Goal: Transaction & Acquisition: Purchase product/service

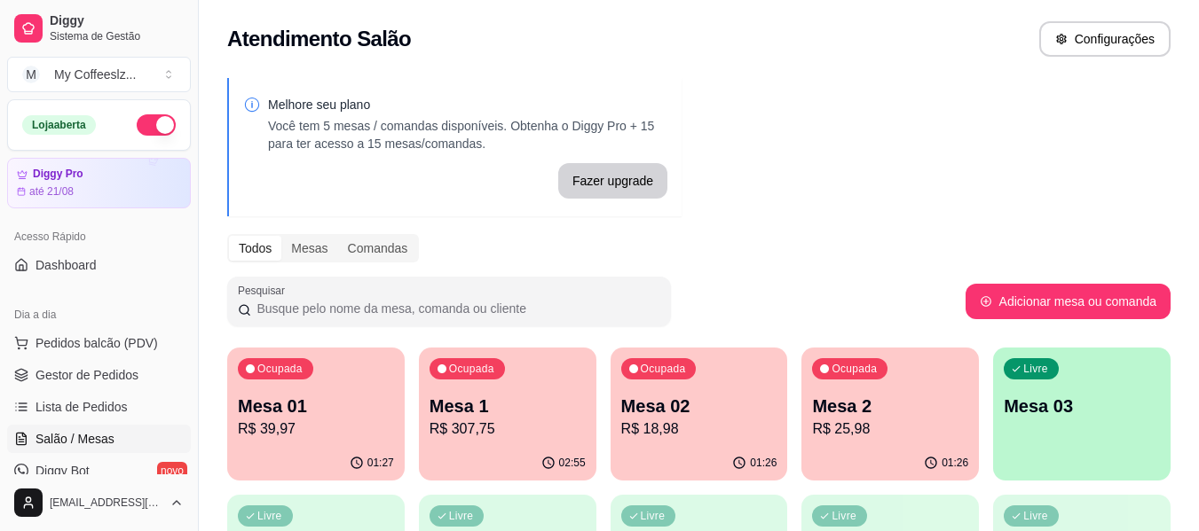
click at [1036, 453] on div "Livre Mesa 03" at bounding box center [1081, 404] width 177 height 112
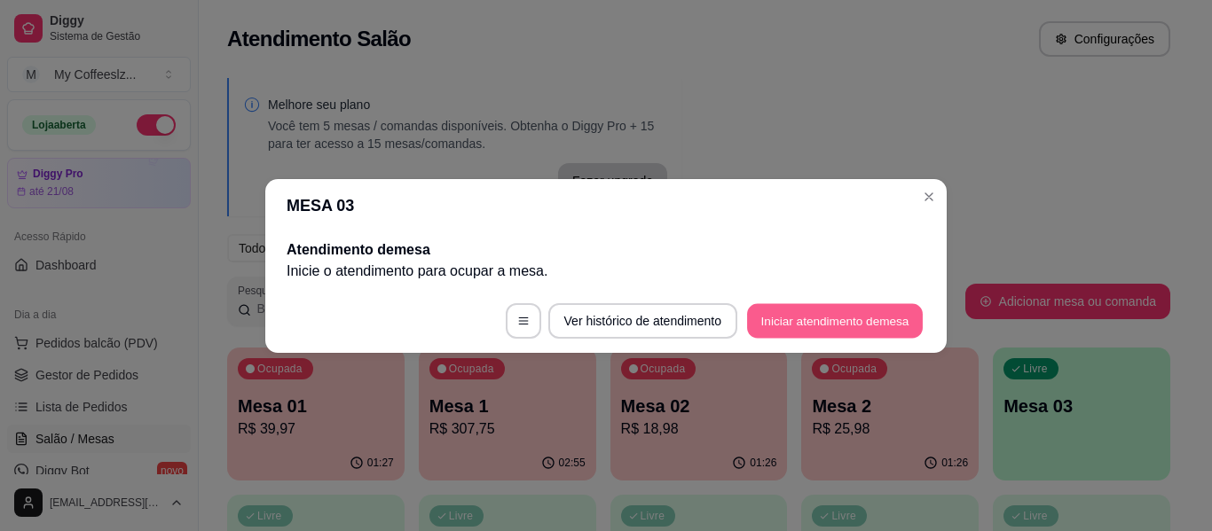
click at [810, 318] on button "Iniciar atendimento de mesa" at bounding box center [835, 320] width 176 height 35
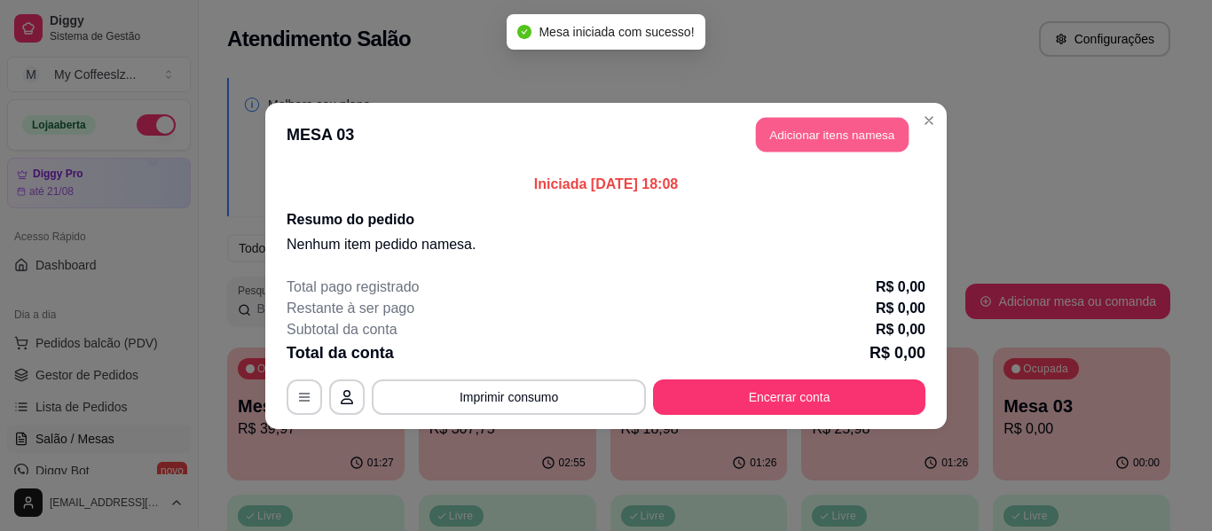
click at [802, 122] on button "Adicionar itens na mesa" at bounding box center [832, 134] width 153 height 35
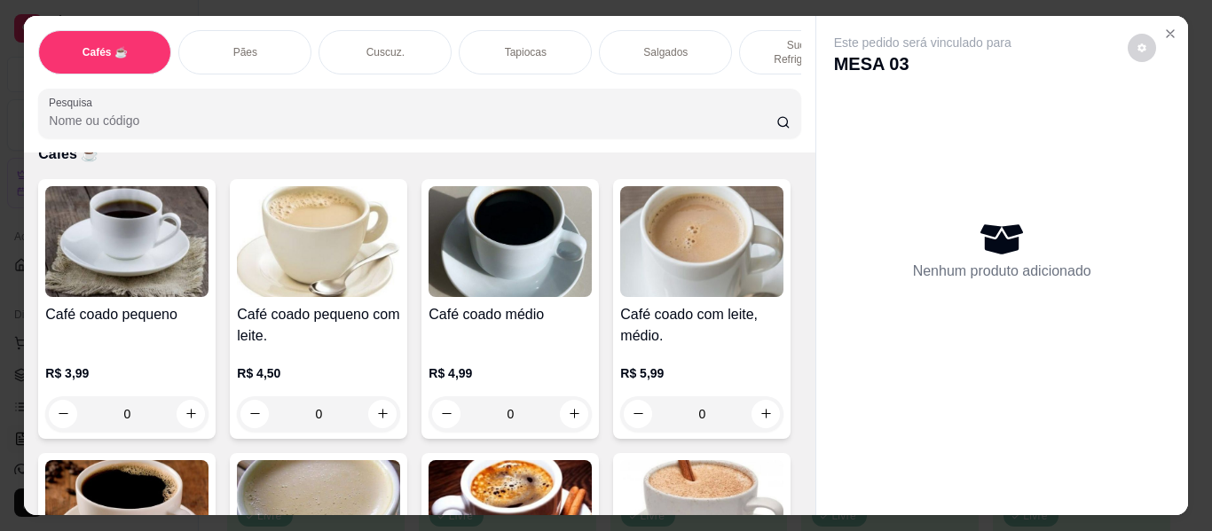
scroll to position [444, 0]
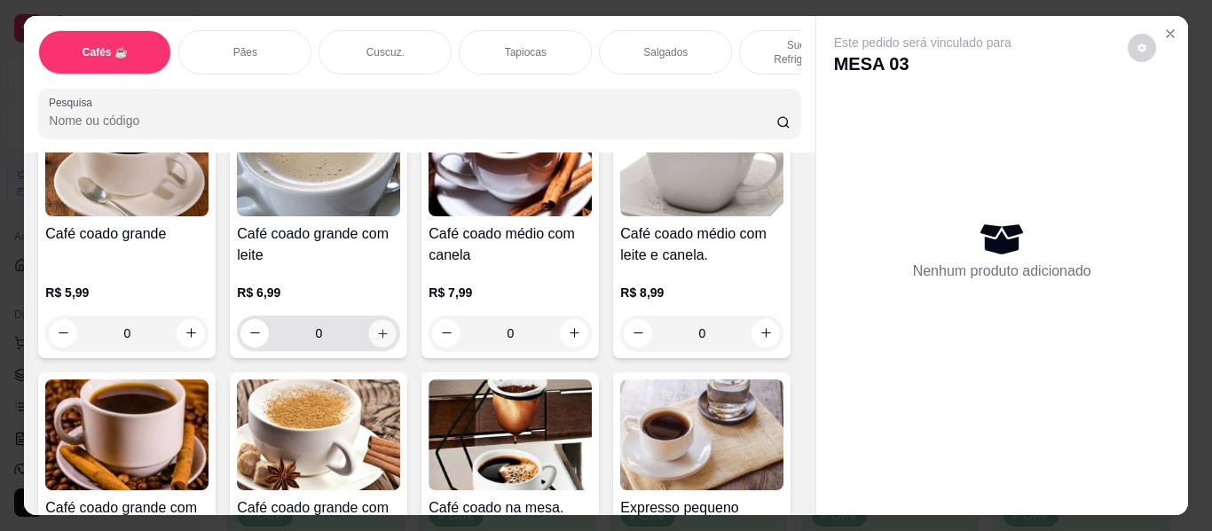
click at [389, 327] on icon "increase-product-quantity" at bounding box center [382, 333] width 13 height 13
type input "1"
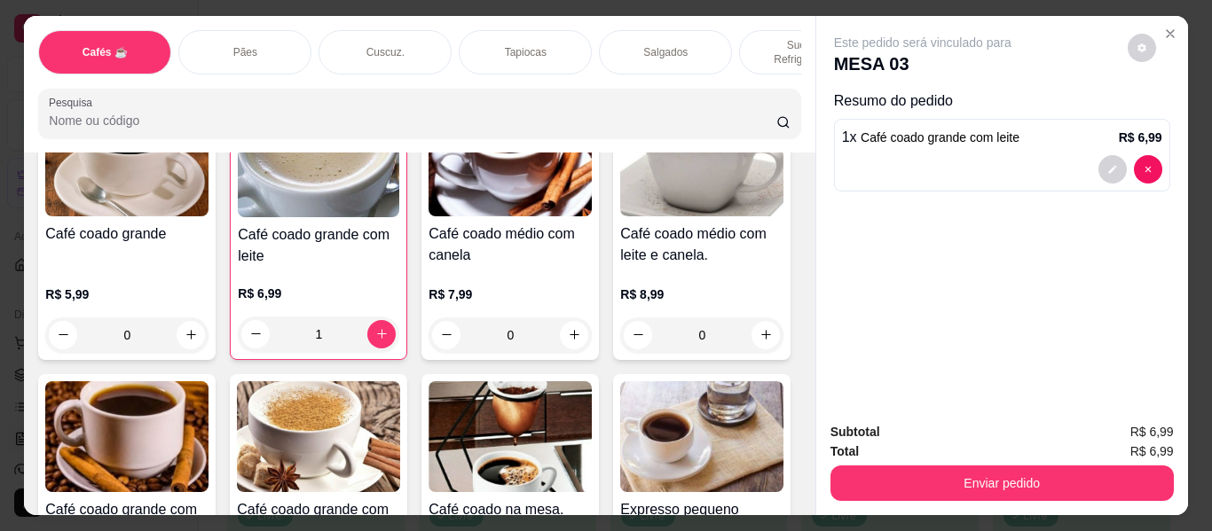
click at [531, 45] on p "Tapiocas" at bounding box center [526, 52] width 42 height 14
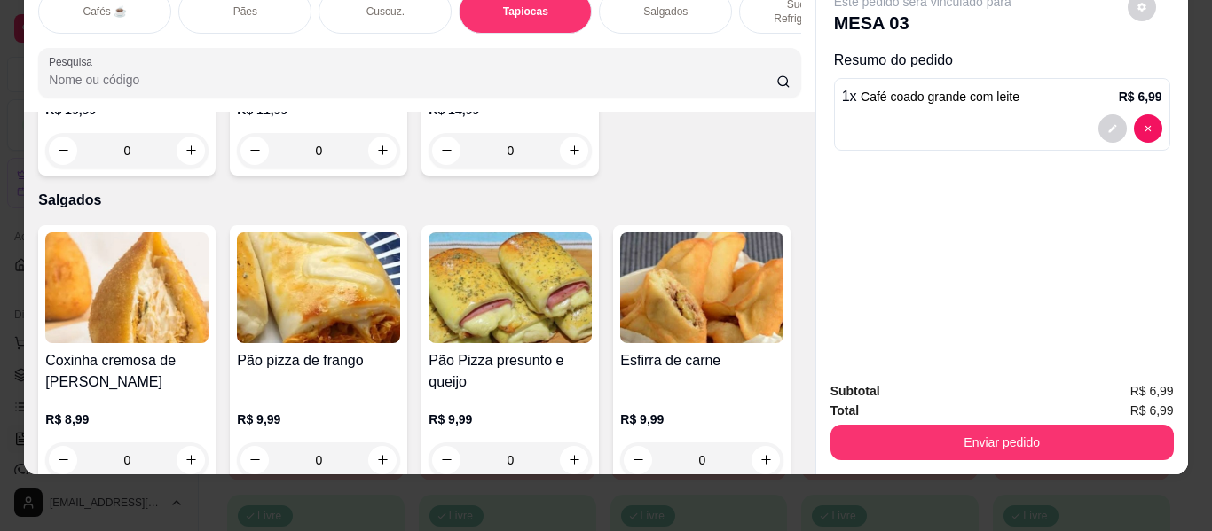
type input "1"
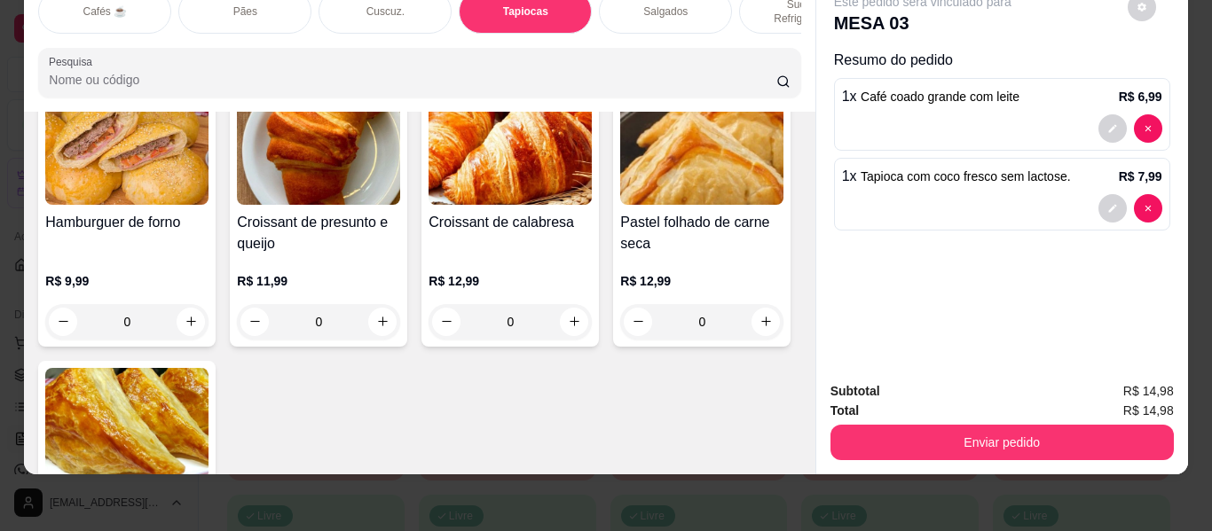
scroll to position [5886, 0]
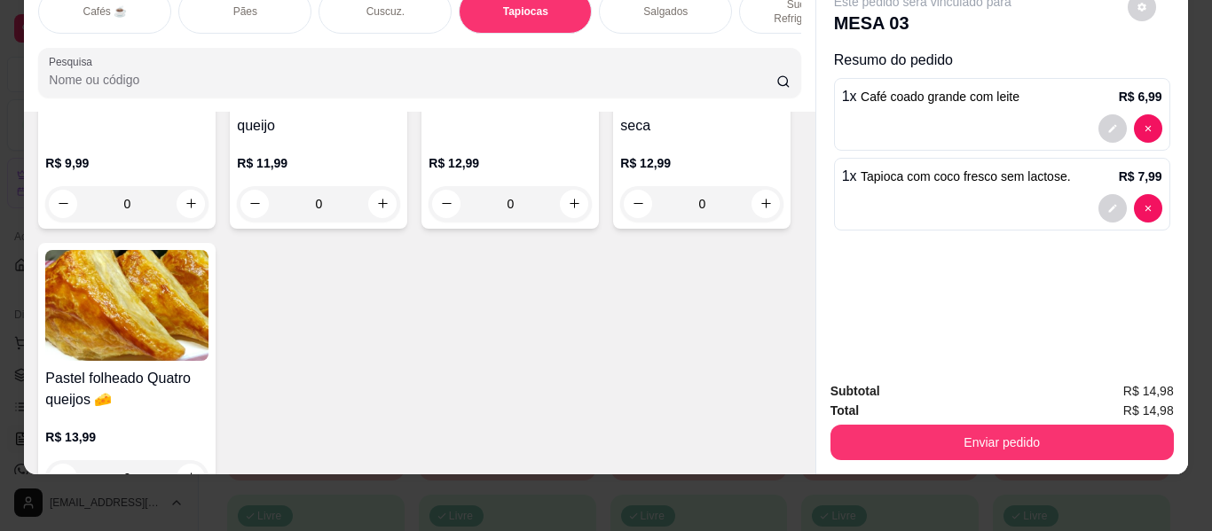
type input "1"
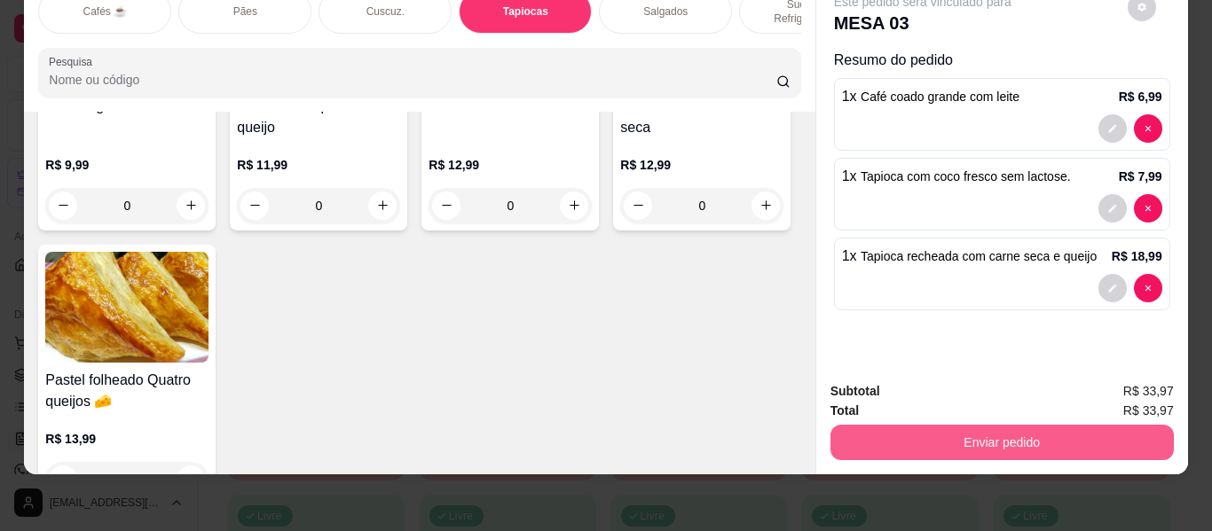
click at [951, 425] on button "Enviar pedido" at bounding box center [1001, 442] width 343 height 35
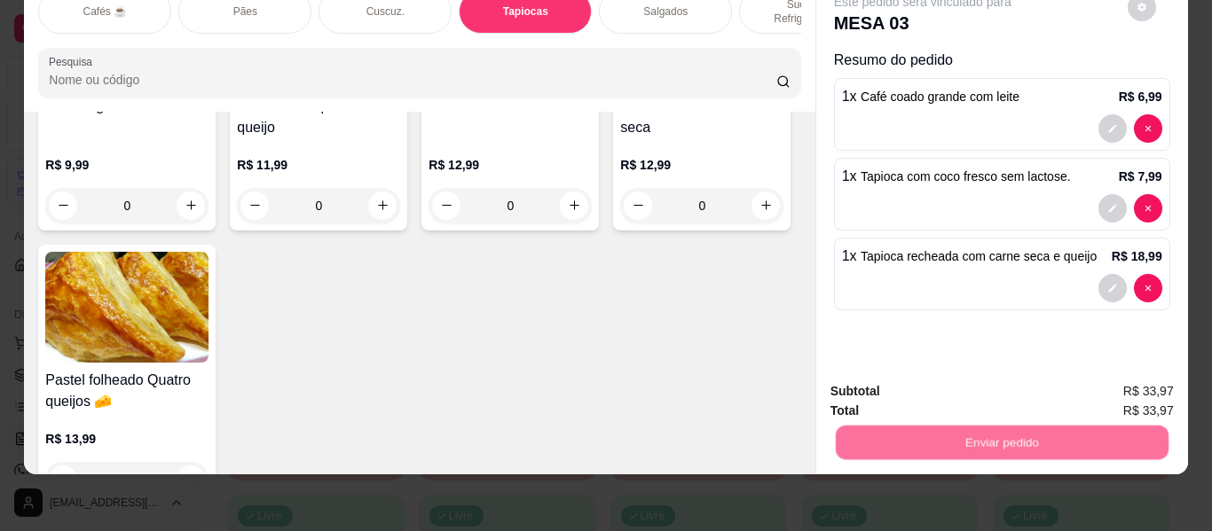
click at [961, 377] on button "Não registrar e enviar pedido" at bounding box center [943, 386] width 185 height 34
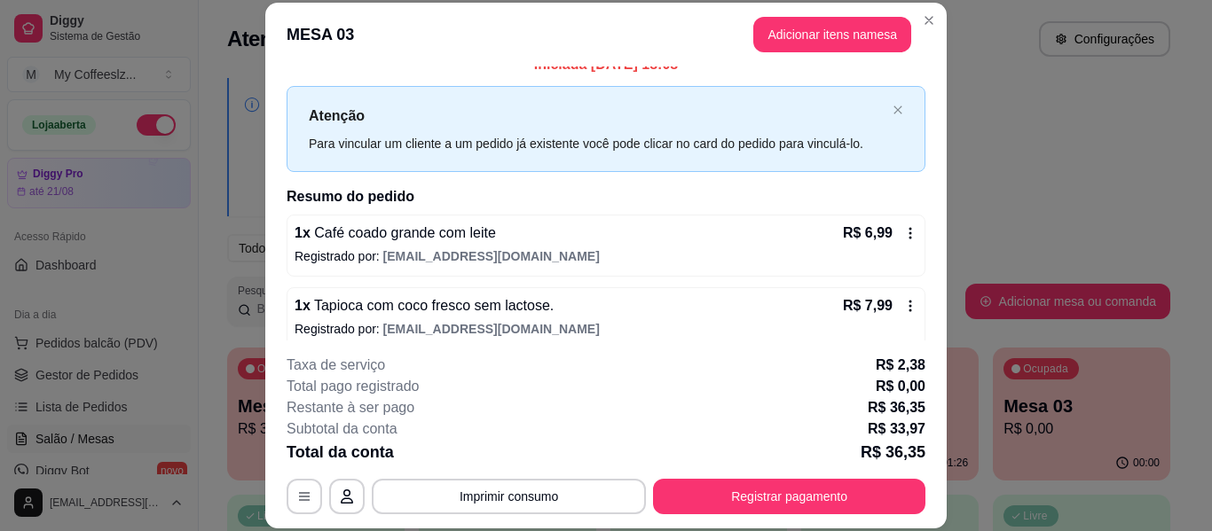
scroll to position [108, 0]
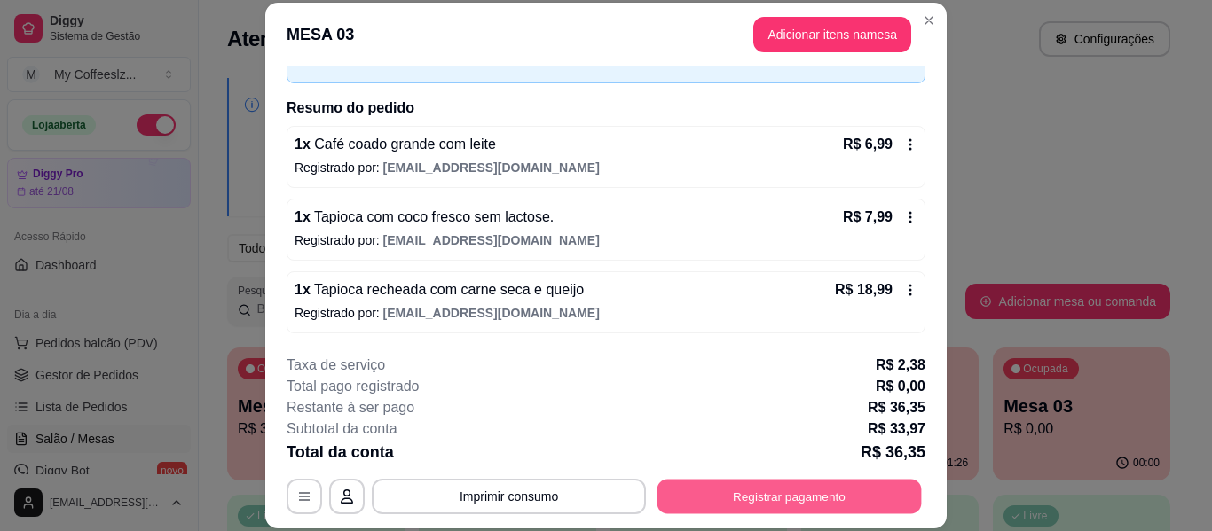
click at [720, 499] on button "Registrar pagamento" at bounding box center [789, 497] width 264 height 35
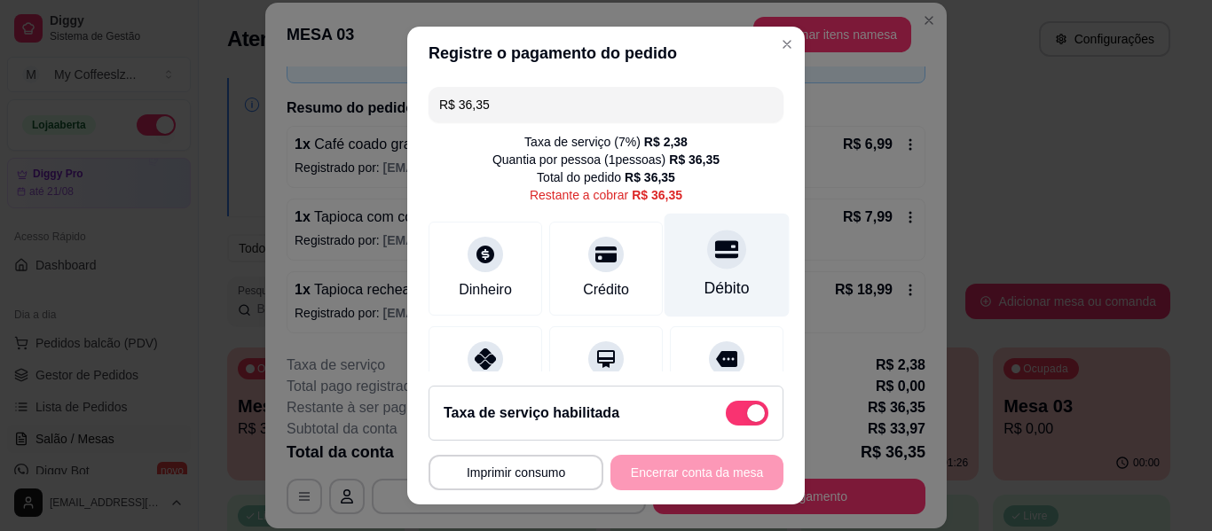
click at [710, 308] on div "Débito" at bounding box center [726, 266] width 125 height 104
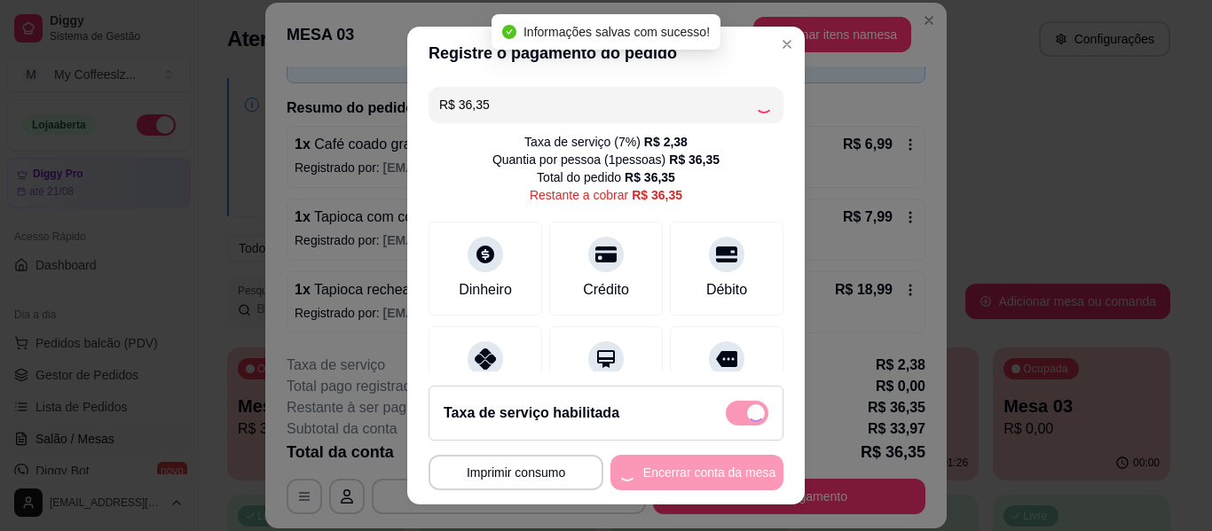
type input "R$ 0,00"
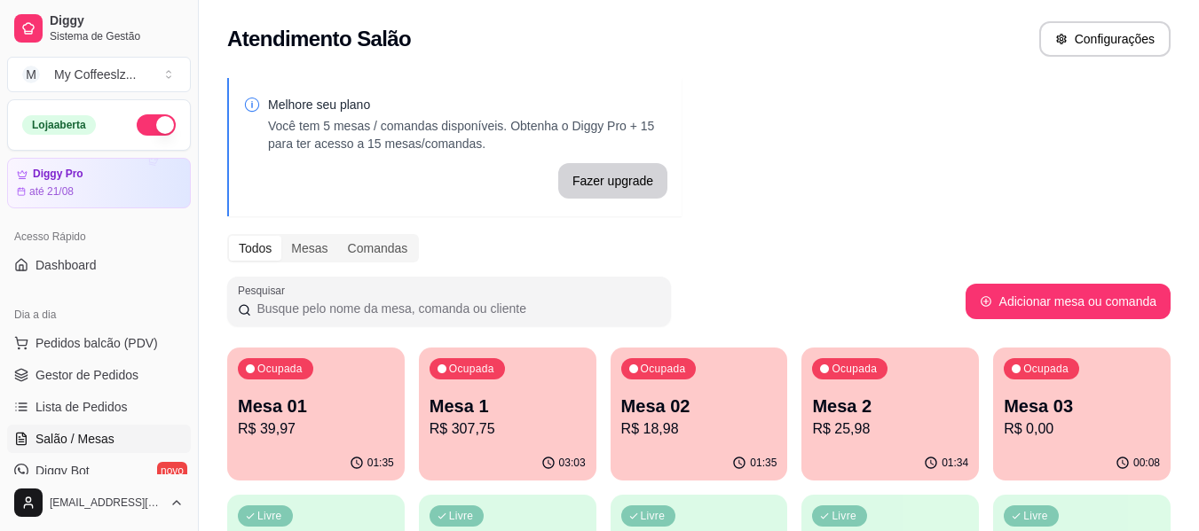
click at [1062, 393] on div "Ocupada Mesa 03 R$ 0,00" at bounding box center [1081, 397] width 177 height 98
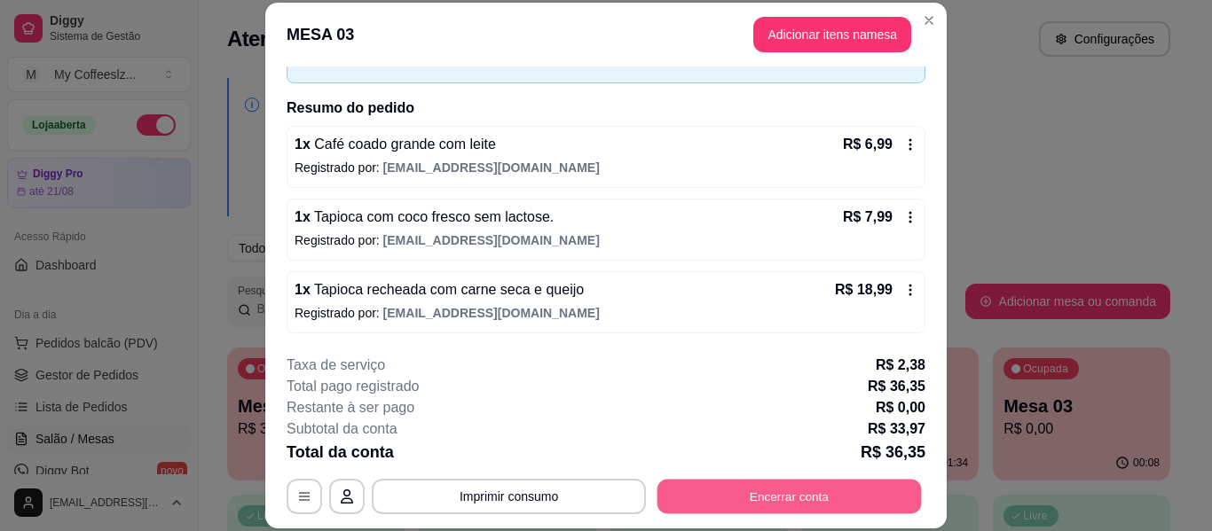
click at [737, 500] on button "Encerrar conta" at bounding box center [789, 497] width 264 height 35
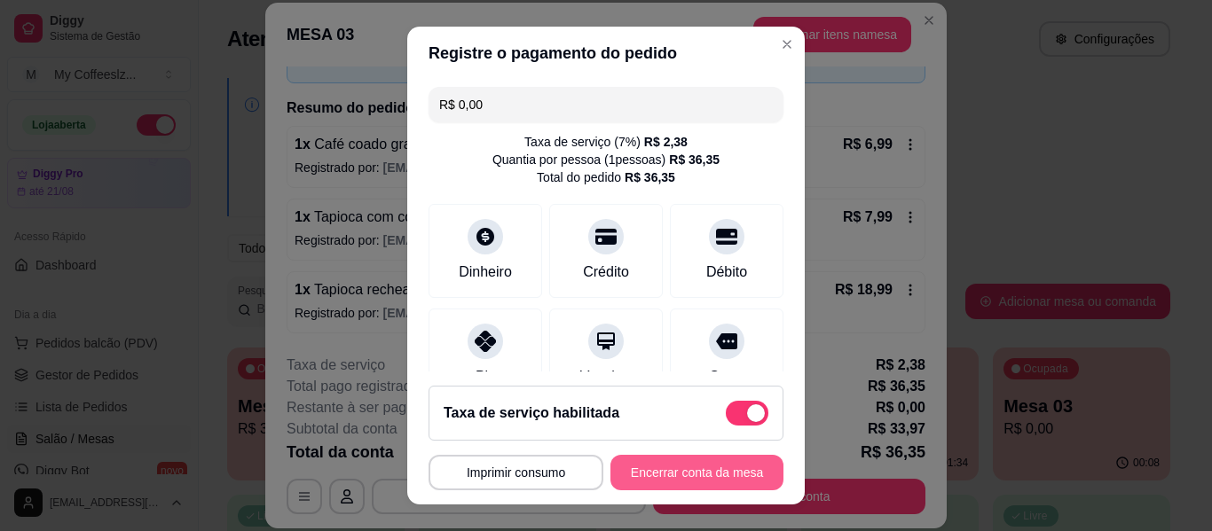
click at [662, 476] on button "Encerrar conta da mesa" at bounding box center [696, 472] width 173 height 35
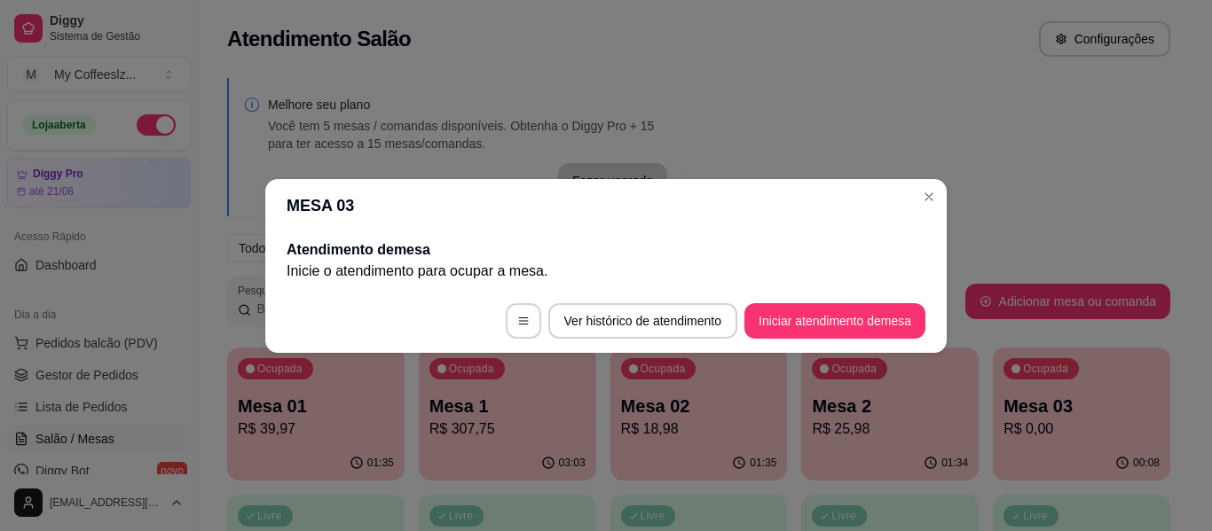
scroll to position [0, 0]
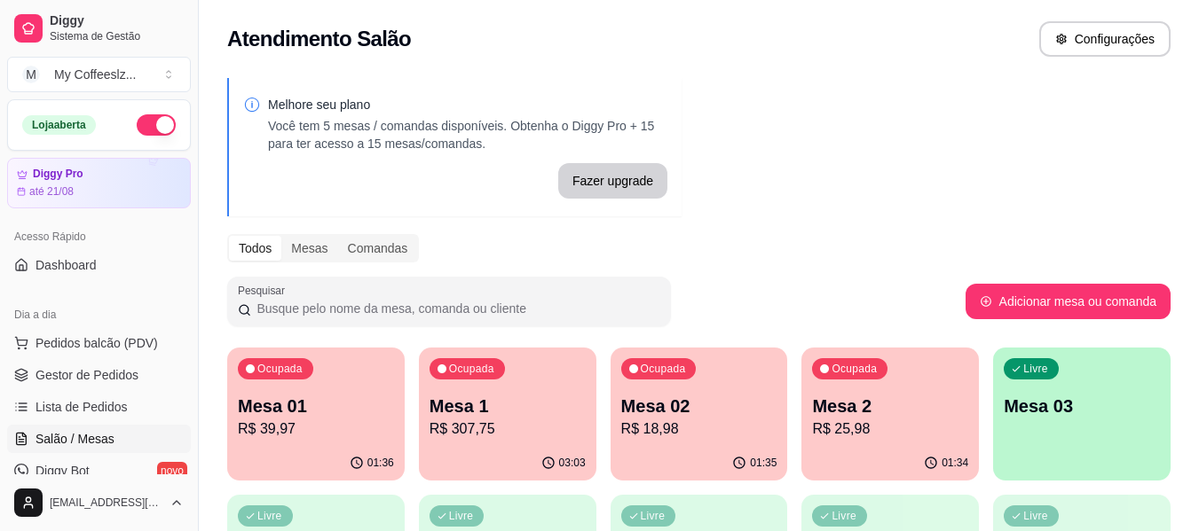
click at [876, 449] on div "01:34" at bounding box center [889, 463] width 177 height 35
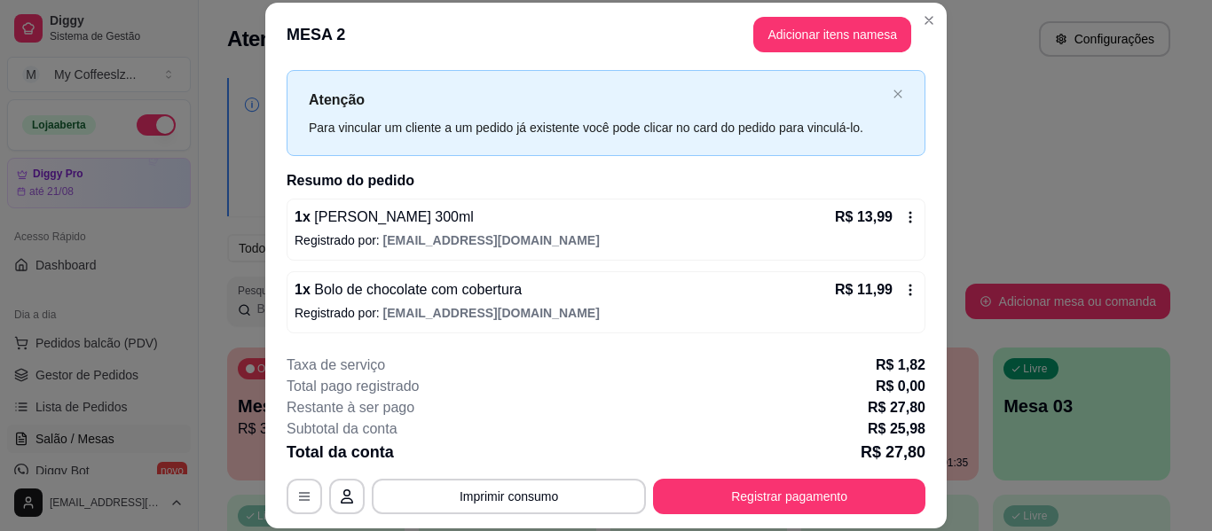
scroll to position [54, 0]
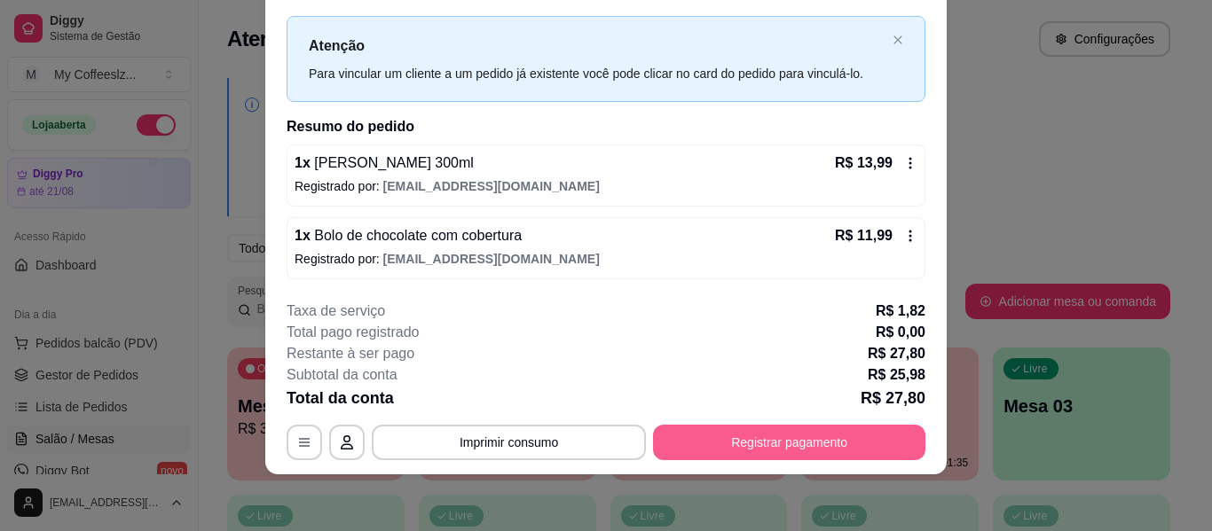
click at [790, 442] on button "Registrar pagamento" at bounding box center [789, 442] width 272 height 35
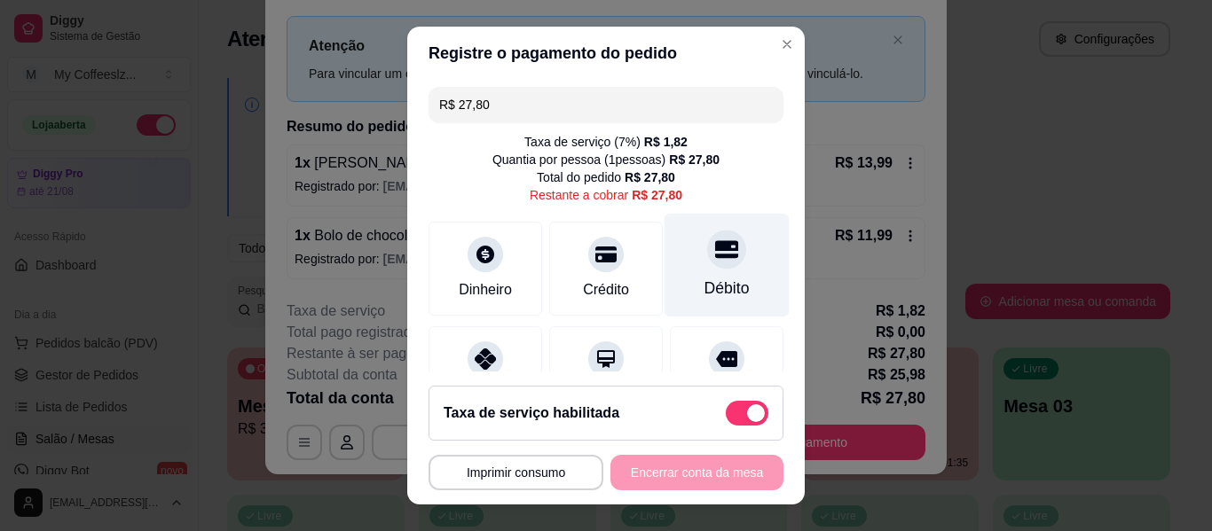
click at [707, 263] on div at bounding box center [726, 249] width 39 height 39
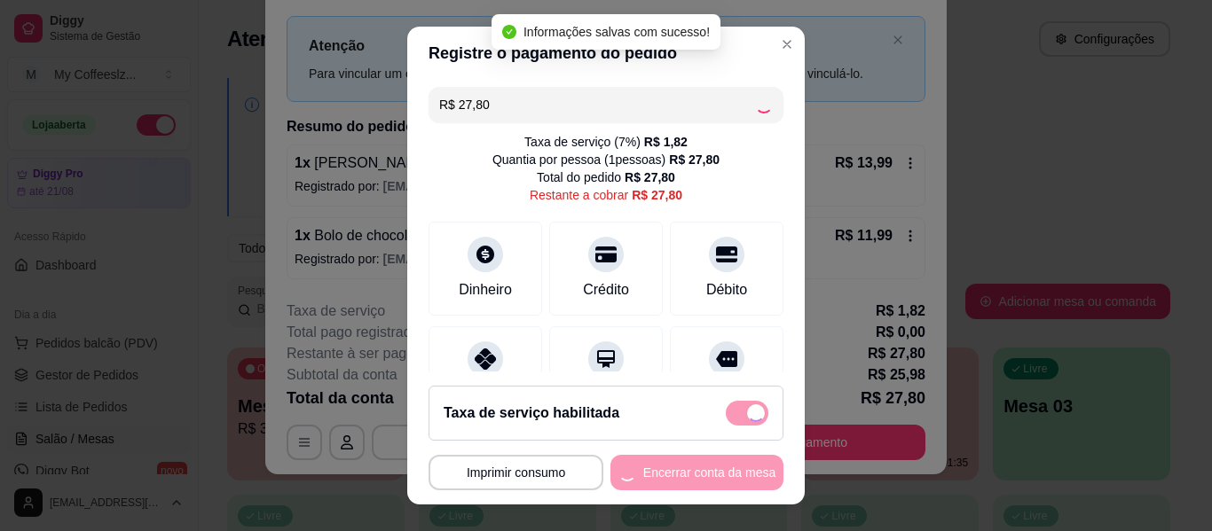
type input "R$ 0,00"
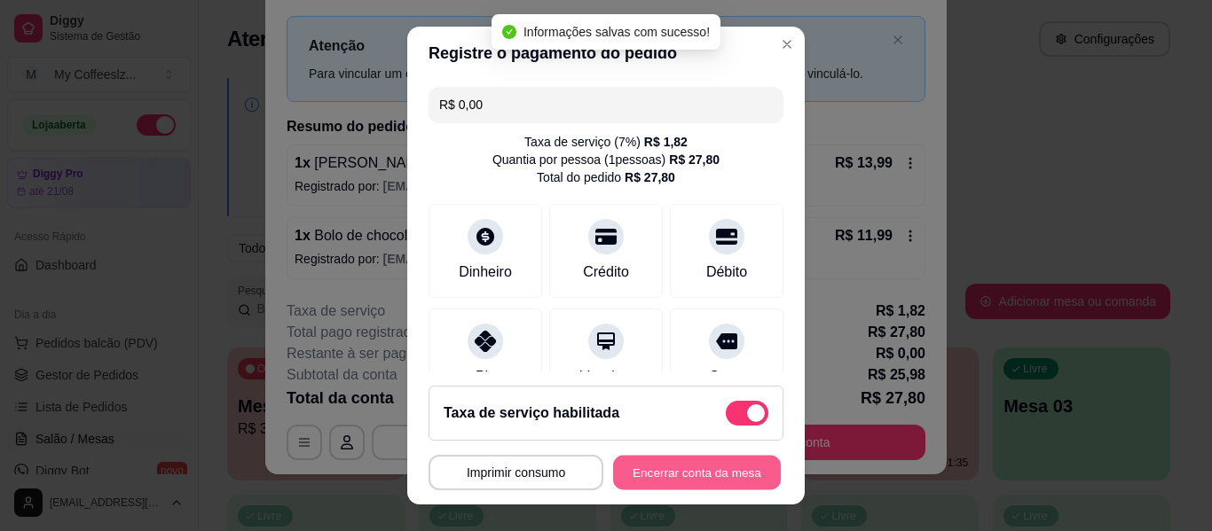
click at [687, 475] on button "Encerrar conta da mesa" at bounding box center [697, 473] width 168 height 35
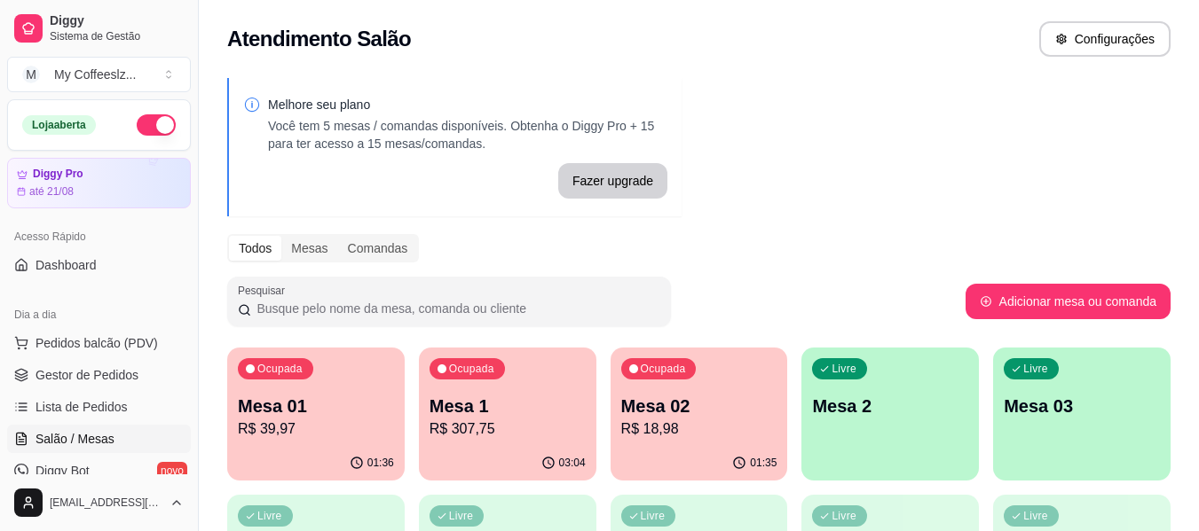
click at [735, 436] on p "R$ 18,98" at bounding box center [699, 429] width 156 height 21
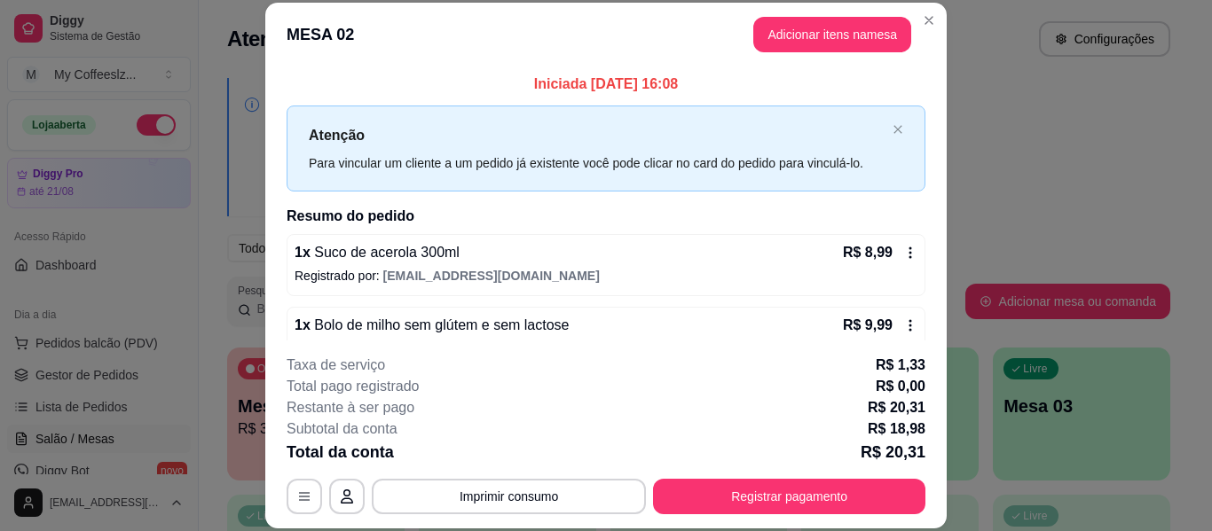
scroll to position [35, 0]
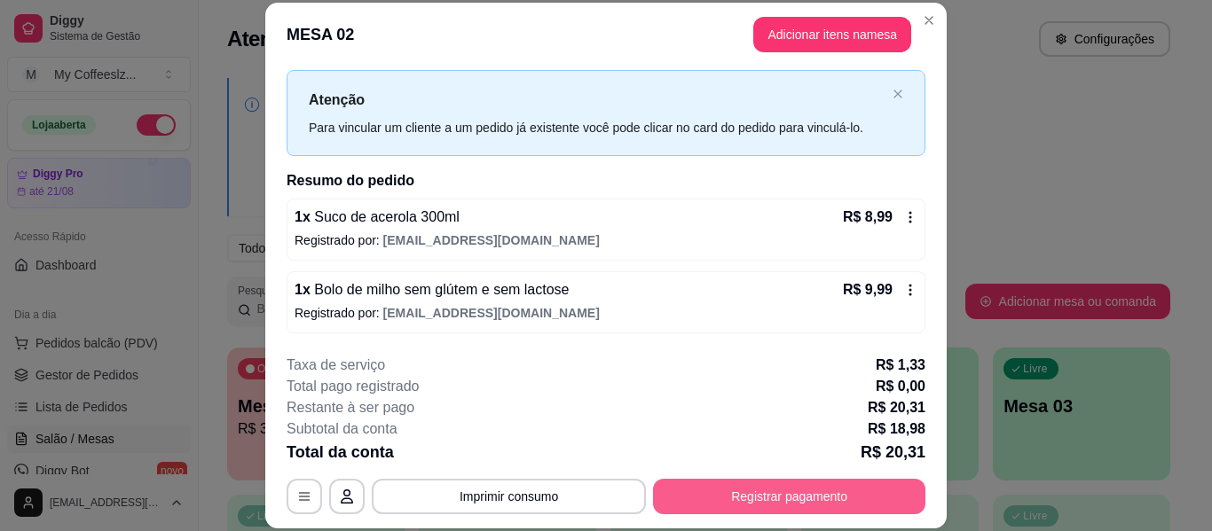
click at [733, 495] on button "Registrar pagamento" at bounding box center [789, 496] width 272 height 35
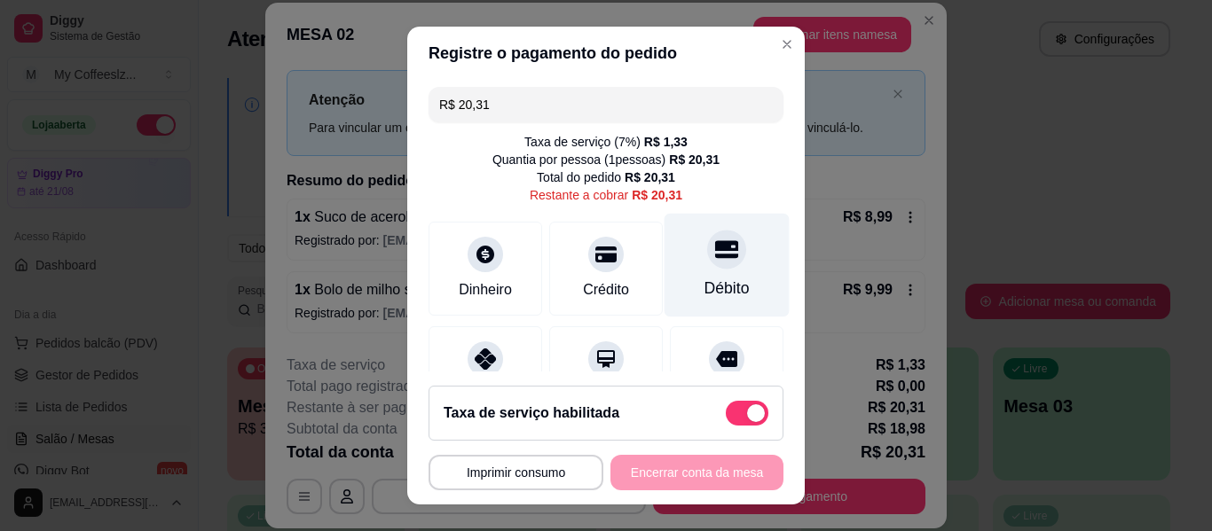
click at [704, 279] on div "Débito" at bounding box center [726, 288] width 45 height 23
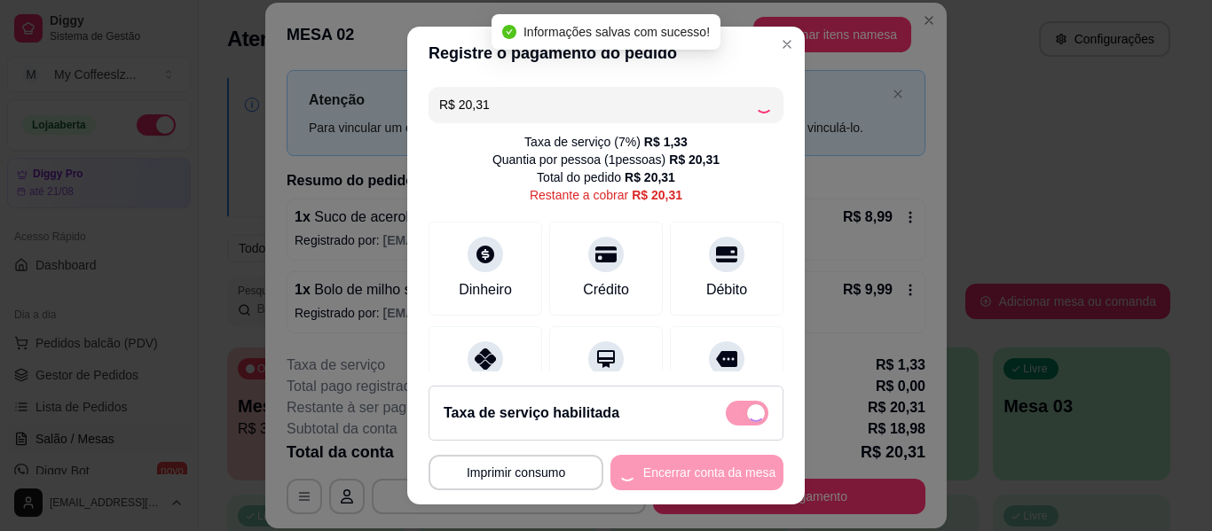
type input "R$ 0,00"
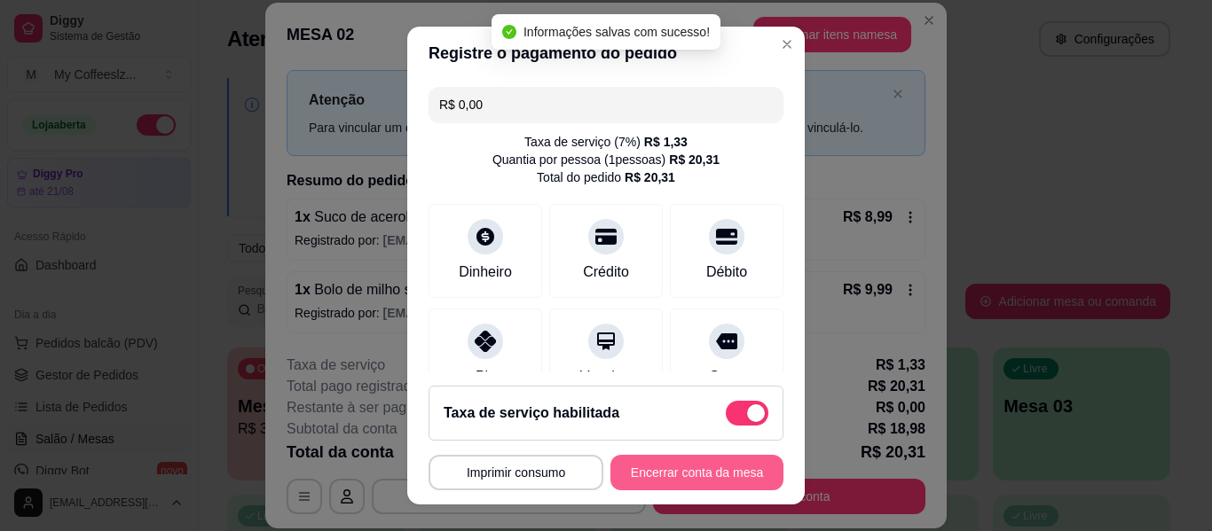
click at [697, 484] on button "Encerrar conta da mesa" at bounding box center [696, 472] width 173 height 35
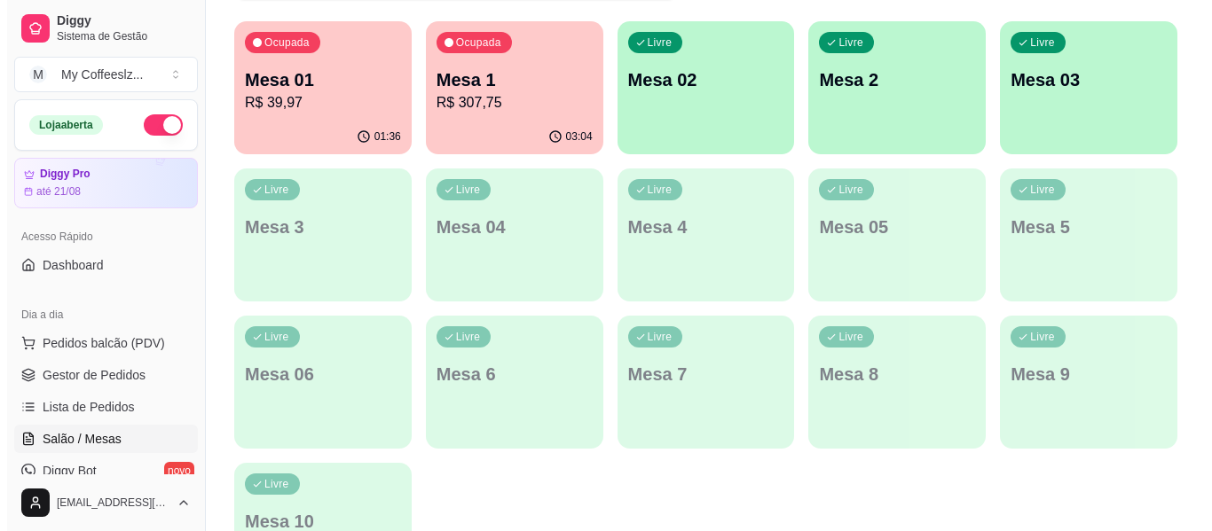
scroll to position [355, 0]
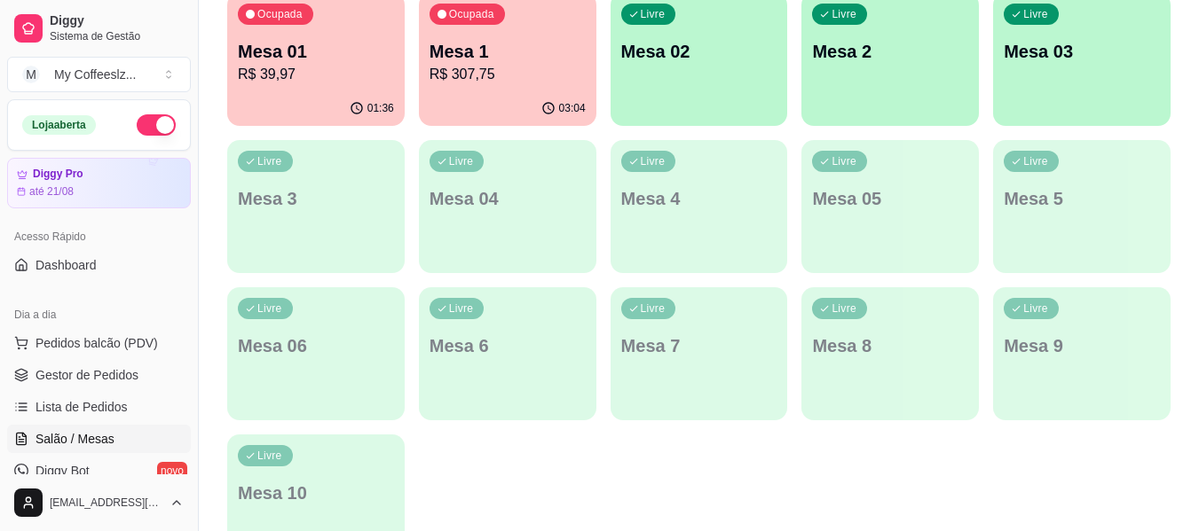
click at [709, 62] on p "Mesa 02" at bounding box center [699, 51] width 156 height 25
click at [708, 61] on p "Mesa 02" at bounding box center [699, 52] width 152 height 24
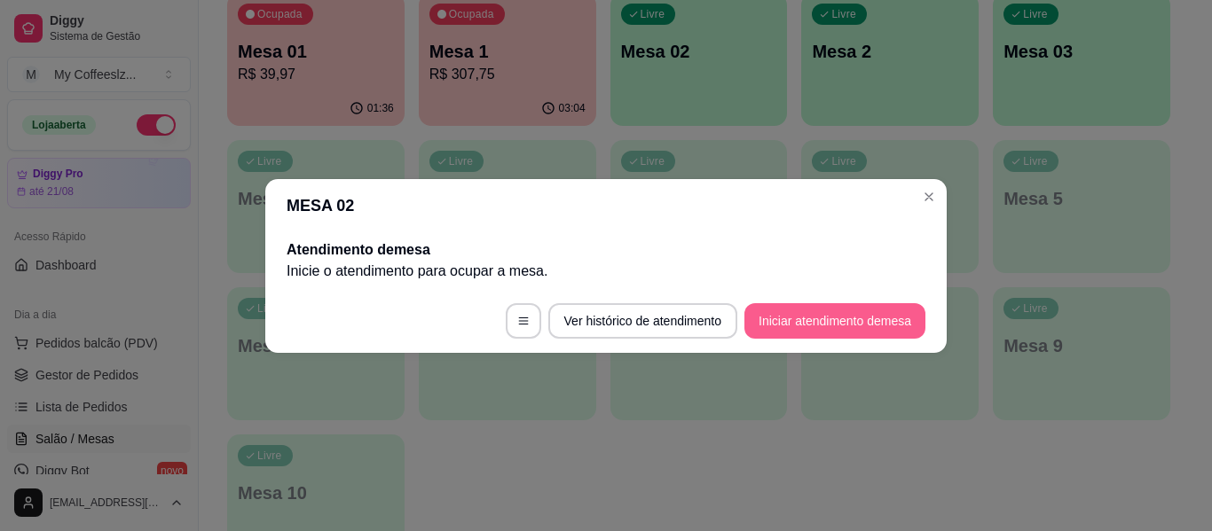
click at [787, 323] on button "Iniciar atendimento de mesa" at bounding box center [834, 320] width 181 height 35
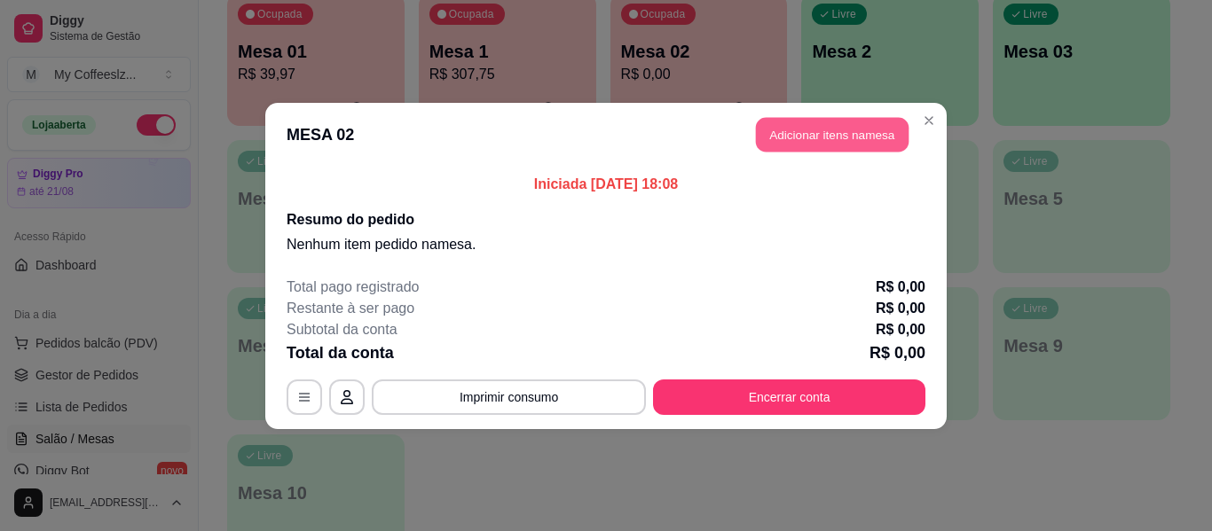
click at [804, 147] on button "Adicionar itens na mesa" at bounding box center [832, 134] width 153 height 35
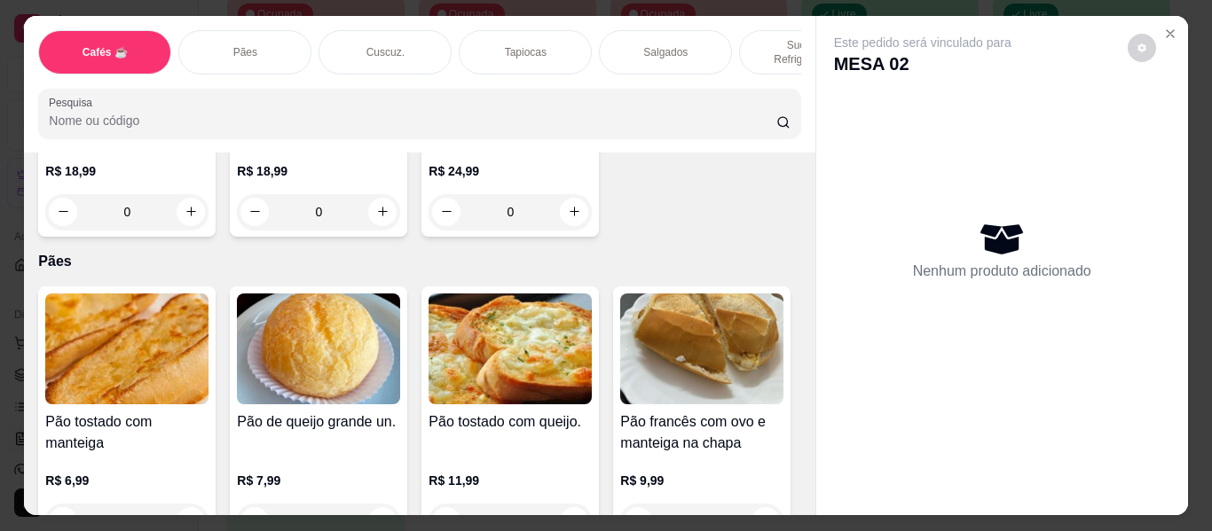
scroll to position [2573, 0]
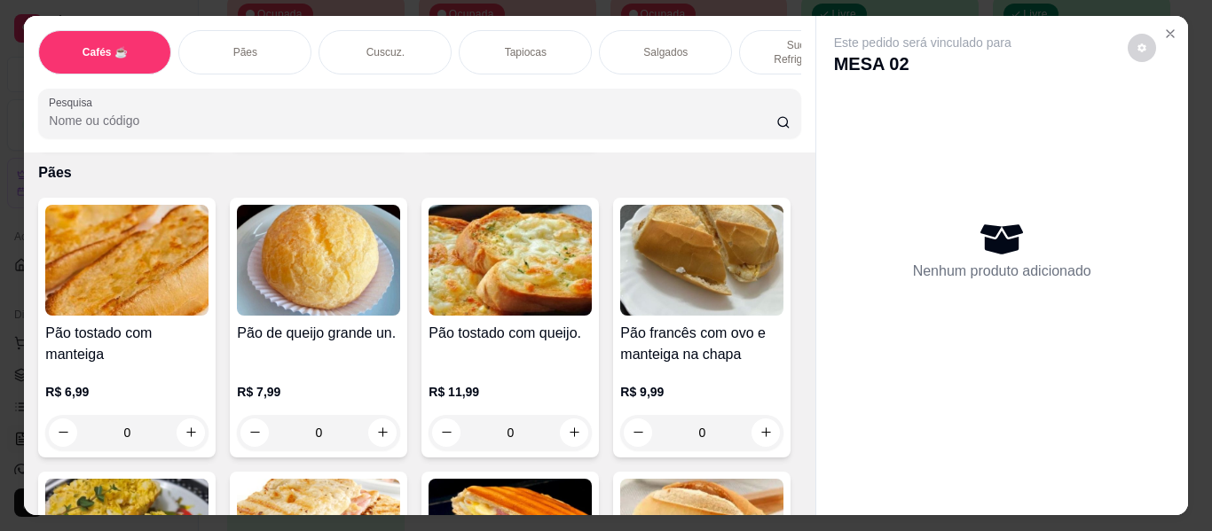
type input "1"
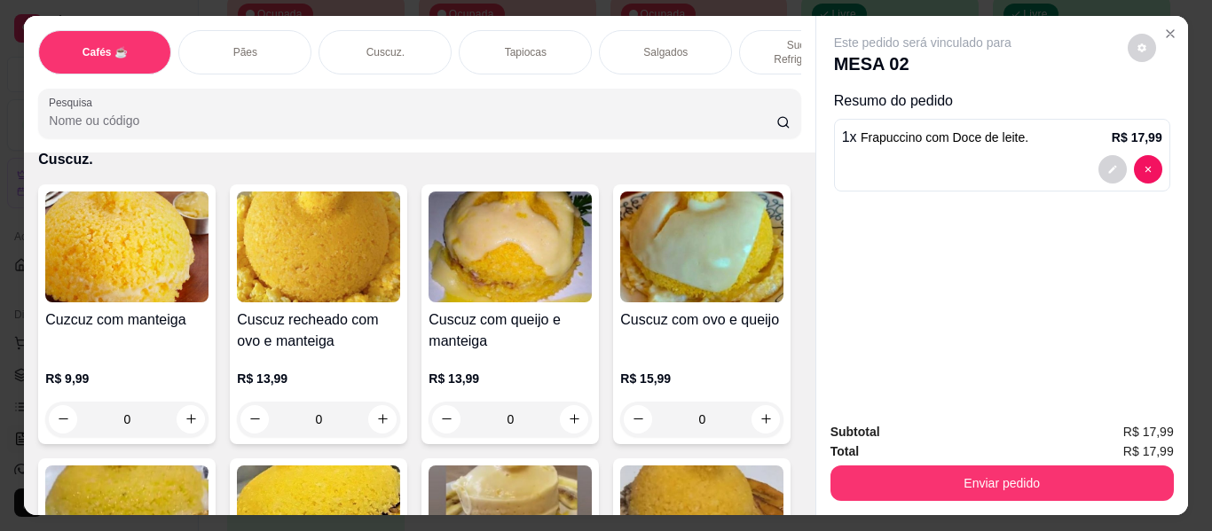
scroll to position [3460, 0]
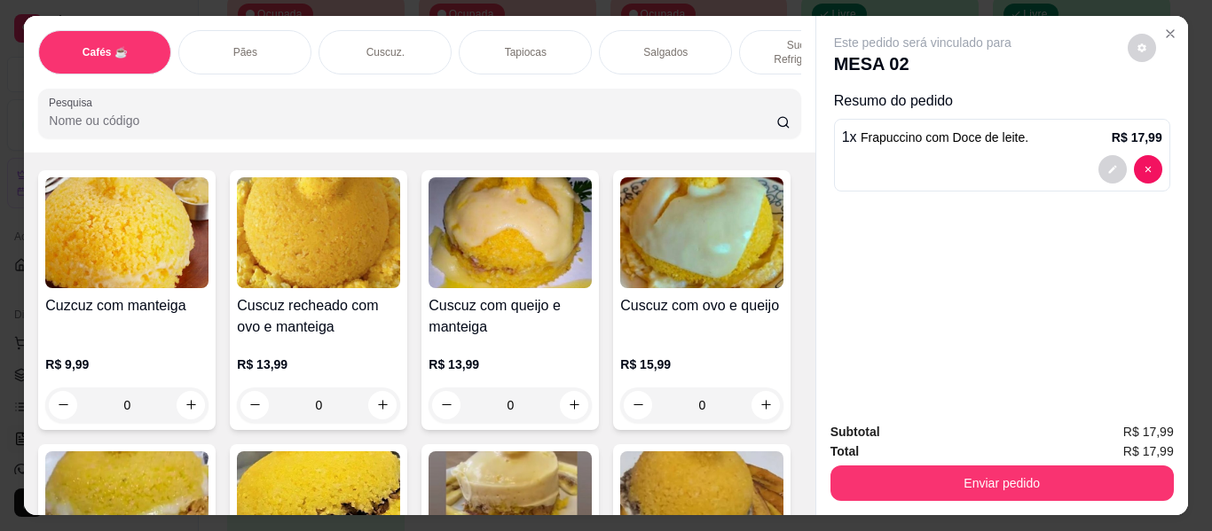
type input "1"
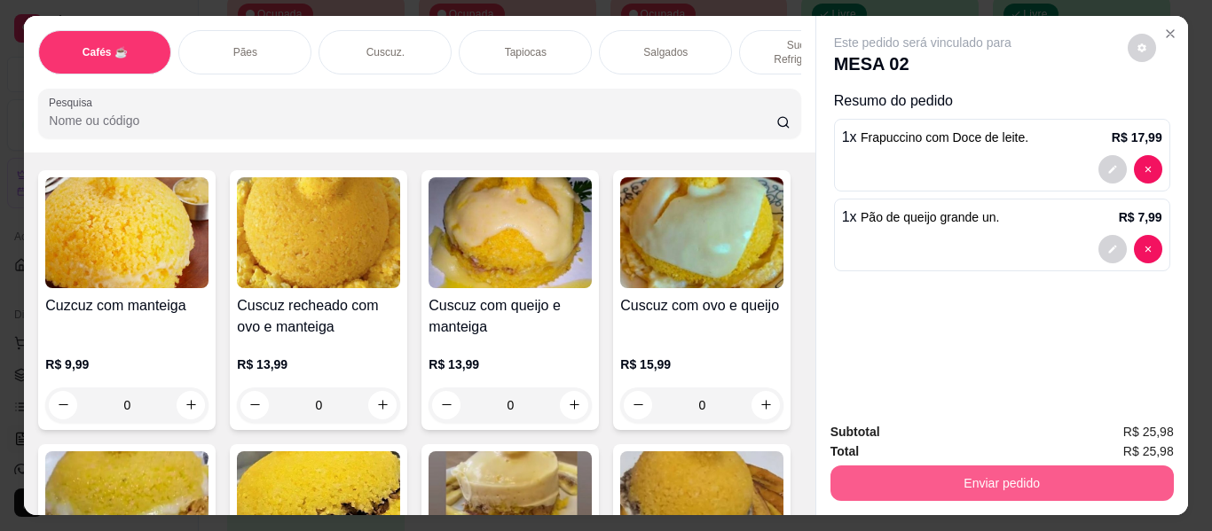
click at [981, 476] on button "Enviar pedido" at bounding box center [1001, 483] width 343 height 35
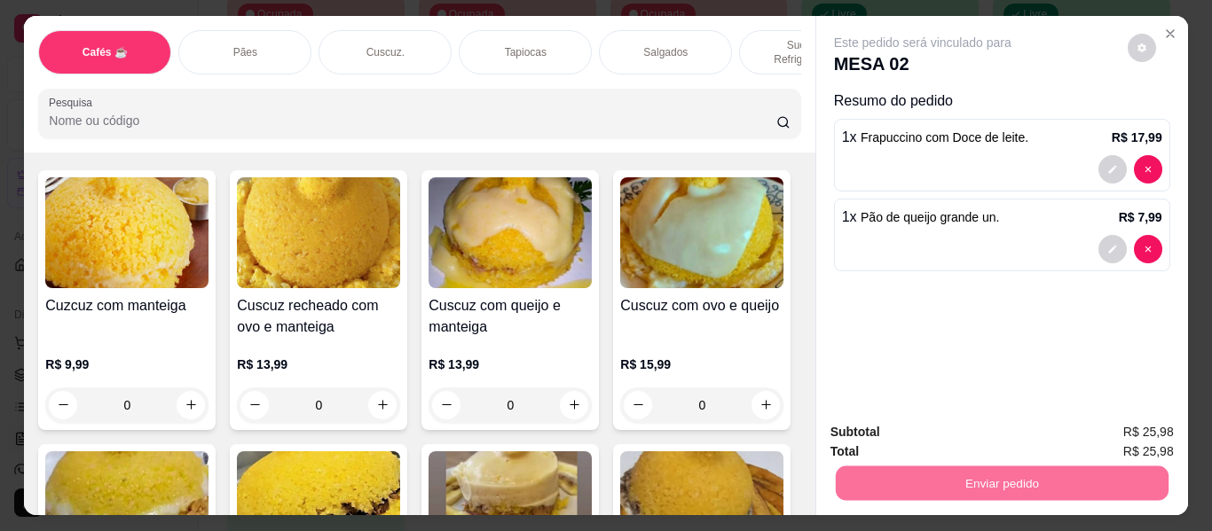
click at [913, 432] on button "Não registrar e enviar pedido" at bounding box center [943, 433] width 185 height 34
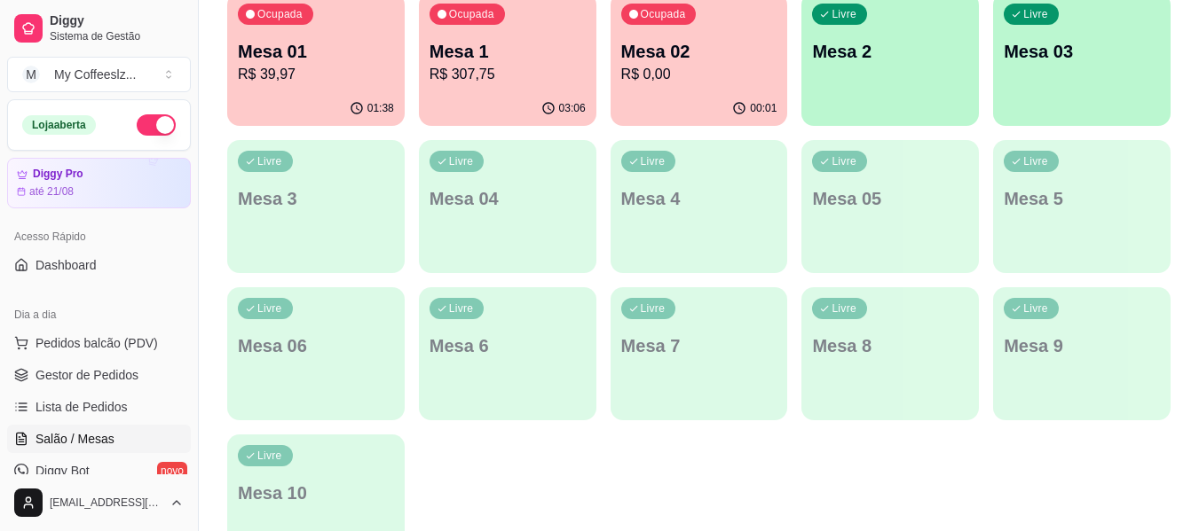
click at [899, 39] on p "Mesa 2" at bounding box center [890, 51] width 156 height 25
click at [899, 38] on div "Livre Mesa 2" at bounding box center [889, 49] width 177 height 112
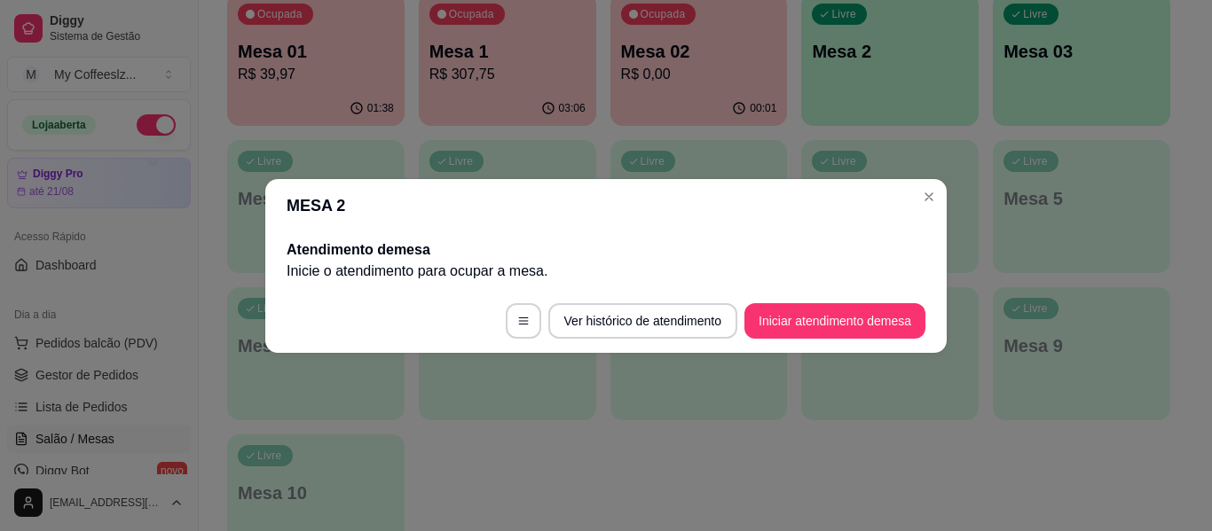
click at [785, 348] on footer "Ver histórico de atendimento Iniciar atendimento de mesa" at bounding box center [605, 321] width 681 height 64
click at [790, 325] on button "Iniciar atendimento de mesa" at bounding box center [834, 320] width 181 height 35
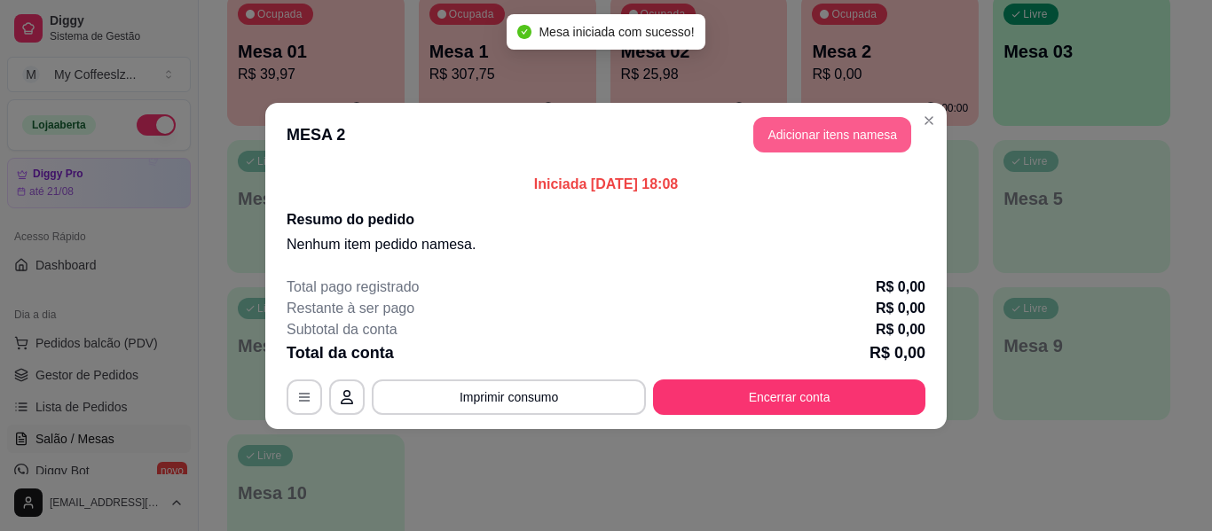
click at [847, 129] on button "Adicionar itens na mesa" at bounding box center [832, 134] width 158 height 35
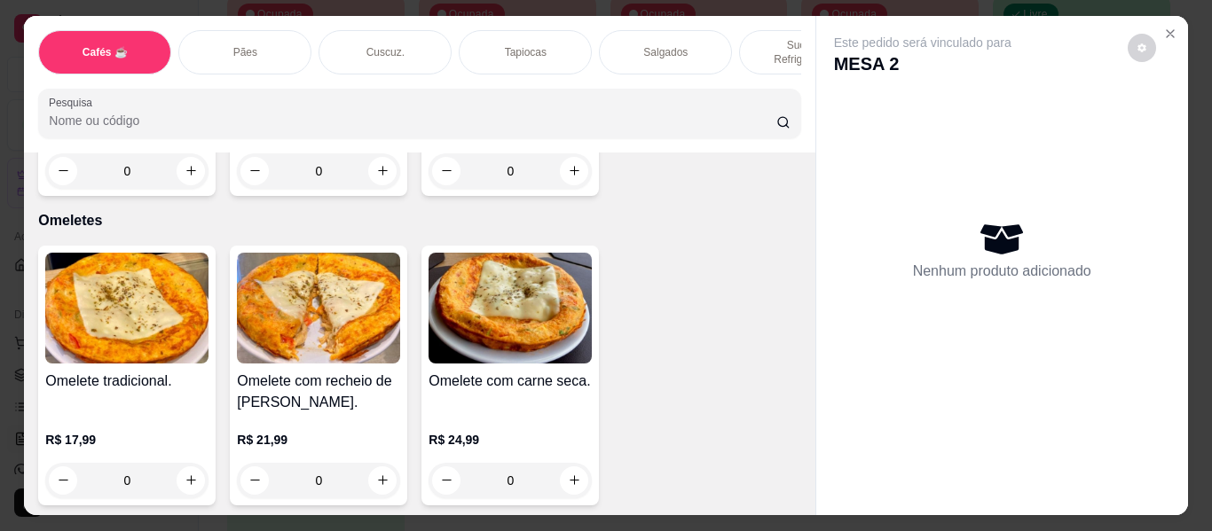
scroll to position [9404, 0]
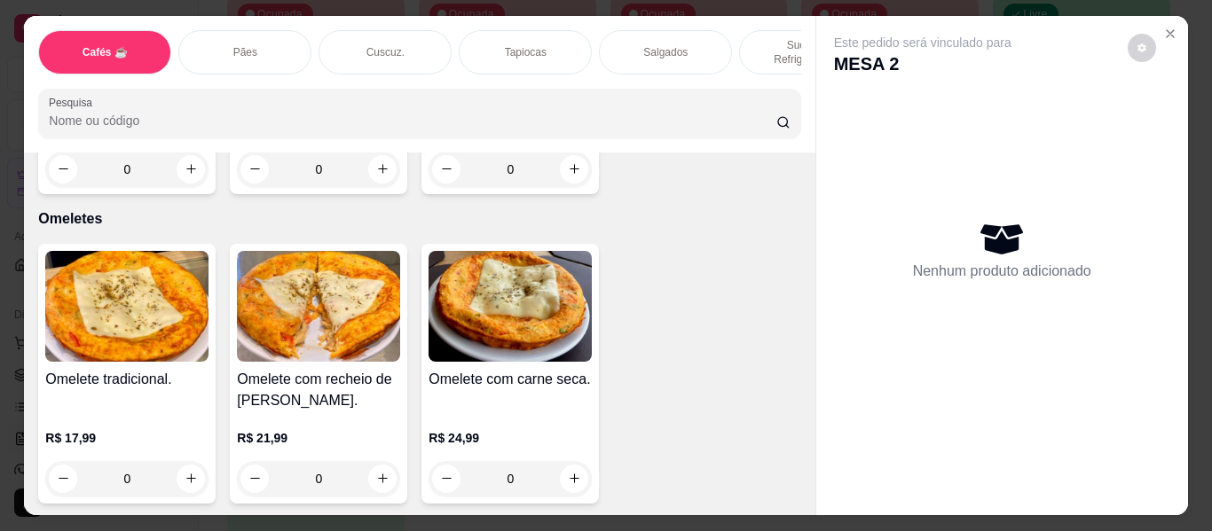
type input "1"
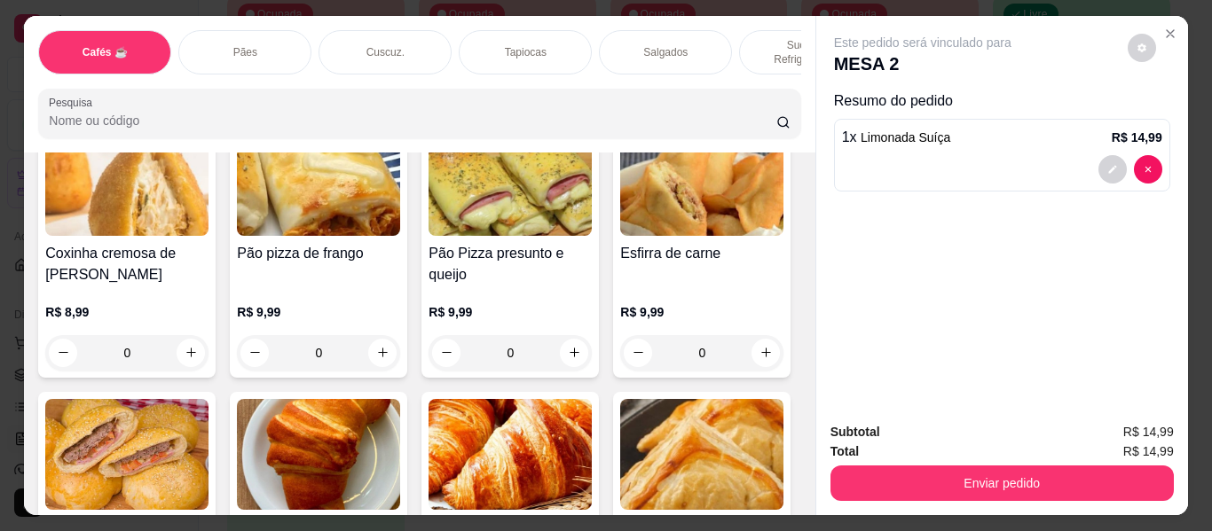
type input "1"
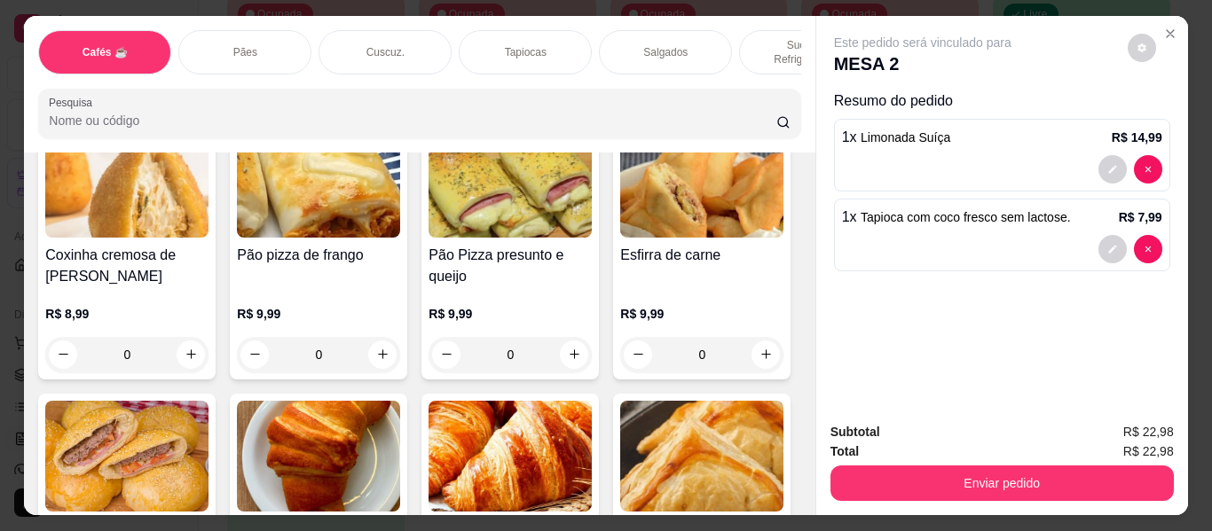
scroll to position [5501, 0]
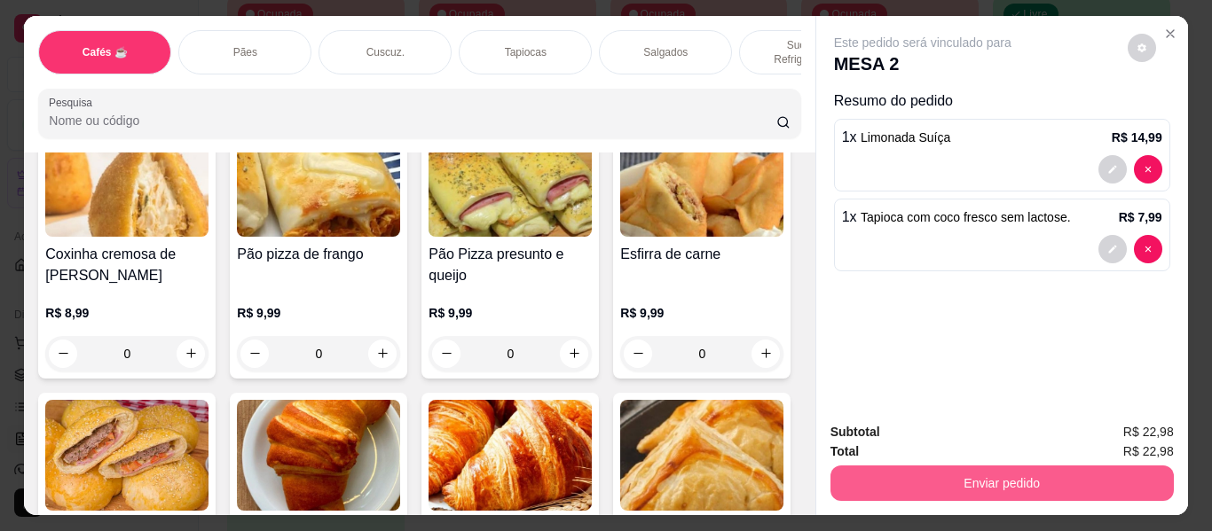
click at [1015, 487] on button "Enviar pedido" at bounding box center [1001, 483] width 343 height 35
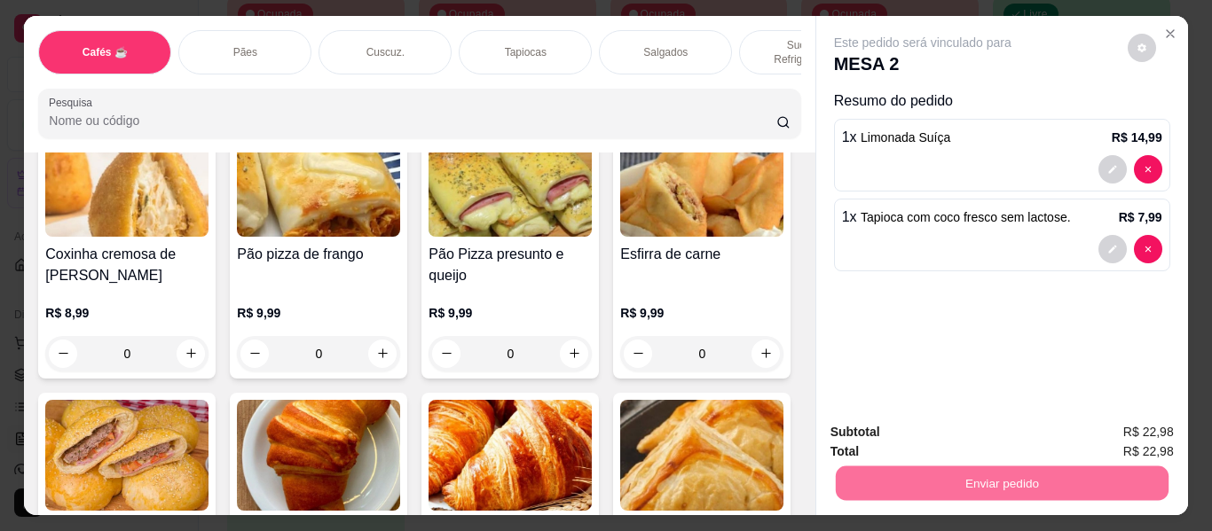
click at [943, 435] on button "Não registrar e enviar pedido" at bounding box center [943, 433] width 185 height 34
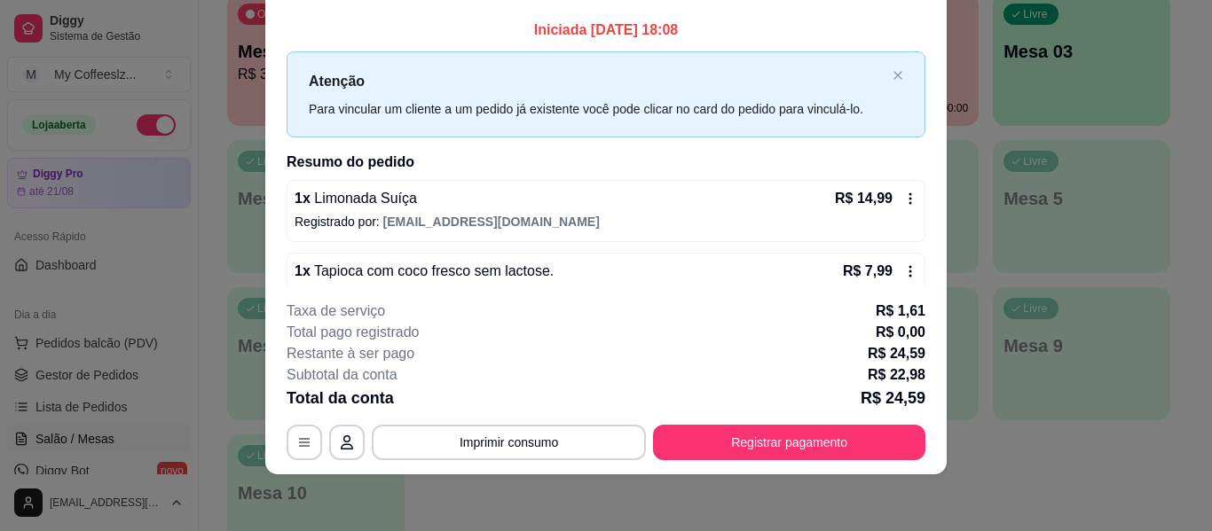
scroll to position [0, 0]
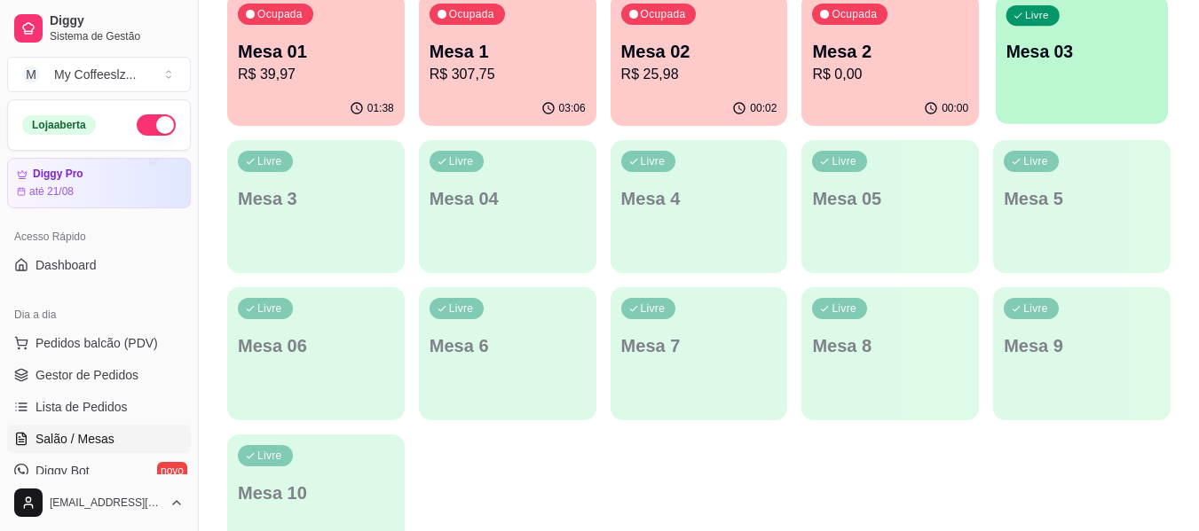
click at [1050, 64] on div "Livre Mesa 03" at bounding box center [1081, 49] width 172 height 108
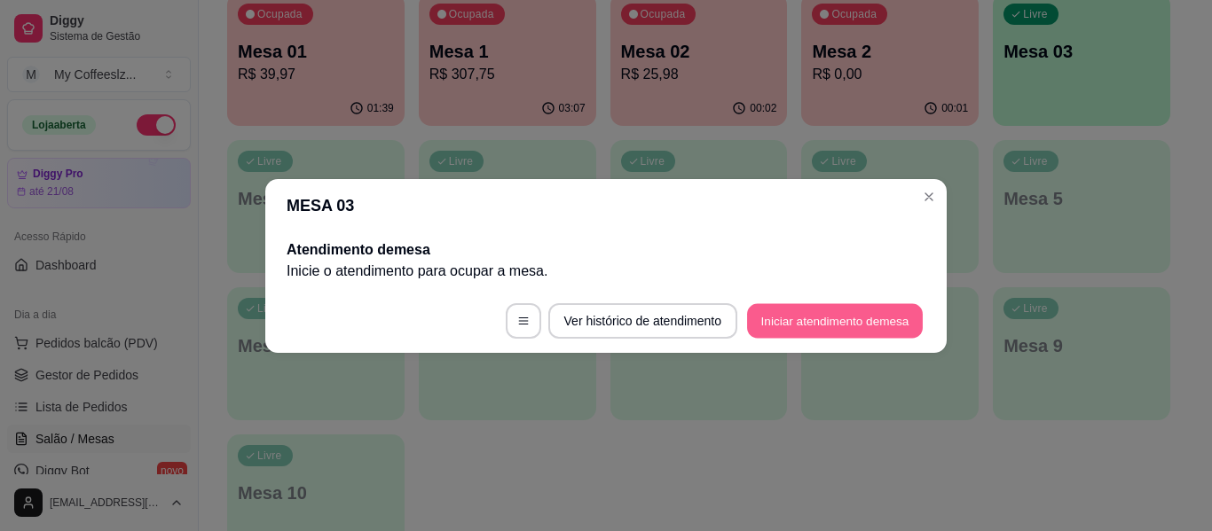
click at [775, 325] on button "Iniciar atendimento de mesa" at bounding box center [835, 320] width 176 height 35
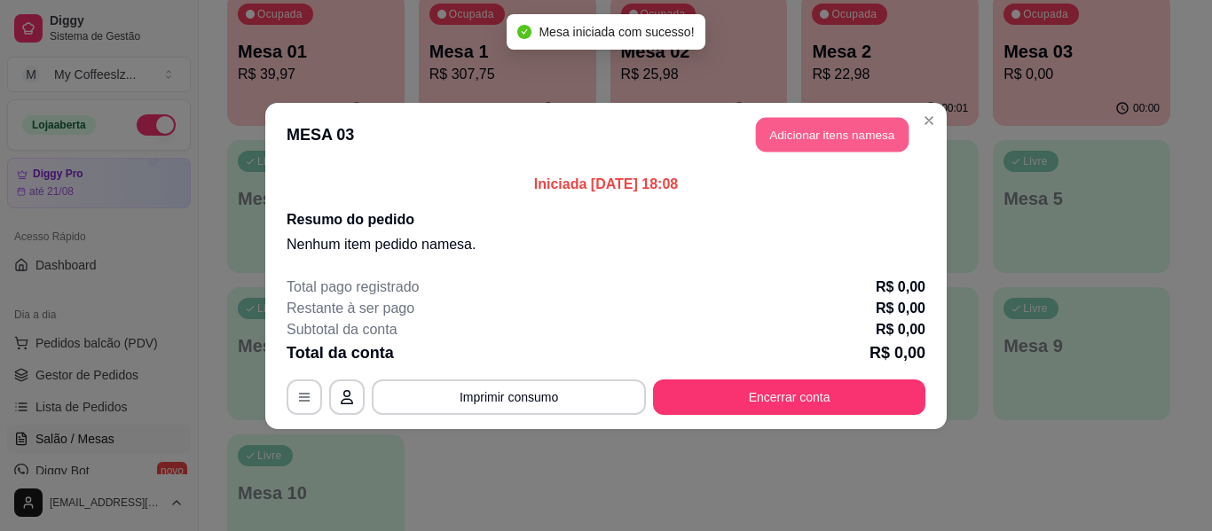
click at [845, 124] on button "Adicionar itens na mesa" at bounding box center [832, 134] width 153 height 35
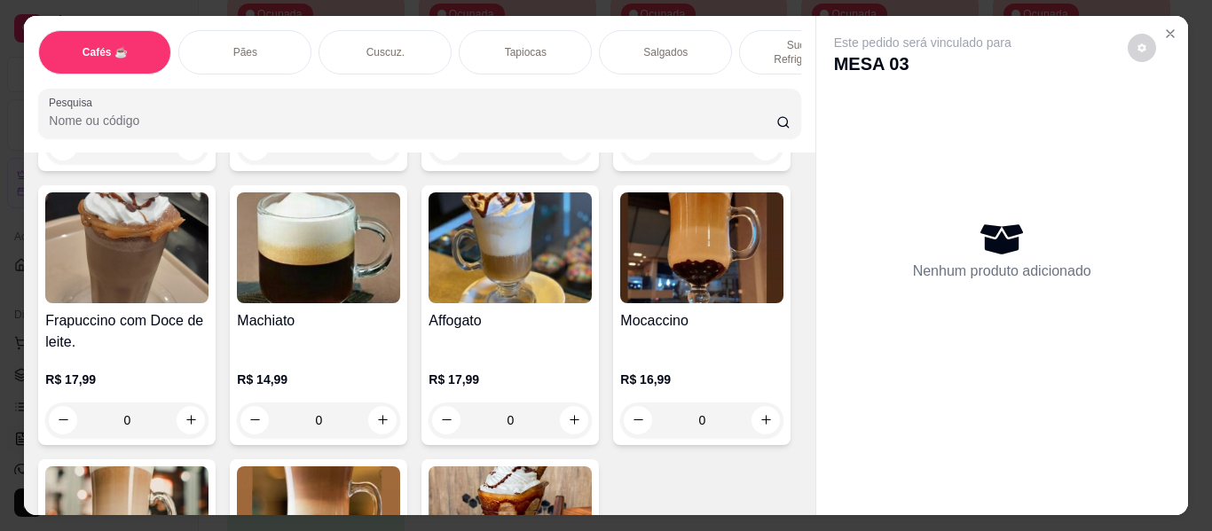
scroll to position [2041, 0]
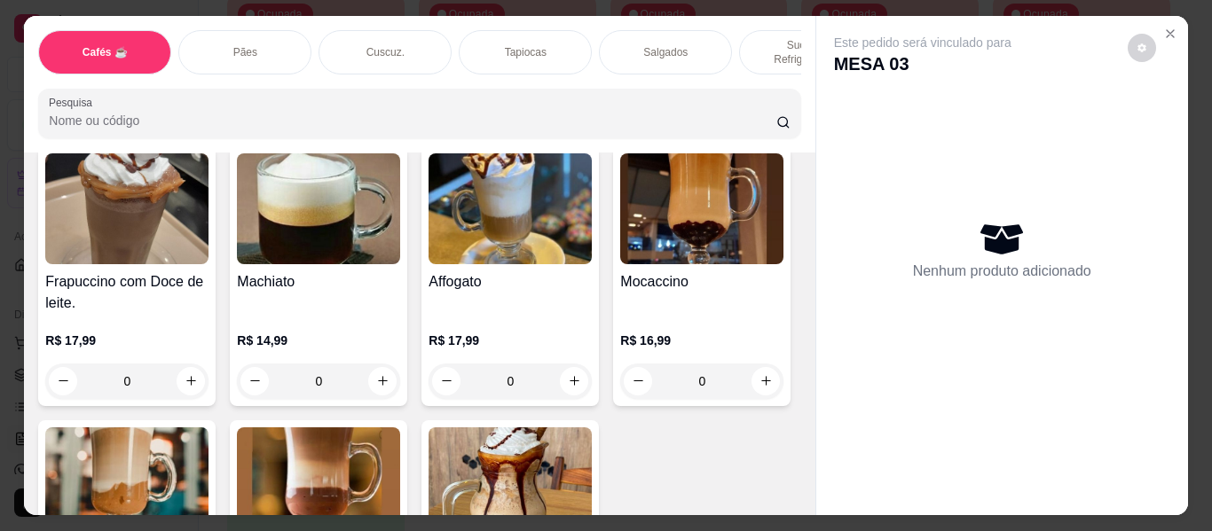
type input "1"
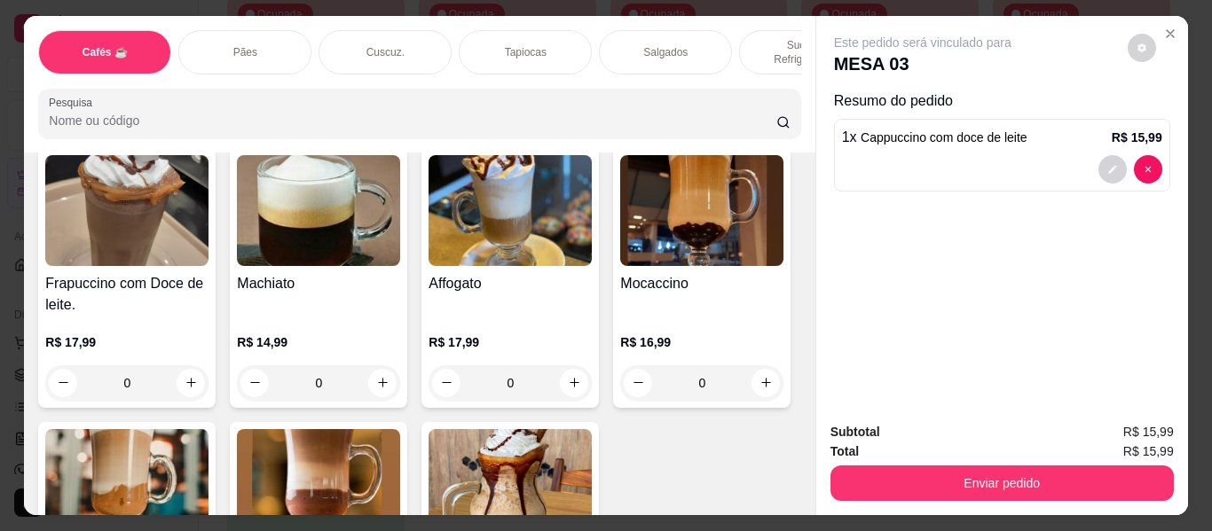
click at [696, 33] on div "Salgados" at bounding box center [665, 52] width 133 height 44
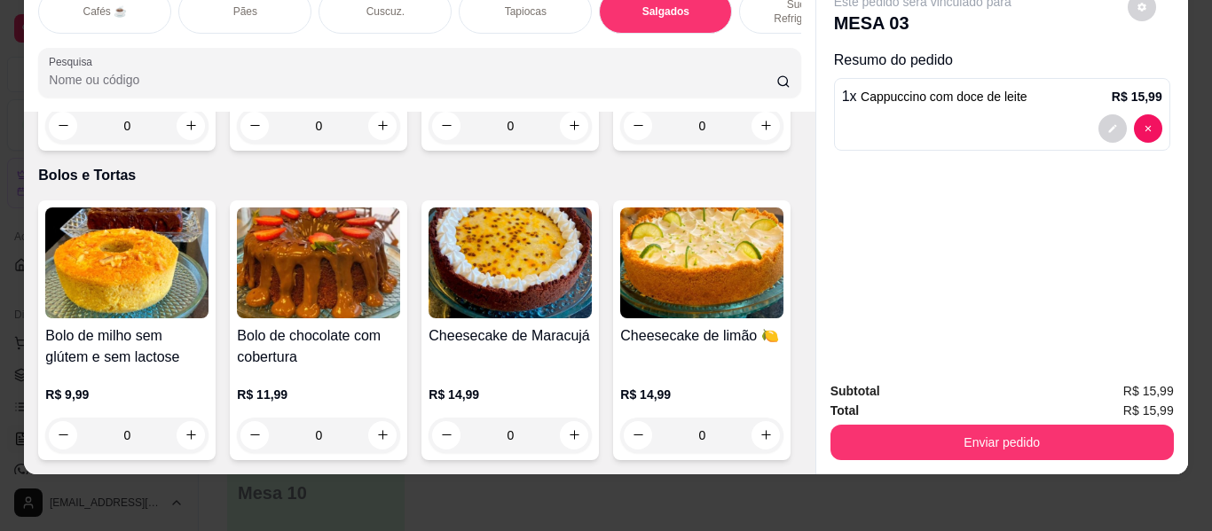
scroll to position [7663, 0]
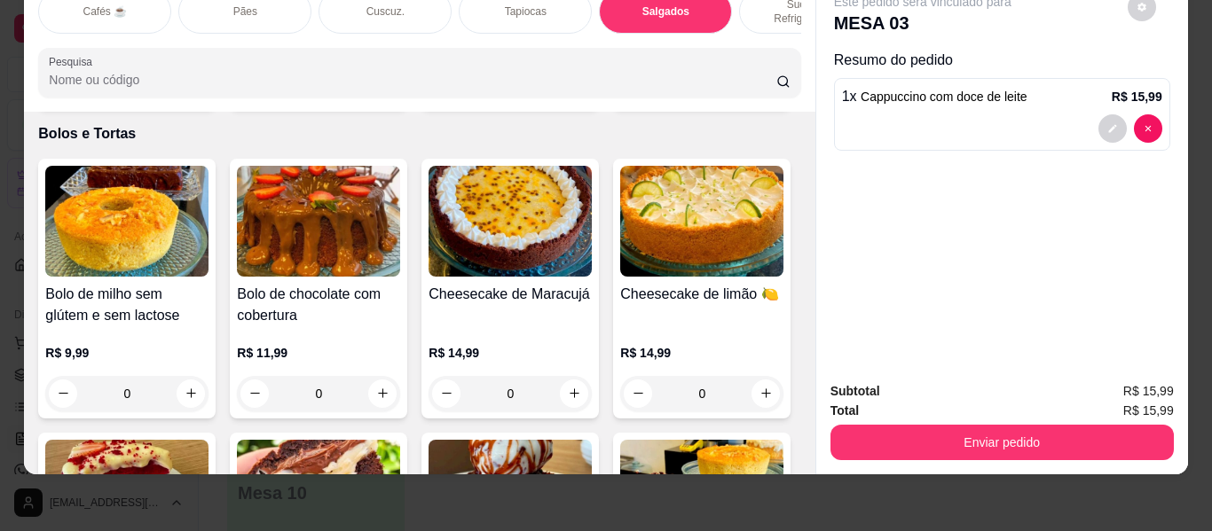
type input "1"
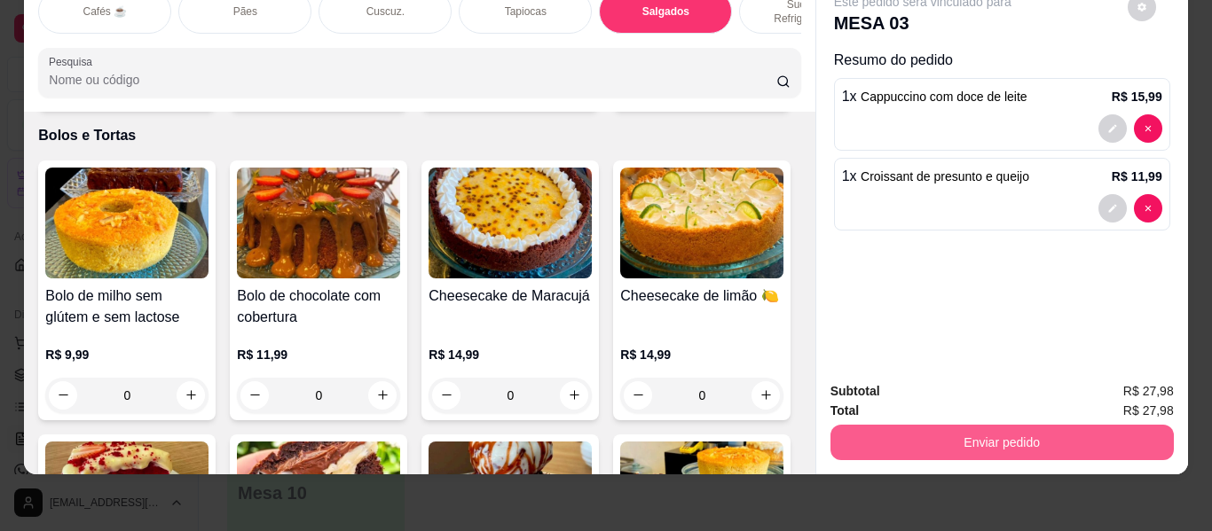
click at [983, 436] on button "Enviar pedido" at bounding box center [1001, 442] width 343 height 35
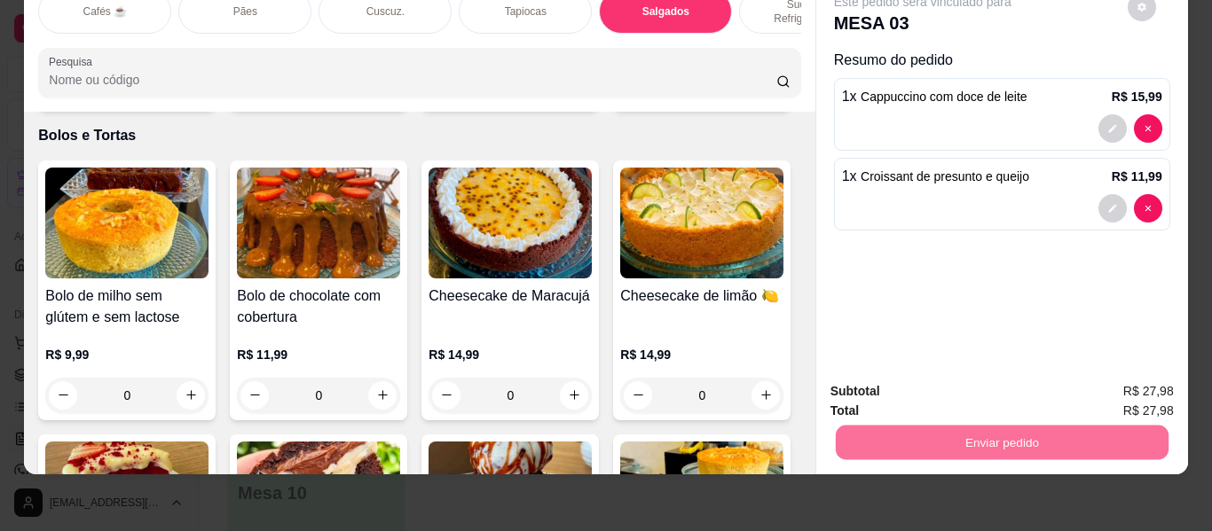
click at [908, 381] on button "Não registrar e enviar pedido" at bounding box center [942, 384] width 179 height 33
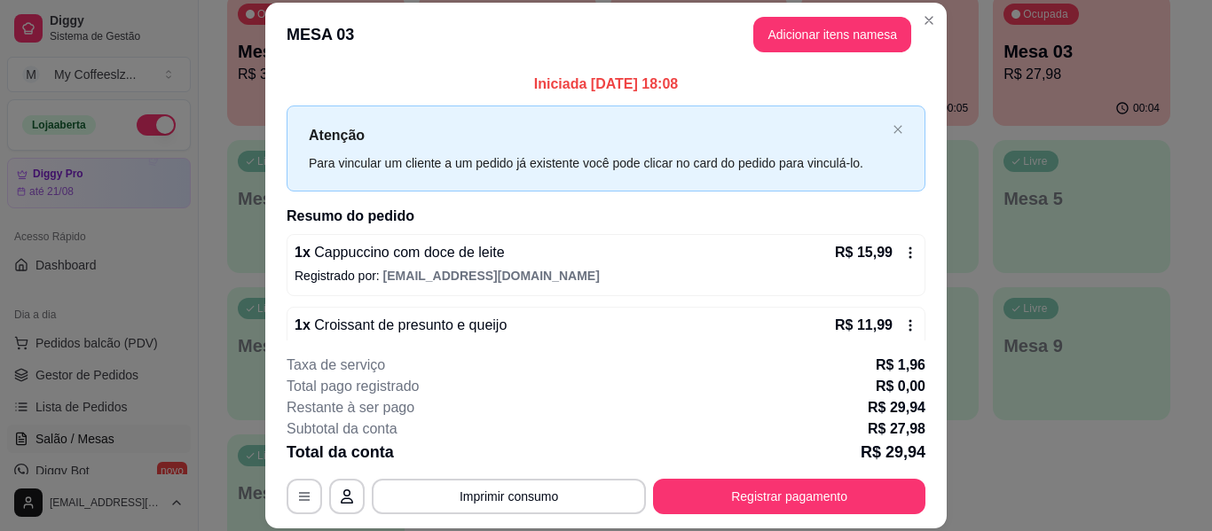
click at [755, 217] on h2 "Resumo do pedido" at bounding box center [606, 216] width 639 height 21
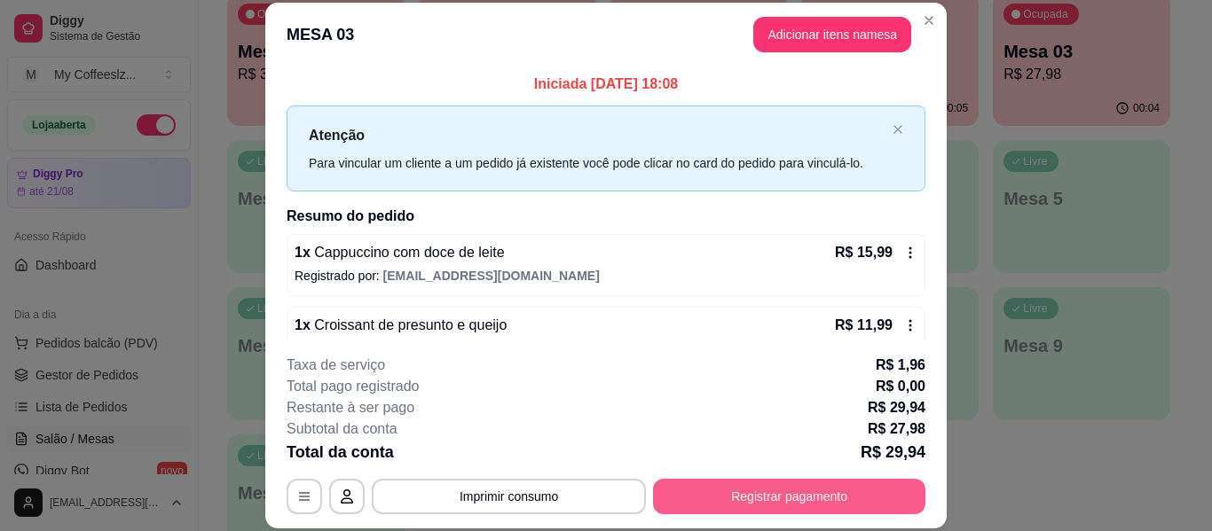
click at [759, 489] on button "Registrar pagamento" at bounding box center [789, 496] width 272 height 35
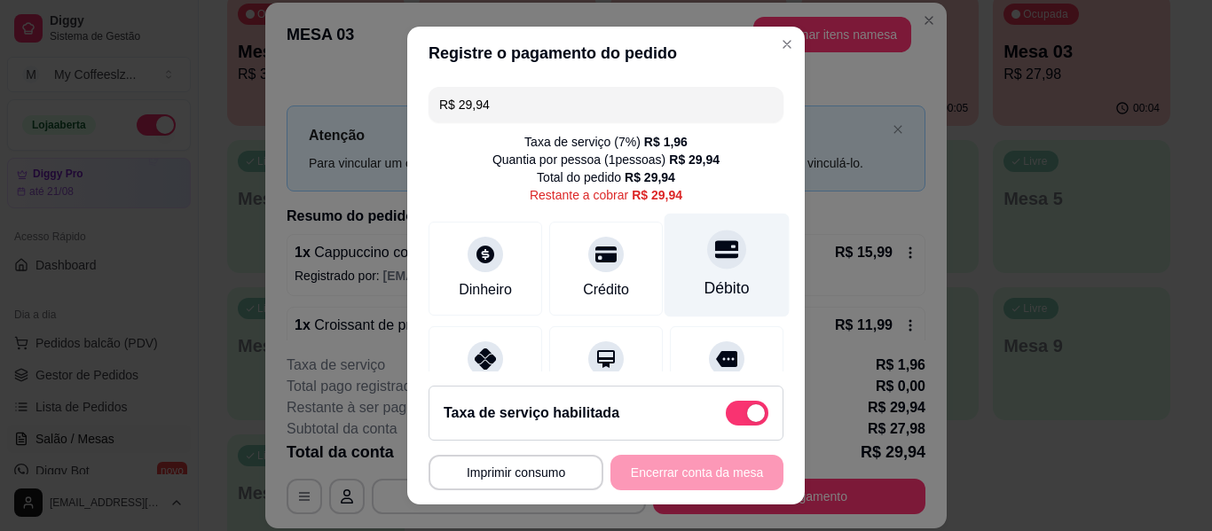
click at [715, 258] on icon at bounding box center [726, 249] width 23 height 18
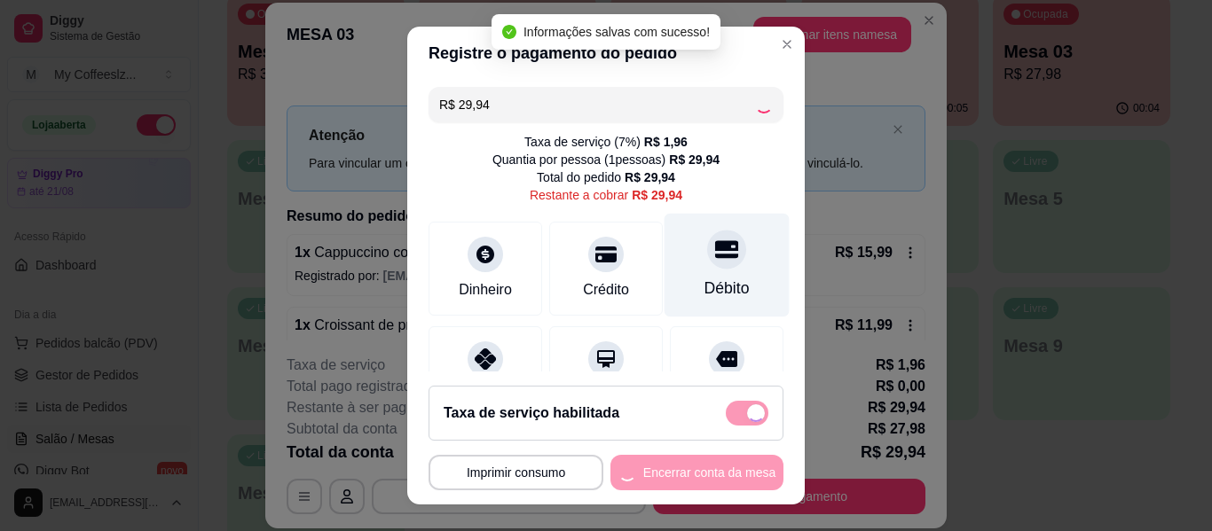
type input "R$ 0,00"
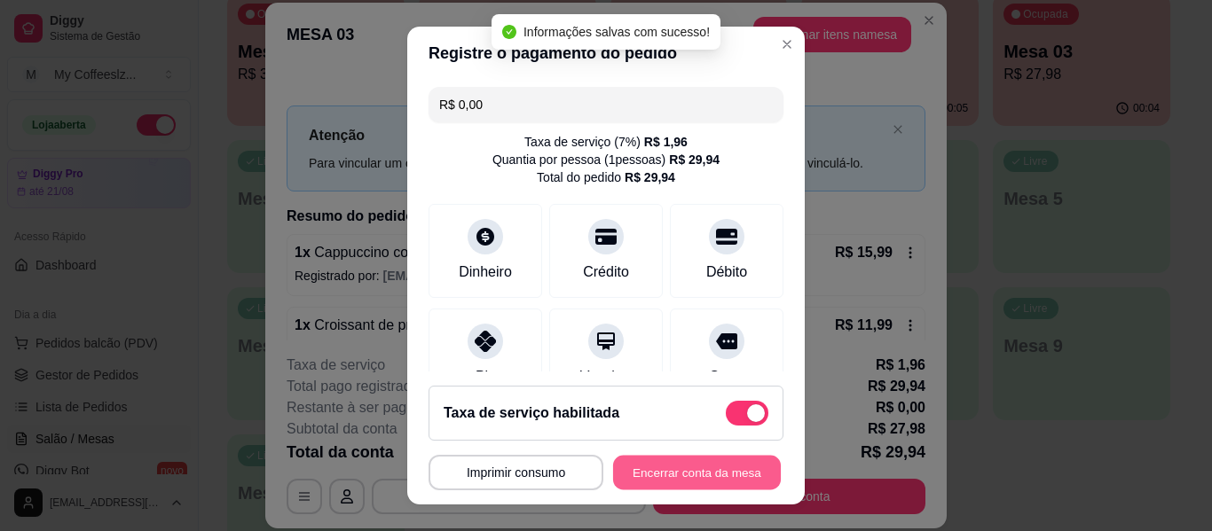
click at [667, 457] on button "Encerrar conta da mesa" at bounding box center [697, 473] width 168 height 35
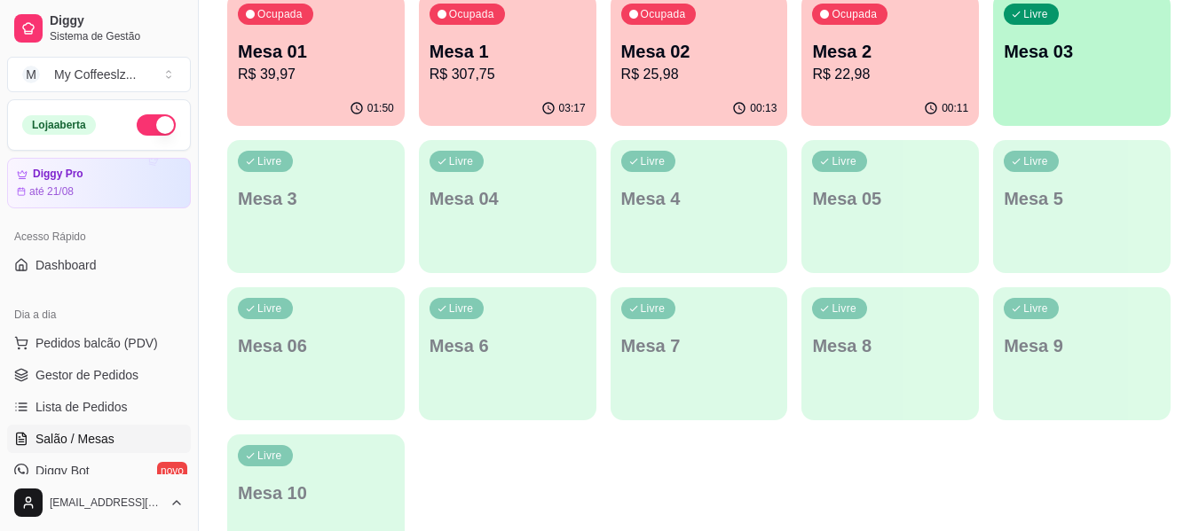
click at [930, 66] on p "R$ 22,98" at bounding box center [890, 74] width 156 height 21
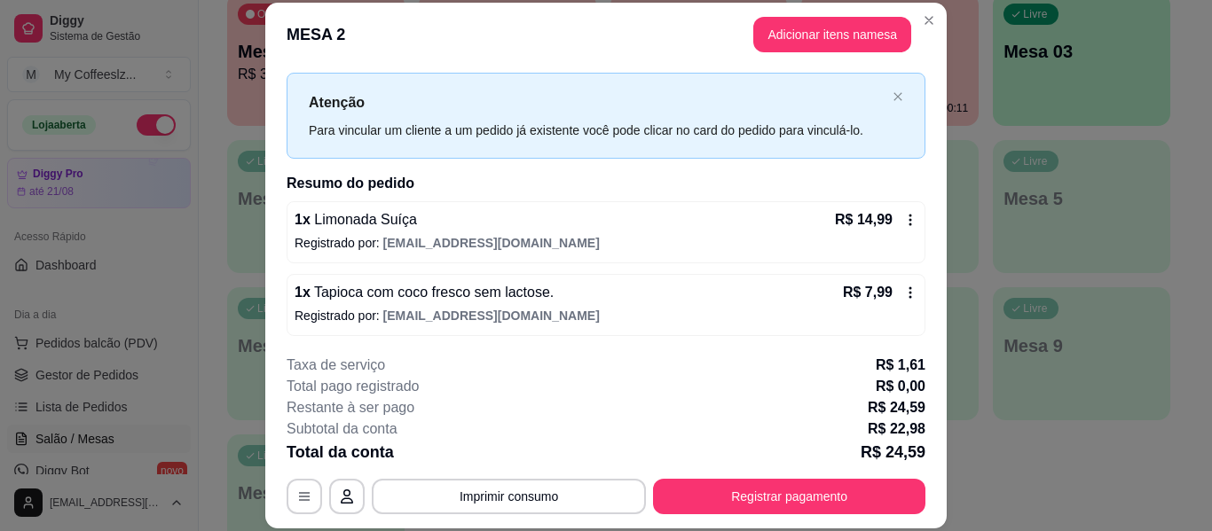
scroll to position [35, 0]
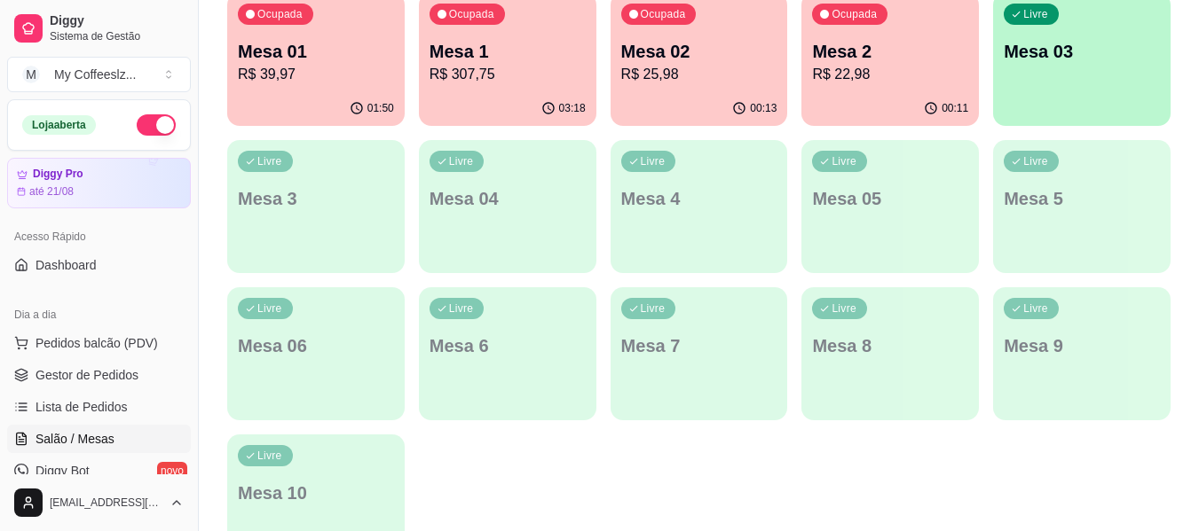
click at [649, 50] on p "Mesa 02" at bounding box center [699, 51] width 156 height 25
click at [287, 58] on p "Mesa 01" at bounding box center [316, 52] width 152 height 24
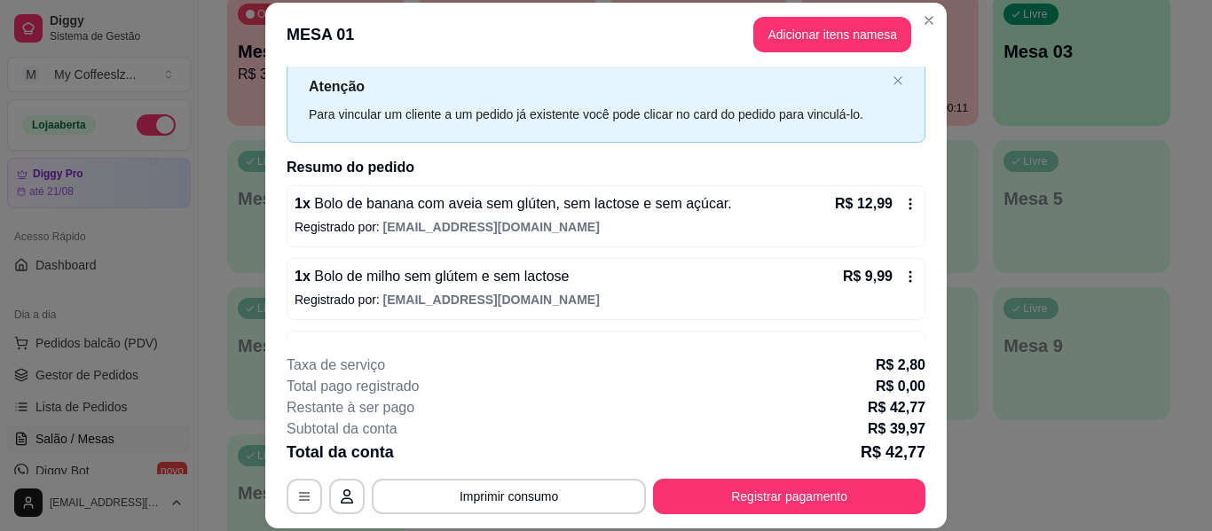
scroll to position [16, 0]
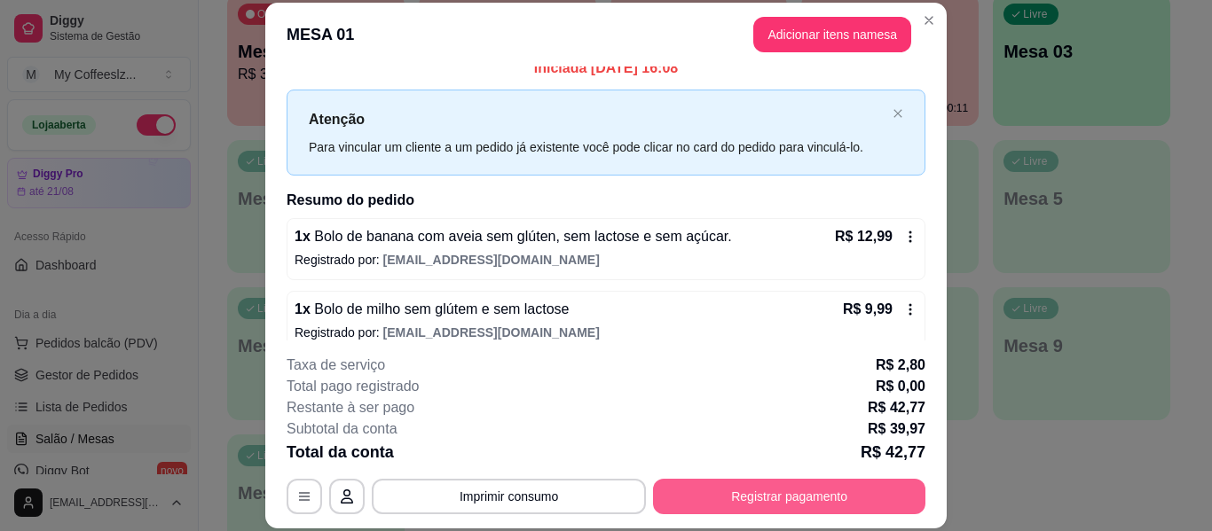
click at [767, 484] on button "Registrar pagamento" at bounding box center [789, 496] width 272 height 35
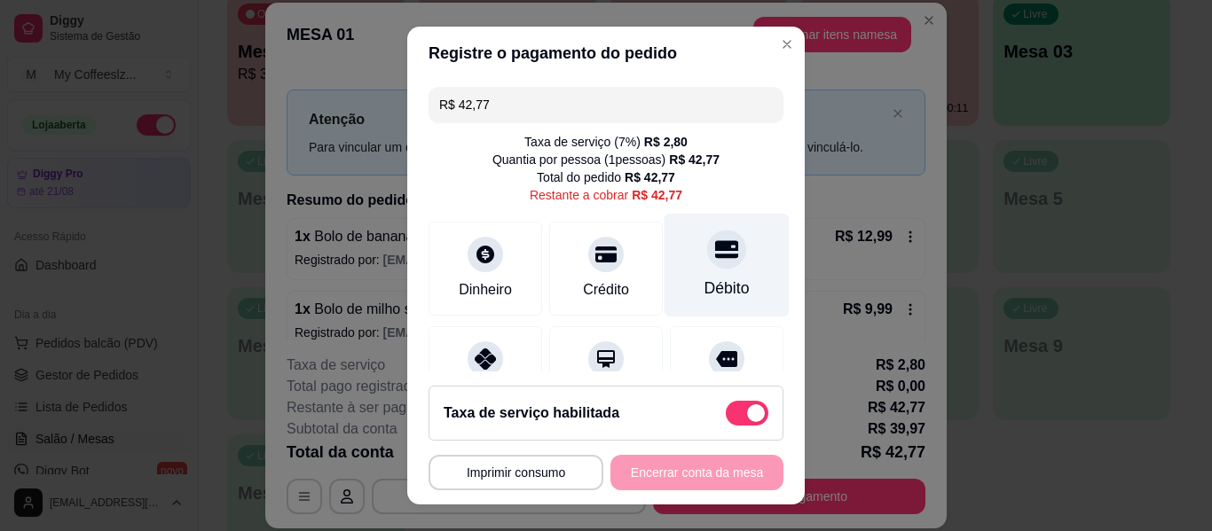
click at [711, 265] on div "Débito" at bounding box center [726, 266] width 125 height 104
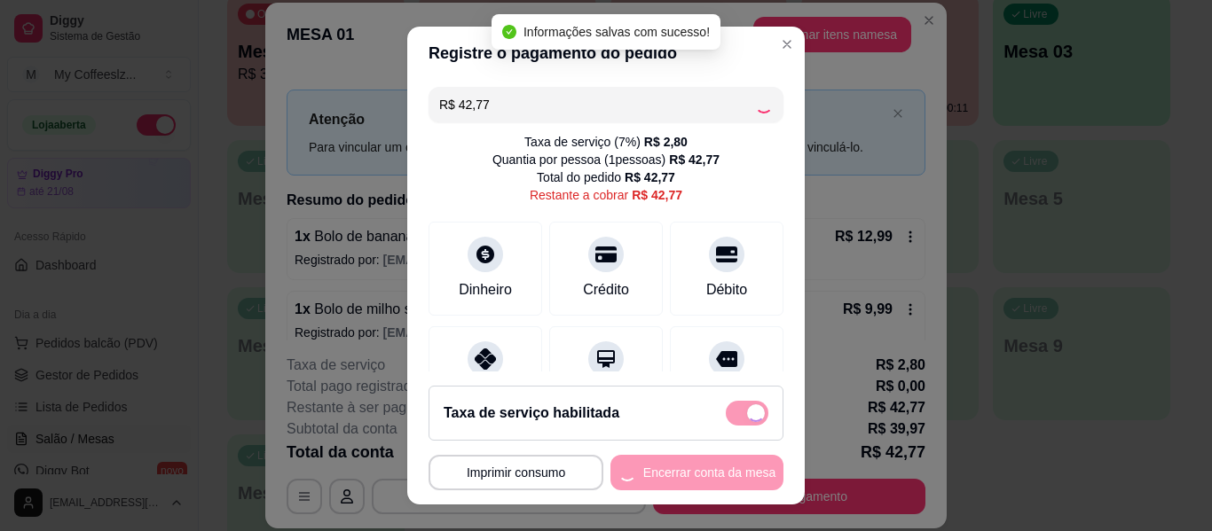
type input "R$ 0,00"
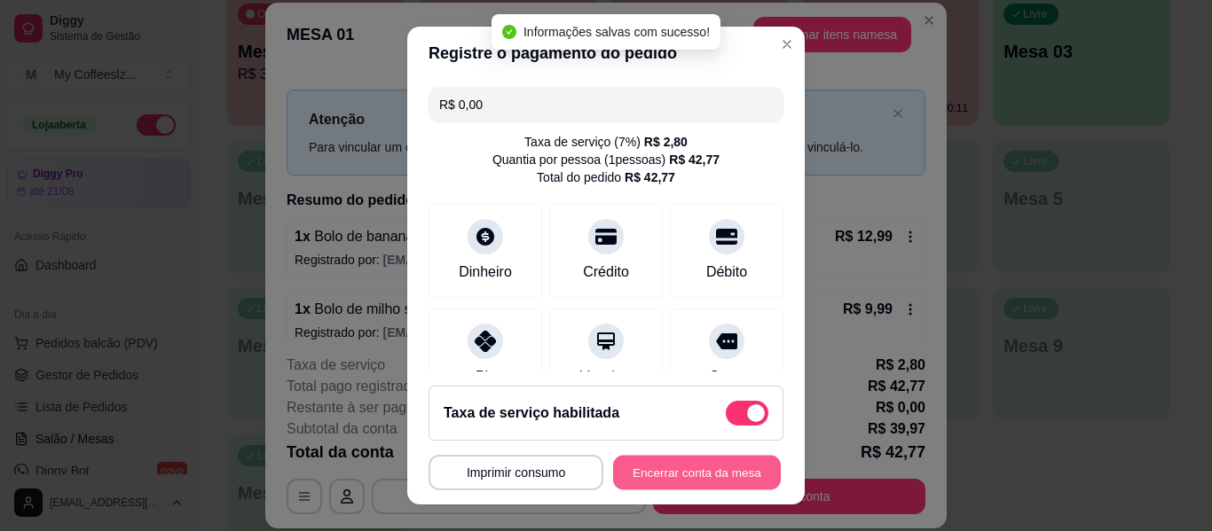
click at [661, 468] on button "Encerrar conta da mesa" at bounding box center [697, 473] width 168 height 35
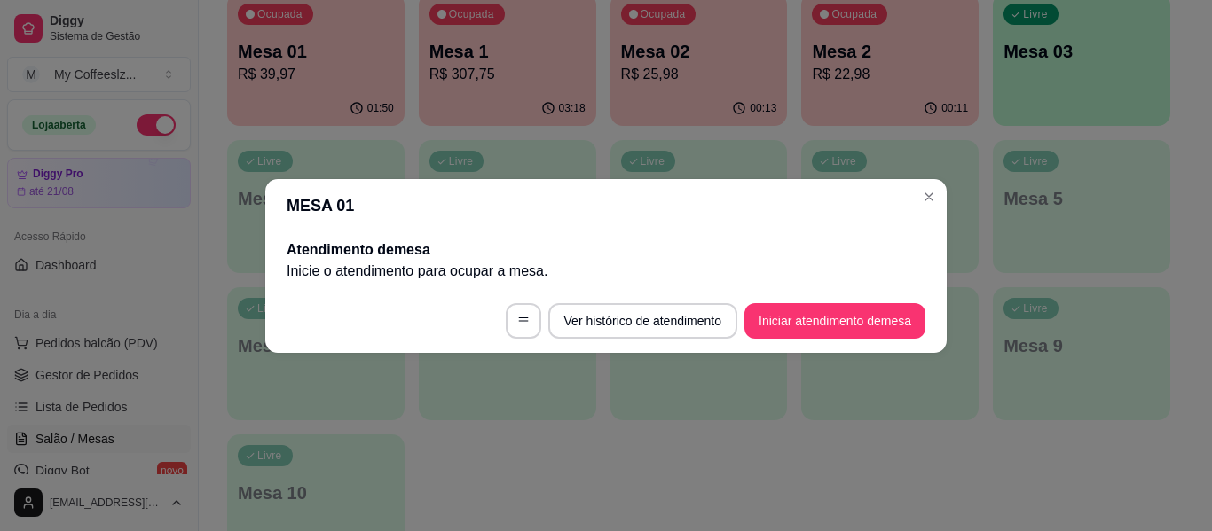
scroll to position [0, 0]
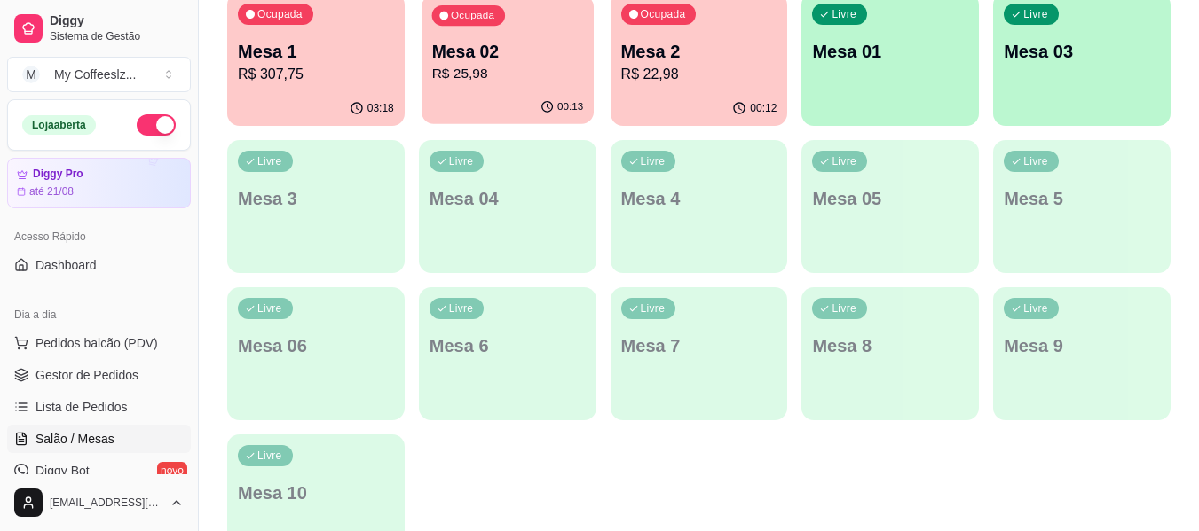
click at [499, 75] on p "R$ 25,98" at bounding box center [507, 74] width 152 height 20
click at [831, 88] on div "Livre Mesa 01" at bounding box center [889, 49] width 177 height 112
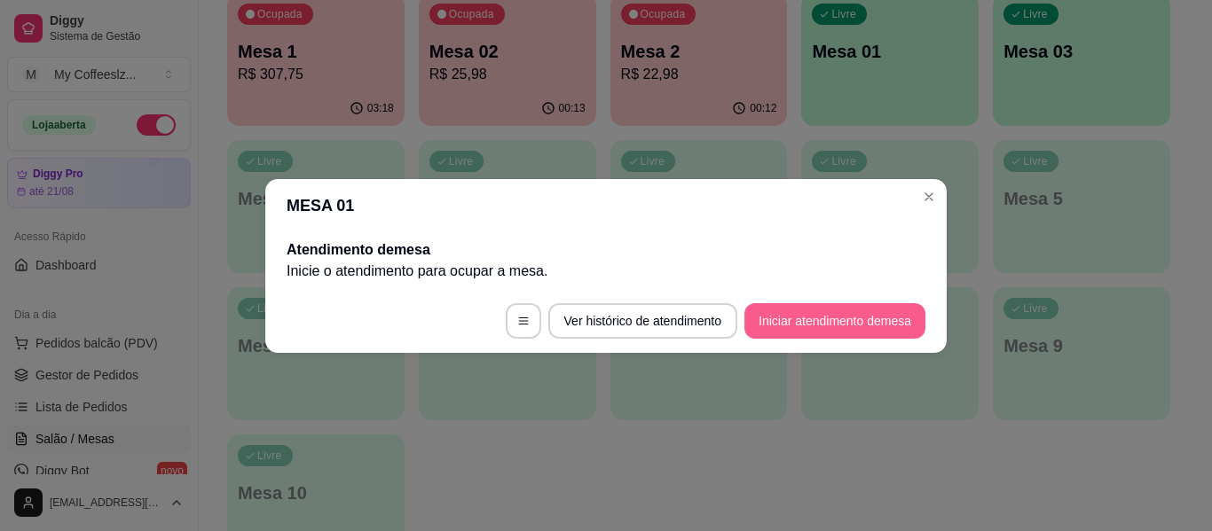
click at [814, 329] on button "Iniciar atendimento de mesa" at bounding box center [834, 320] width 181 height 35
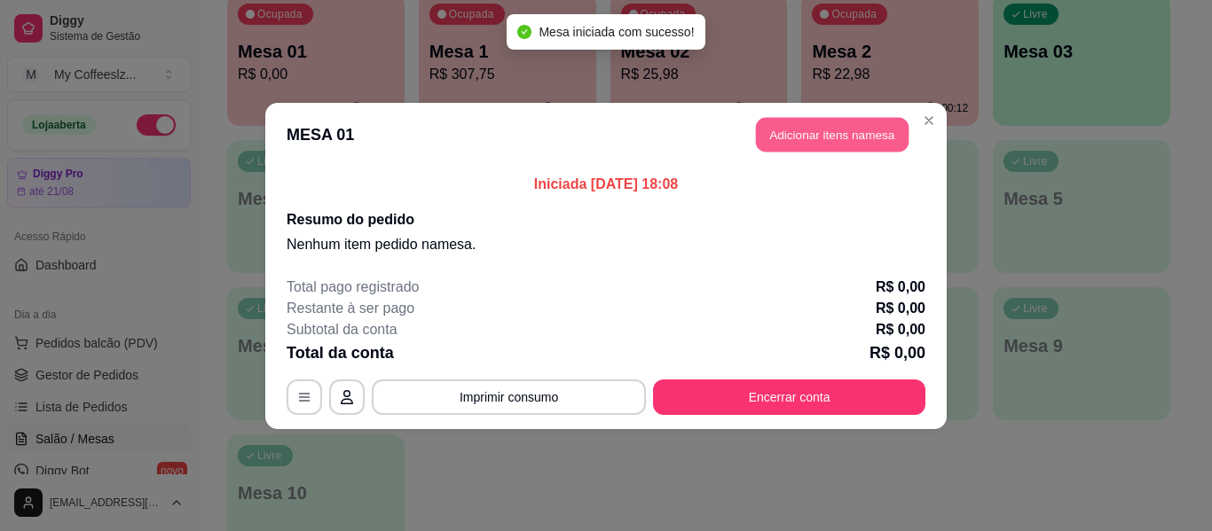
click at [810, 141] on button "Adicionar itens na mesa" at bounding box center [832, 134] width 153 height 35
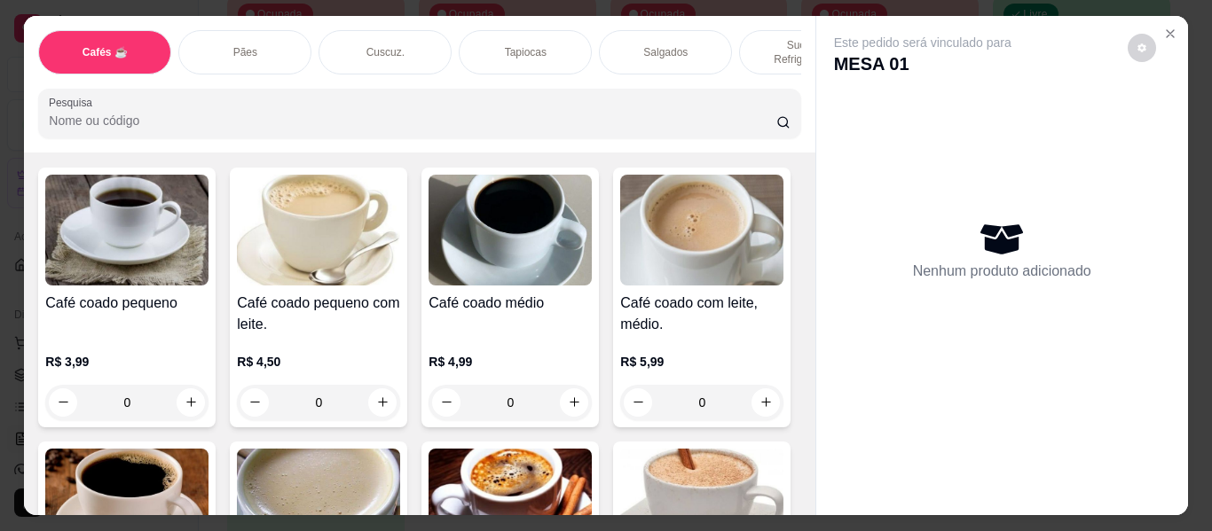
scroll to position [89, 0]
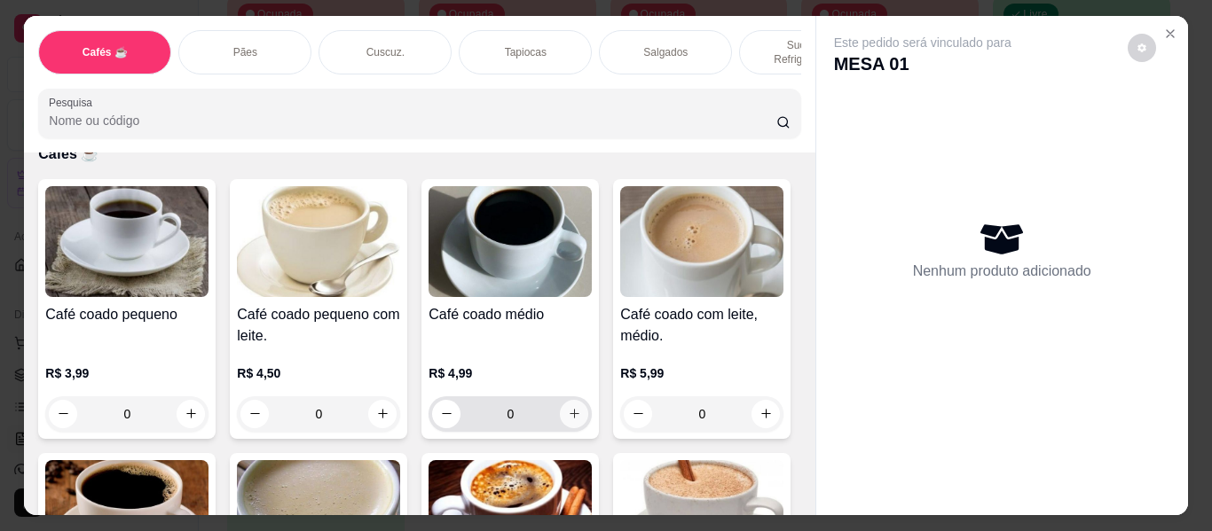
click at [568, 407] on icon "increase-product-quantity" at bounding box center [574, 413] width 13 height 13
type input "1"
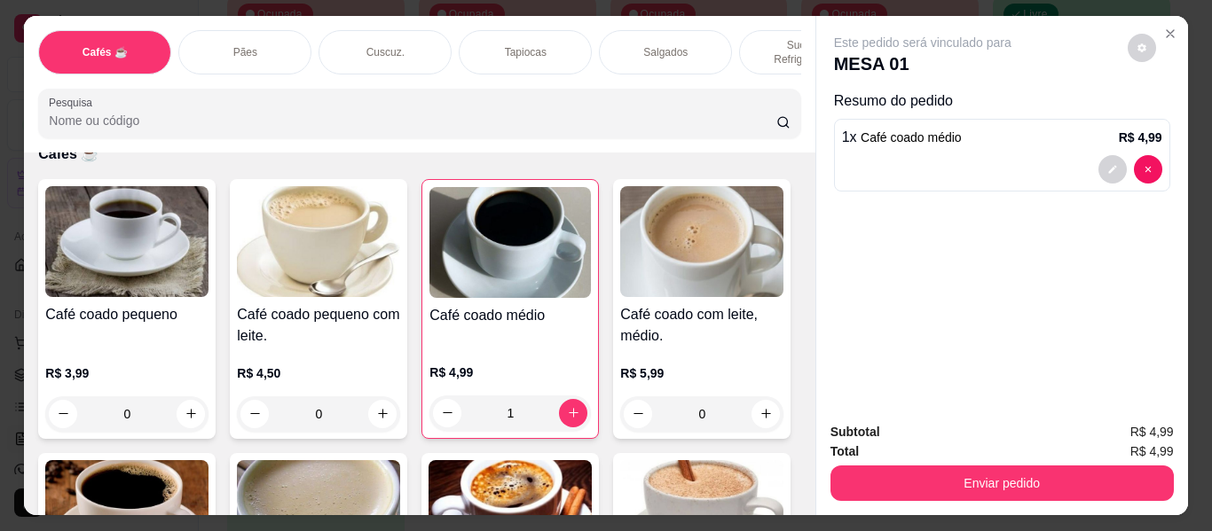
click at [754, 38] on p "Sucos e Refrigerantes" at bounding box center [805, 52] width 103 height 28
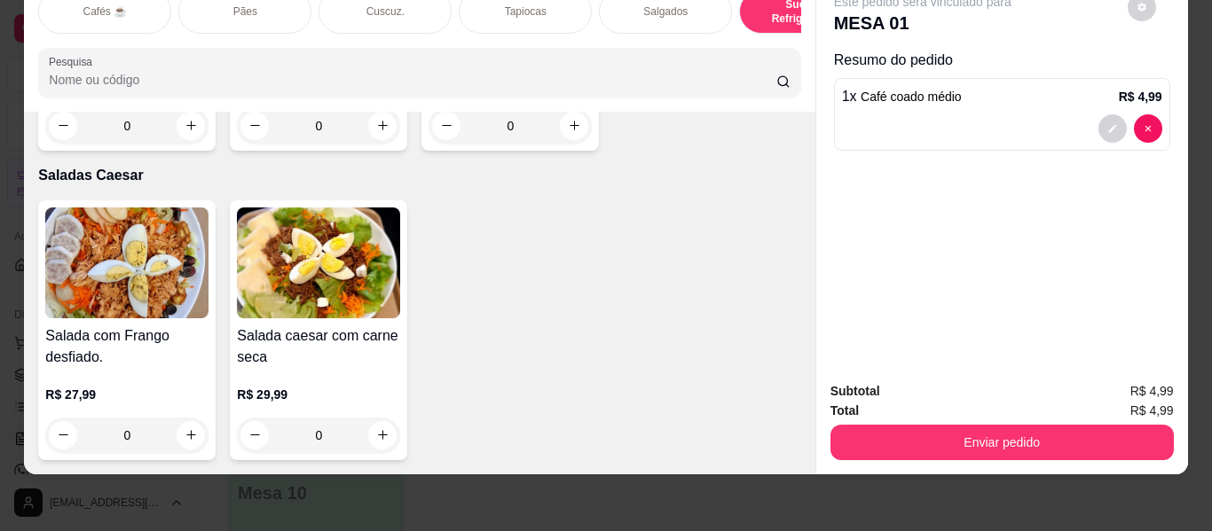
scroll to position [10117, 0]
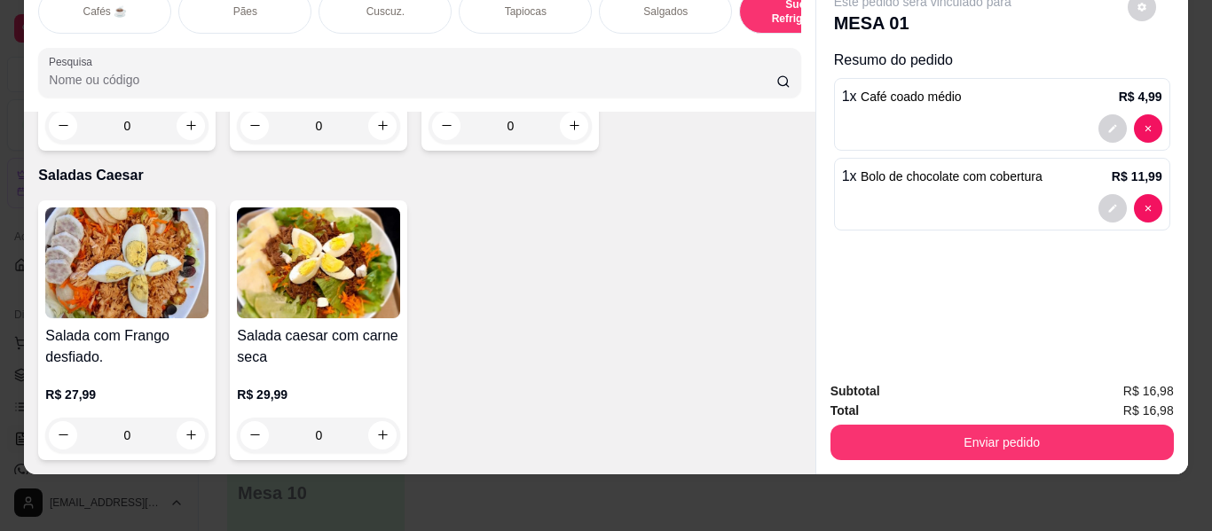
type input "1"
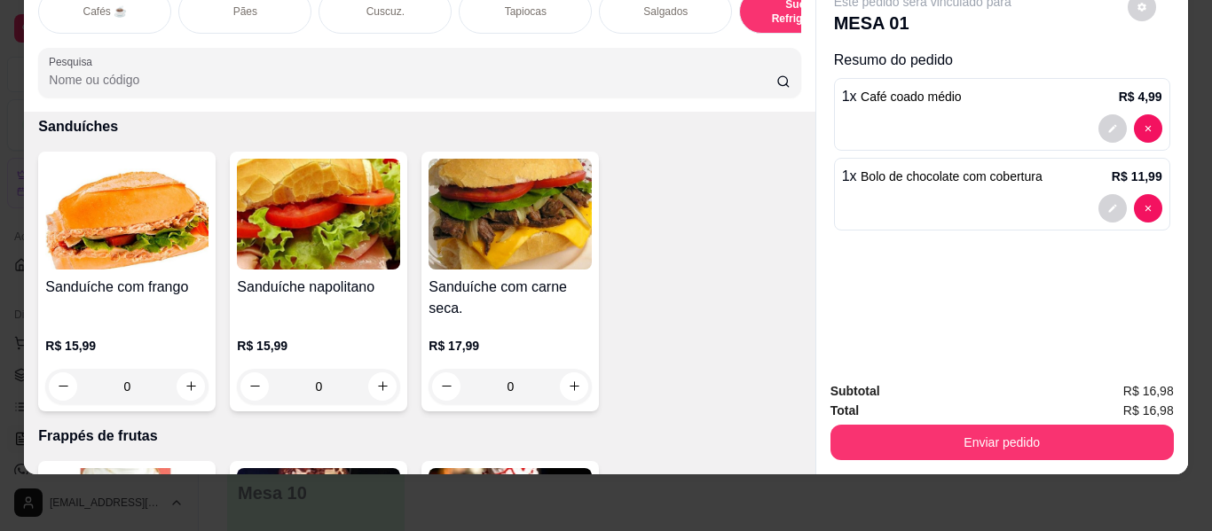
scroll to position [8521, 0]
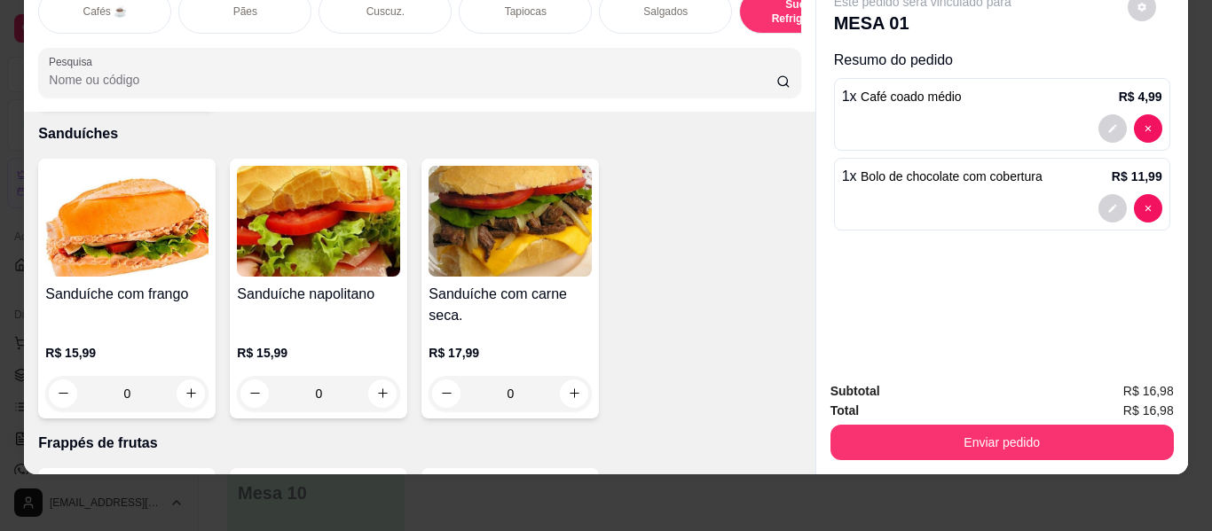
type input "1"
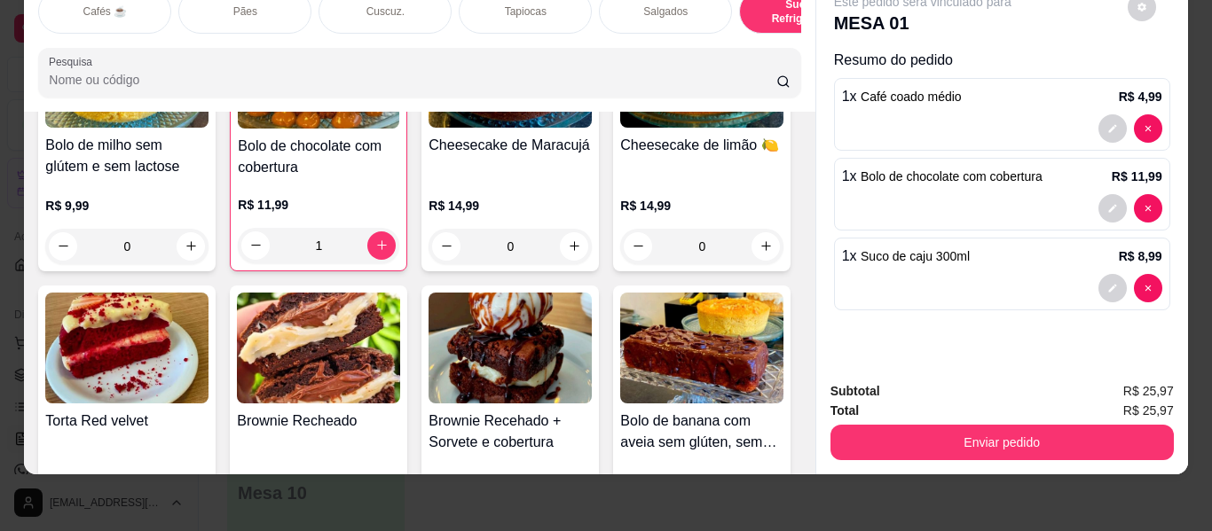
scroll to position [7901, 0]
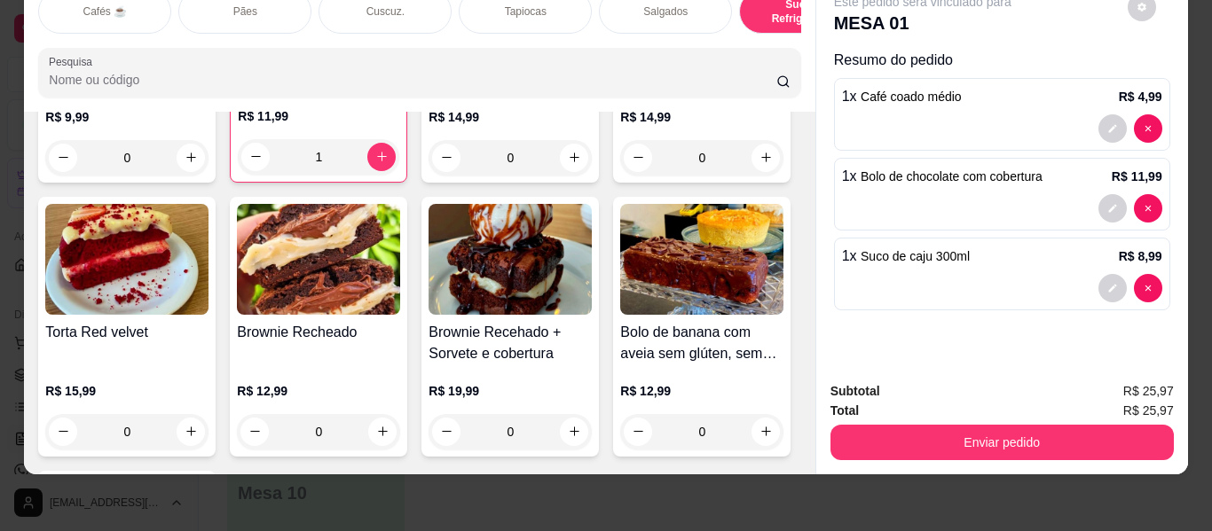
type input "1"
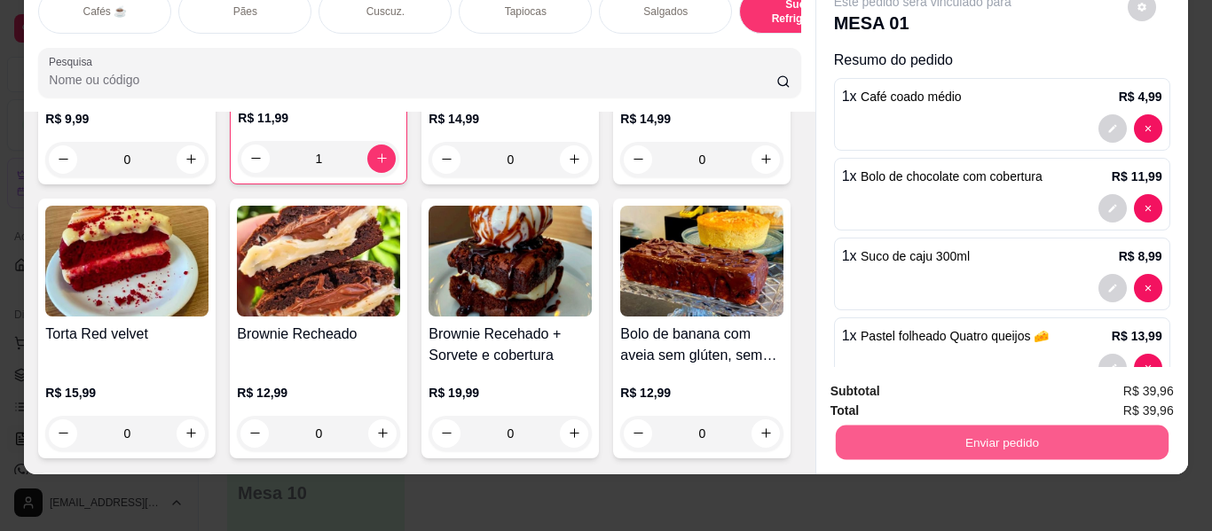
click at [1025, 434] on button "Enviar pedido" at bounding box center [1001, 443] width 333 height 35
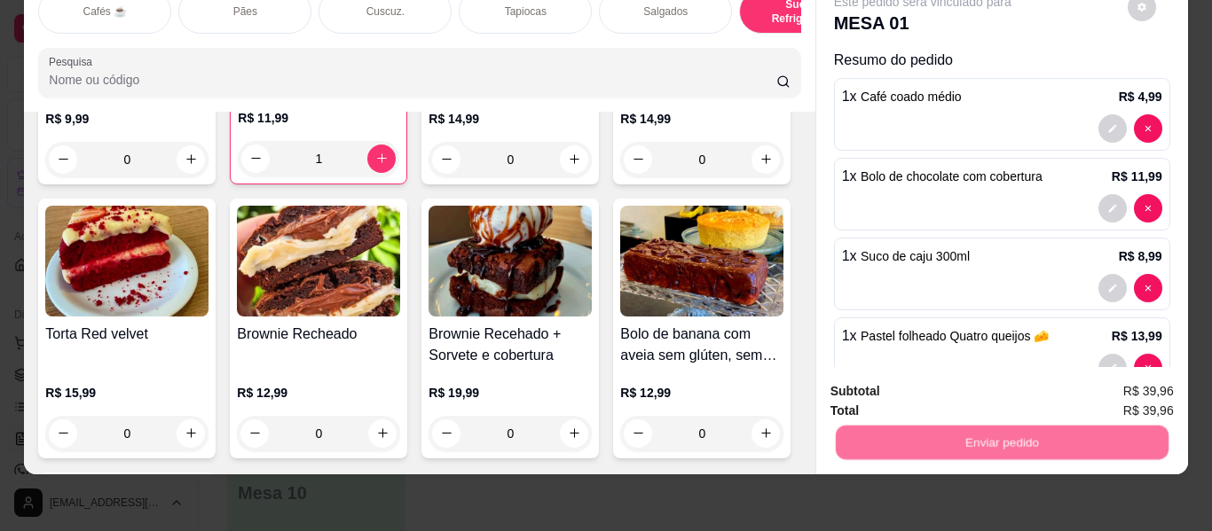
click at [988, 387] on button "Não registrar e enviar pedido" at bounding box center [942, 384] width 179 height 33
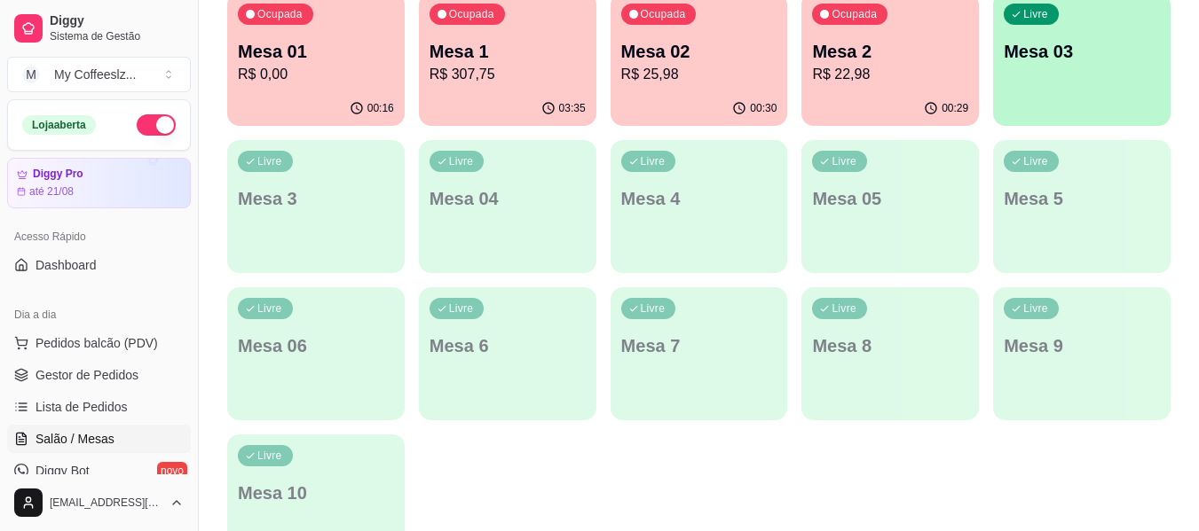
click at [720, 74] on p "R$ 25,98" at bounding box center [699, 74] width 156 height 21
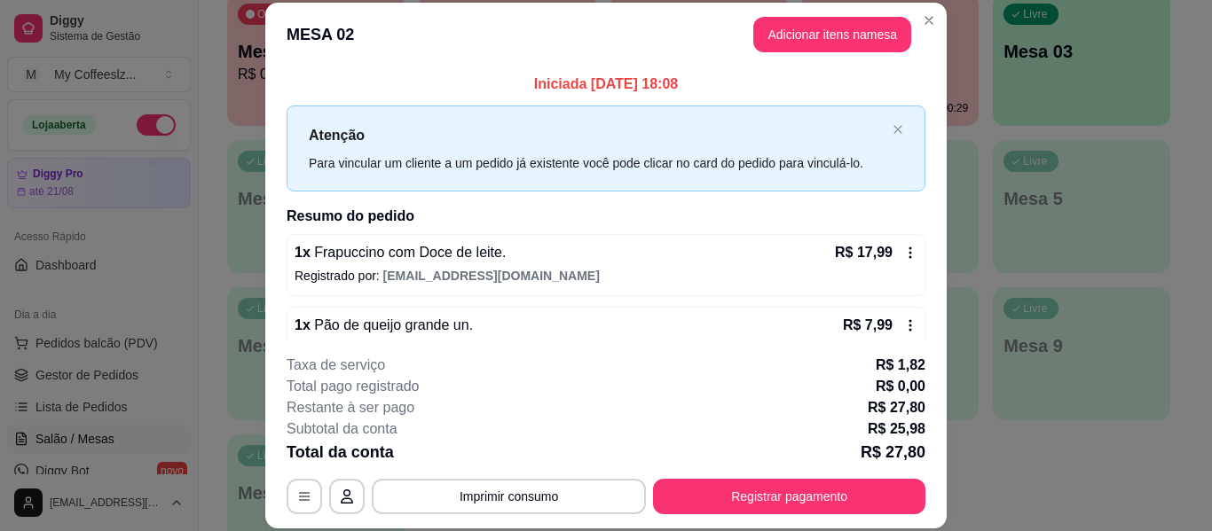
scroll to position [35, 0]
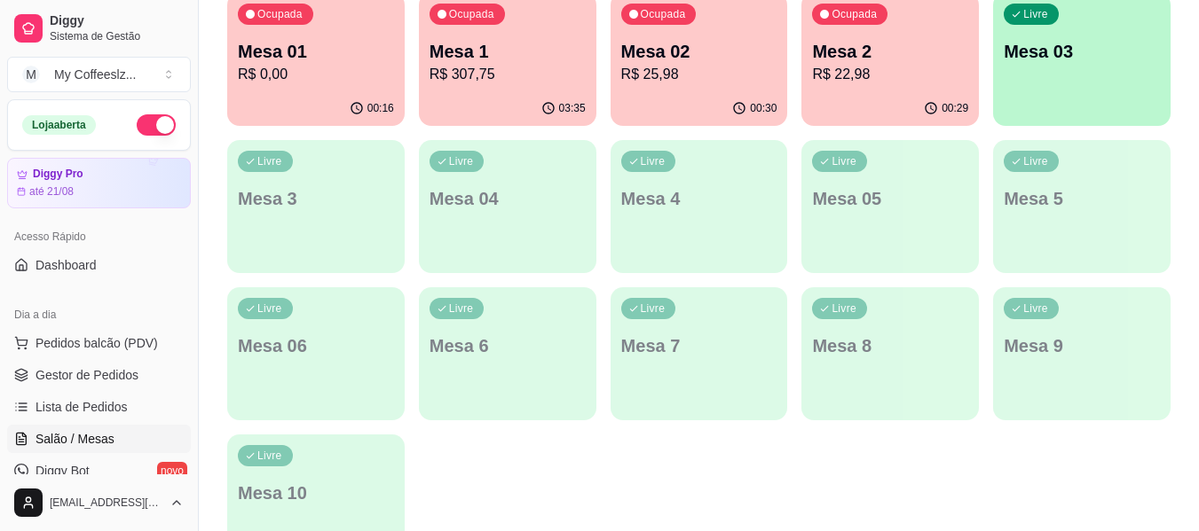
click at [928, 72] on p "R$ 22,98" at bounding box center [890, 74] width 156 height 21
click at [311, 75] on p "R$ 0,00" at bounding box center [316, 74] width 156 height 21
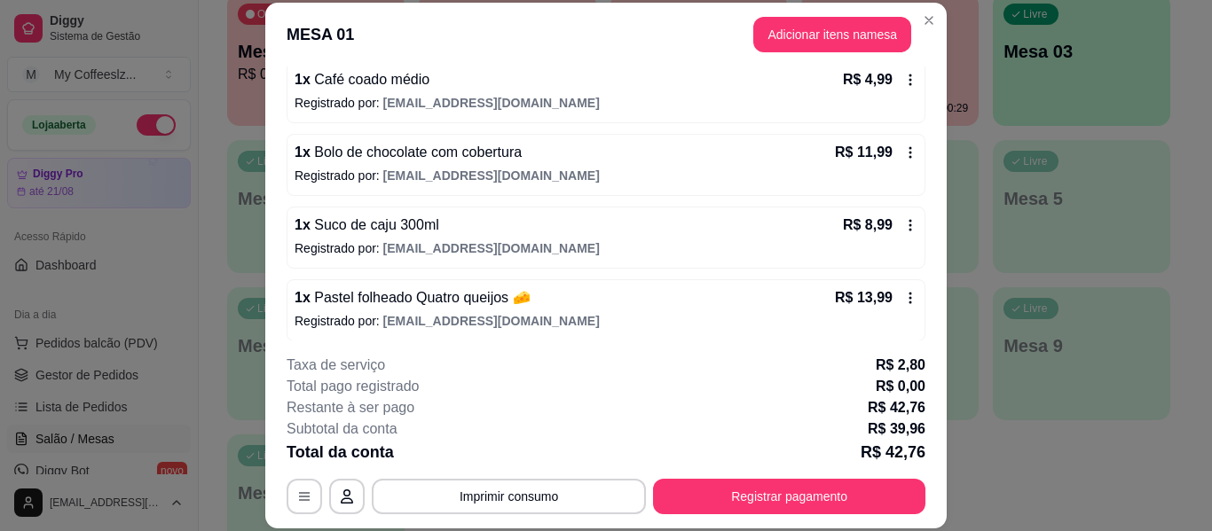
scroll to position [181, 0]
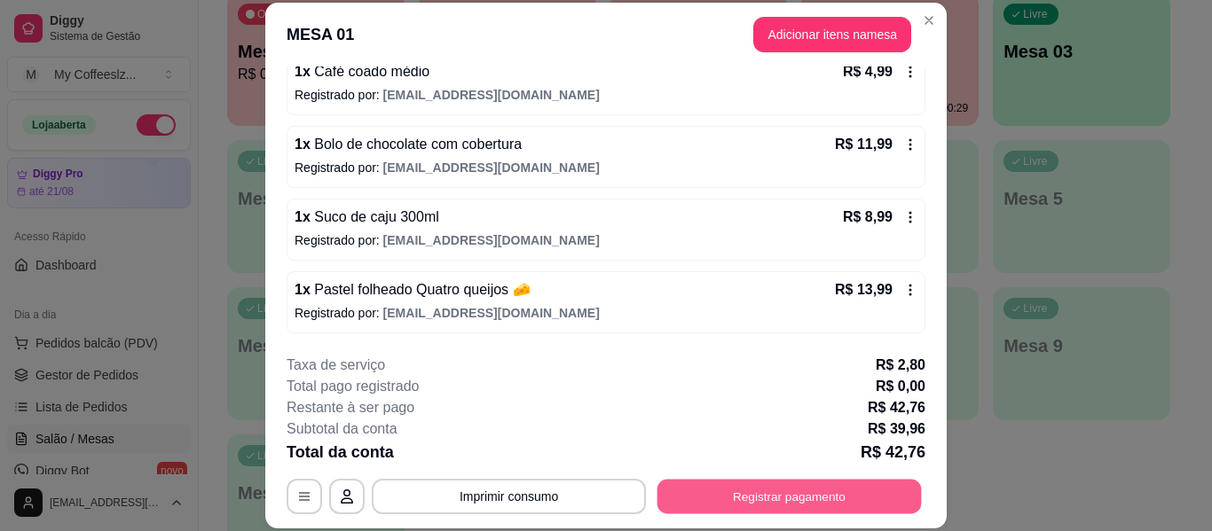
click at [730, 498] on button "Registrar pagamento" at bounding box center [789, 497] width 264 height 35
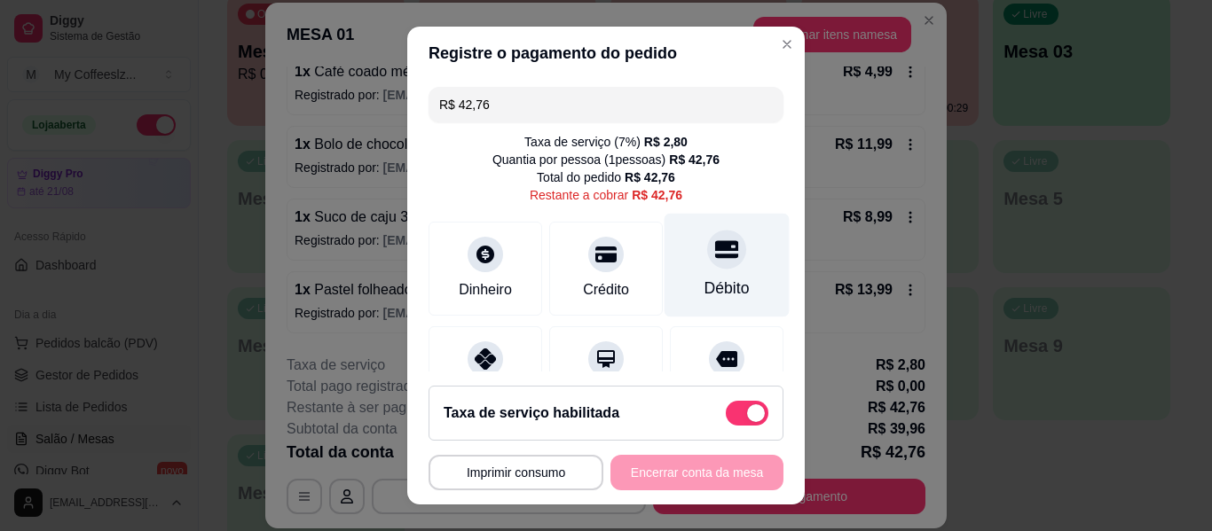
click at [712, 256] on div at bounding box center [726, 249] width 39 height 39
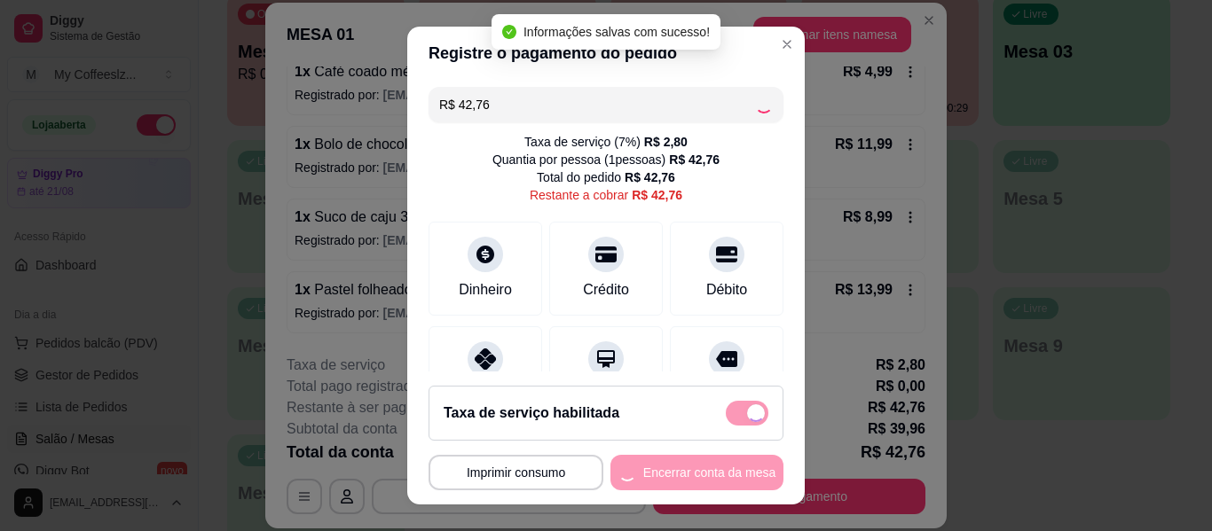
type input "R$ 0,00"
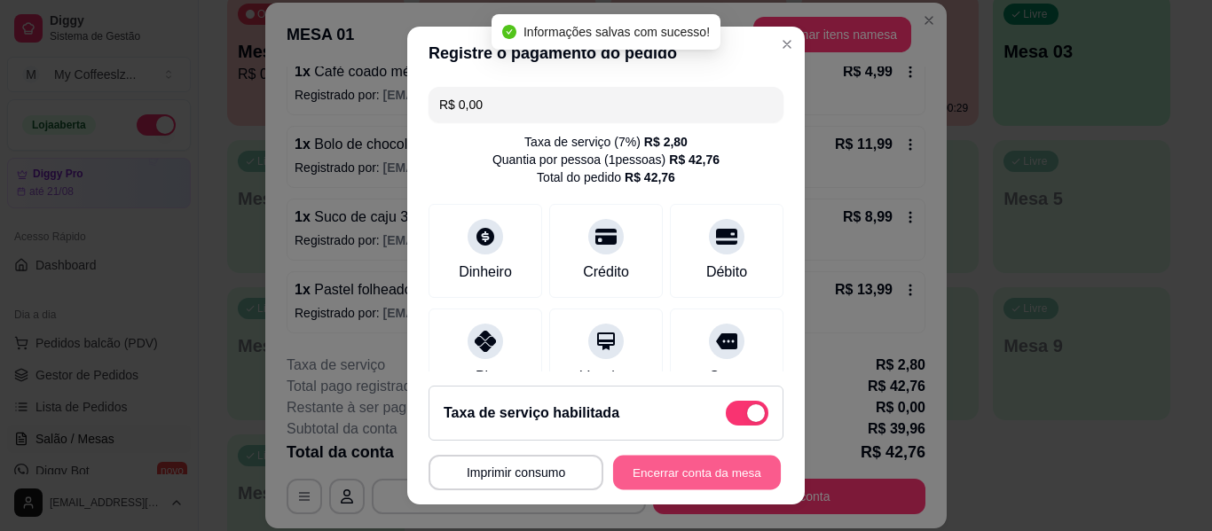
click at [613, 478] on button "Encerrar conta da mesa" at bounding box center [697, 473] width 168 height 35
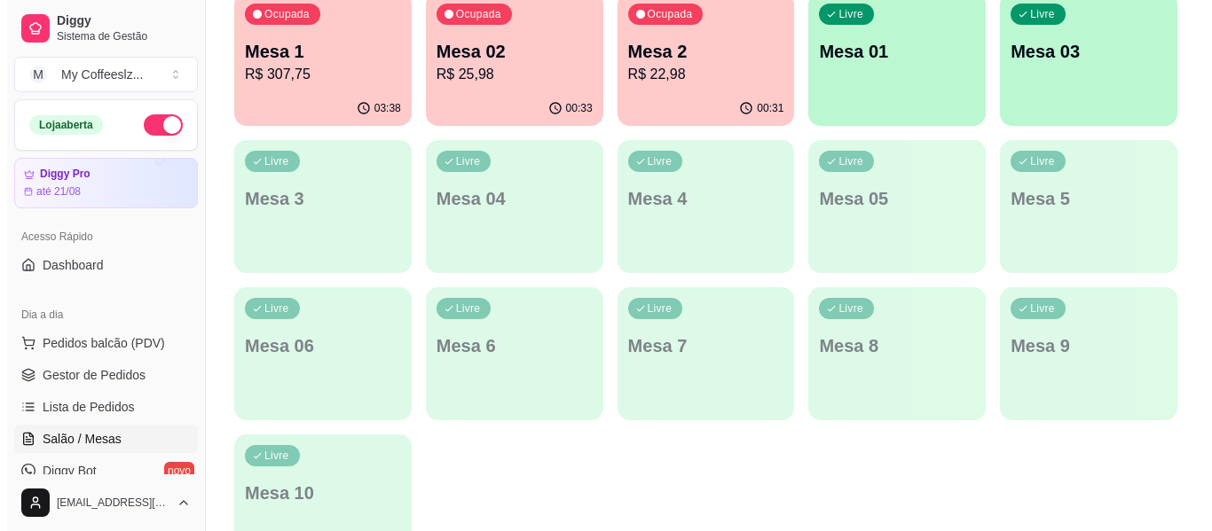
scroll to position [177, 0]
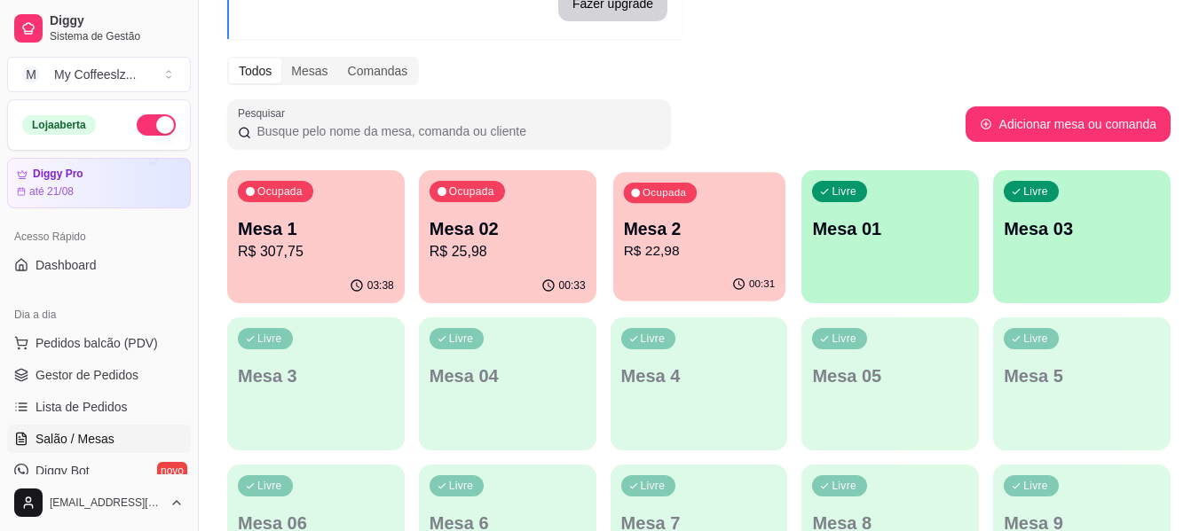
click at [720, 231] on p "Mesa 2" at bounding box center [699, 229] width 152 height 24
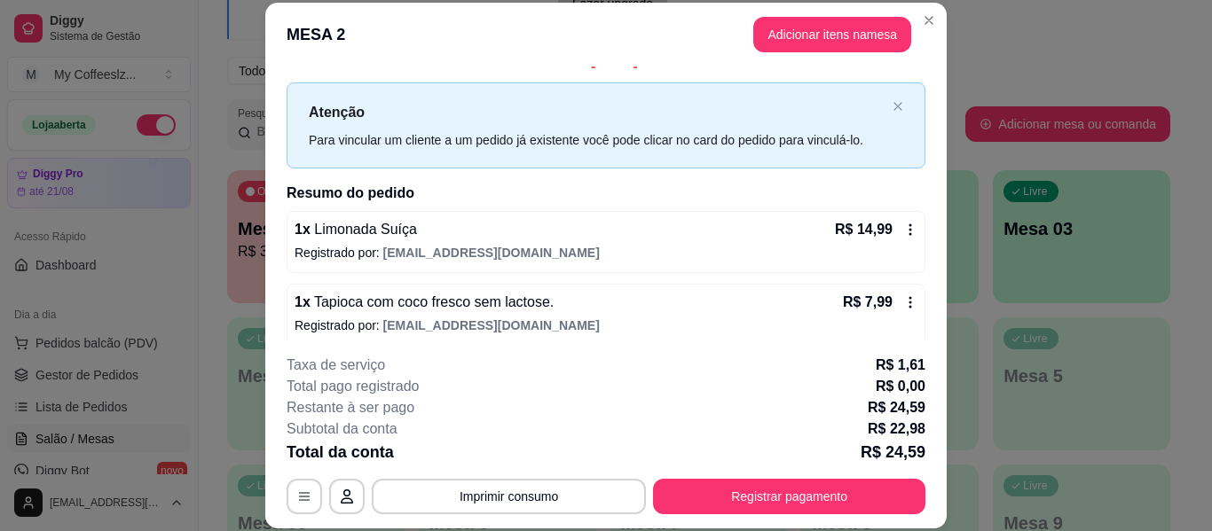
scroll to position [35, 0]
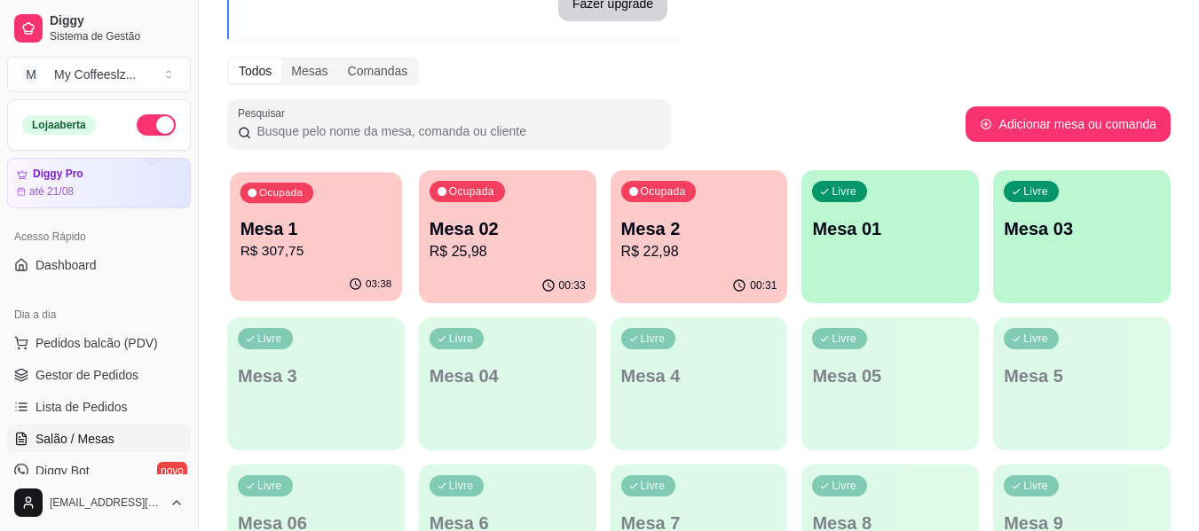
click at [307, 254] on p "R$ 307,75" at bounding box center [316, 251] width 152 height 20
click at [480, 275] on div "00:33" at bounding box center [507, 286] width 177 height 35
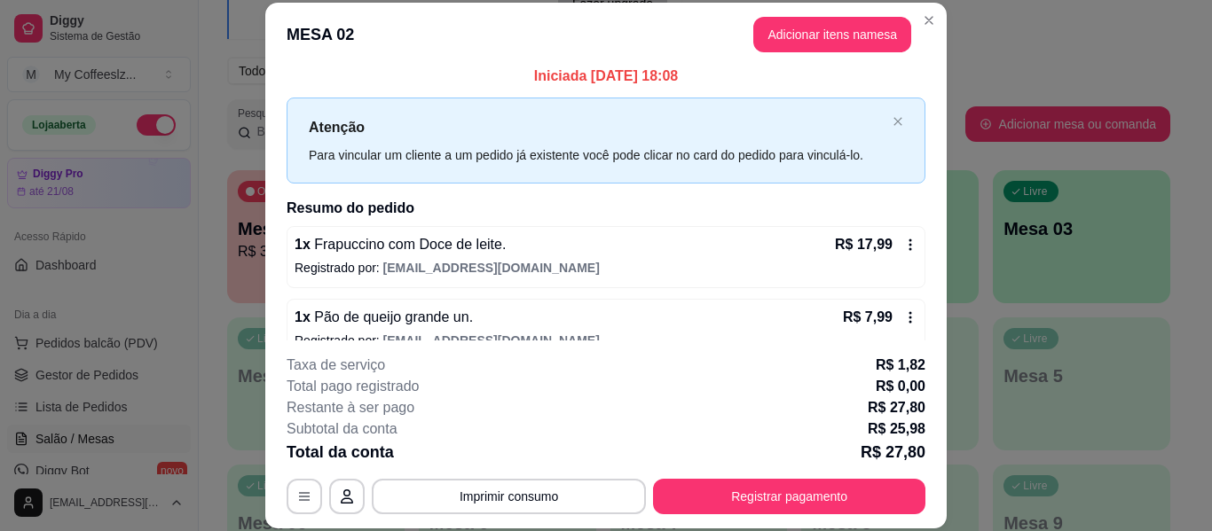
scroll to position [0, 0]
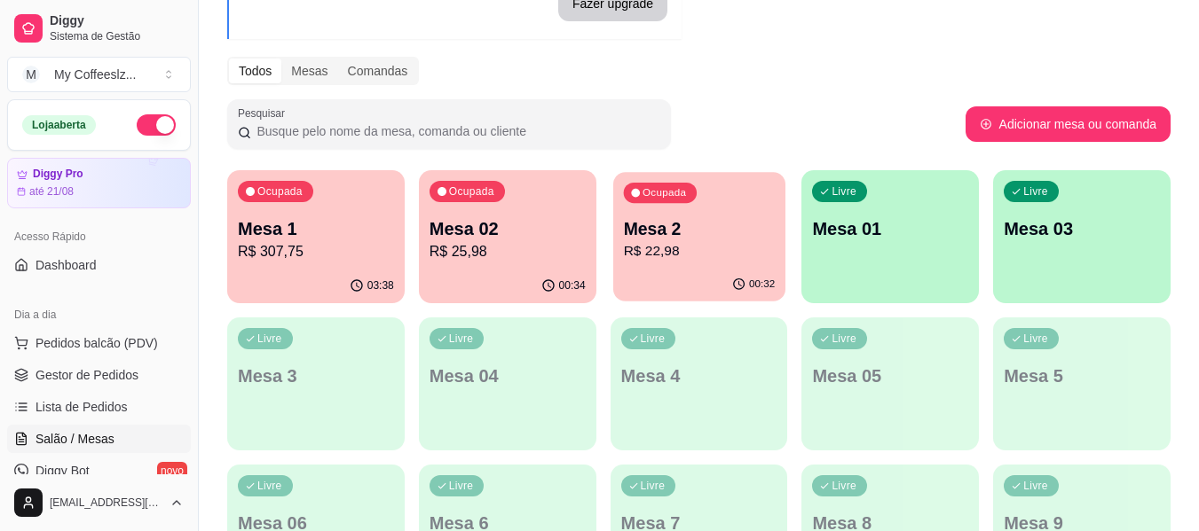
click at [675, 248] on p "R$ 22,98" at bounding box center [699, 251] width 152 height 20
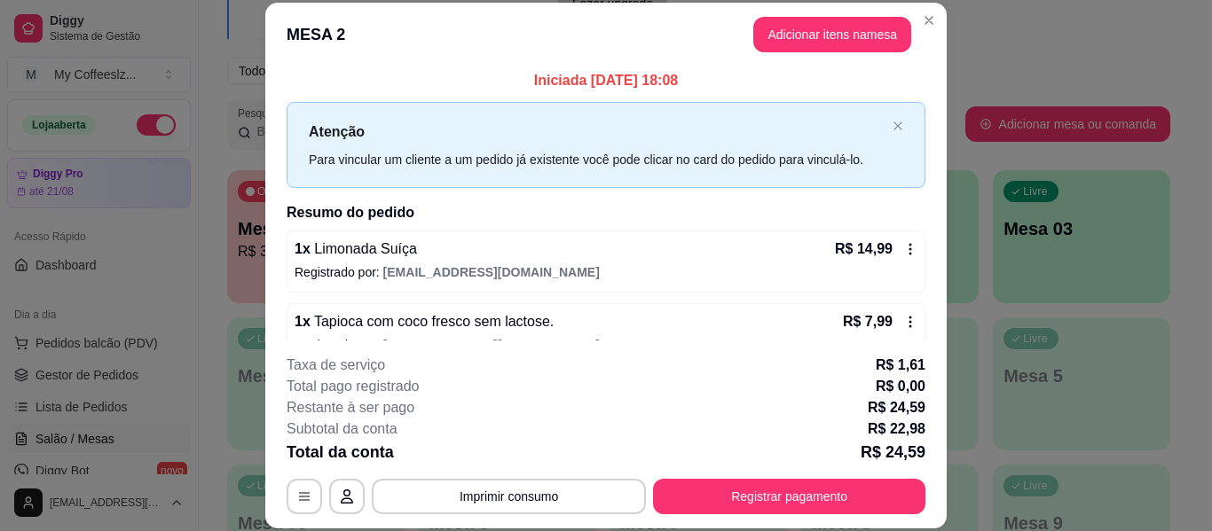
click at [686, 258] on div "1 x Limonada Suíça R$ 14,99 Registrado por: [EMAIL_ADDRESS][DOMAIN_NAME]" at bounding box center [606, 262] width 639 height 62
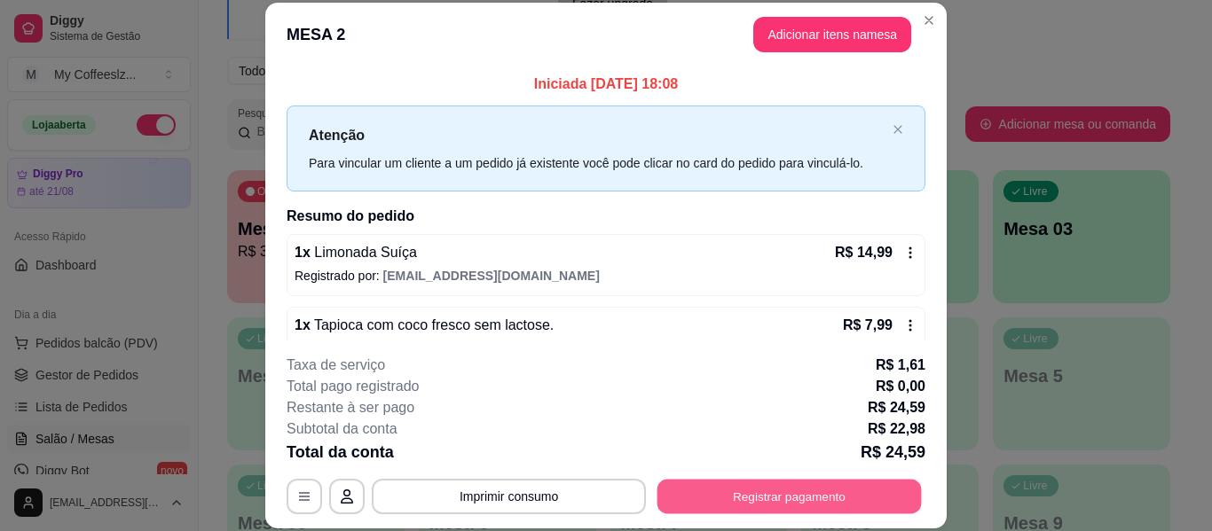
click at [704, 488] on button "Registrar pagamento" at bounding box center [789, 497] width 264 height 35
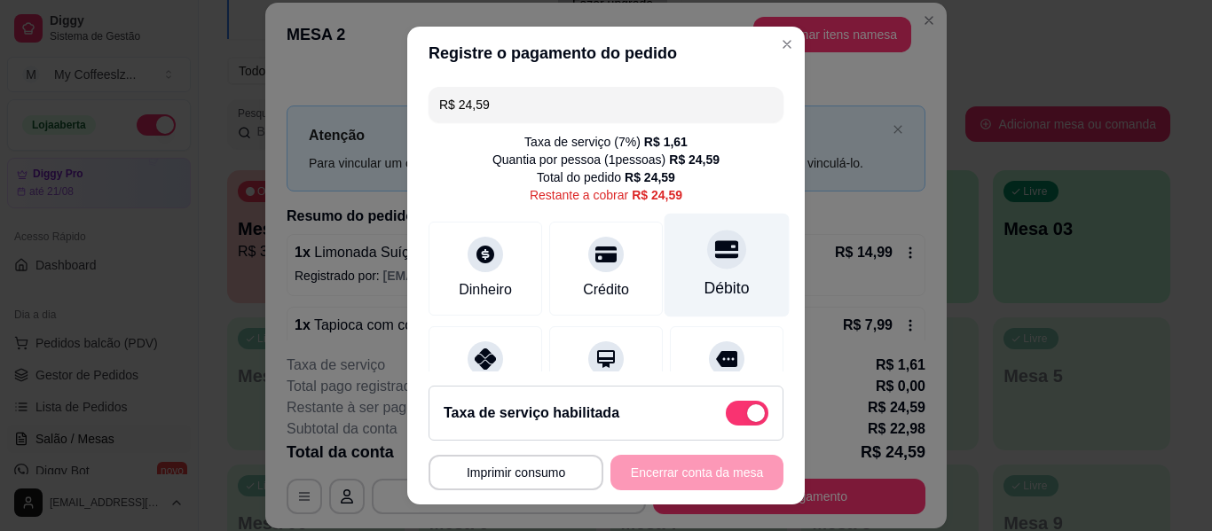
click at [707, 266] on div at bounding box center [726, 249] width 39 height 39
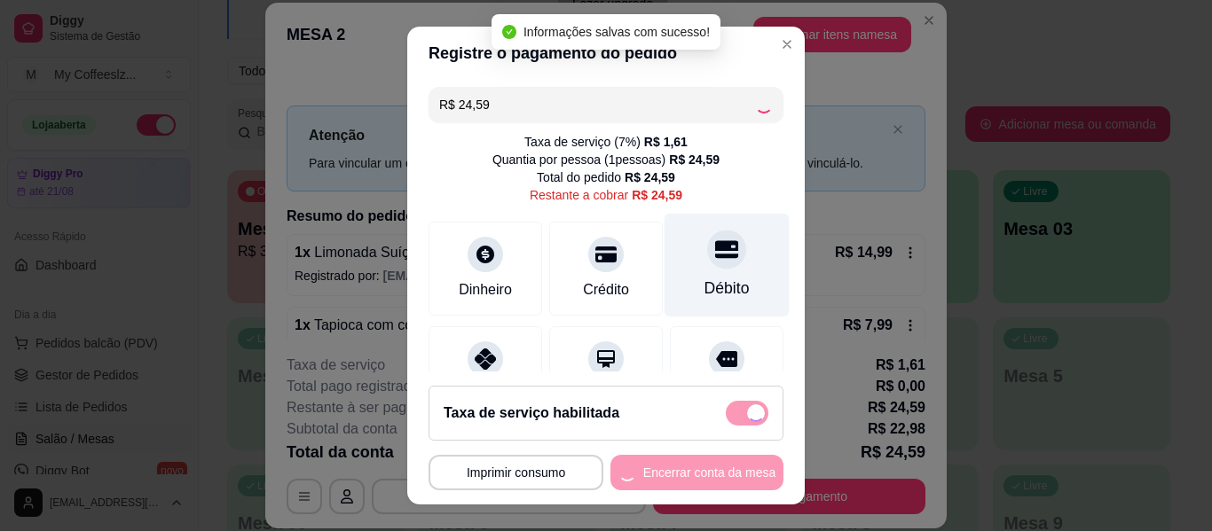
type input "R$ 0,00"
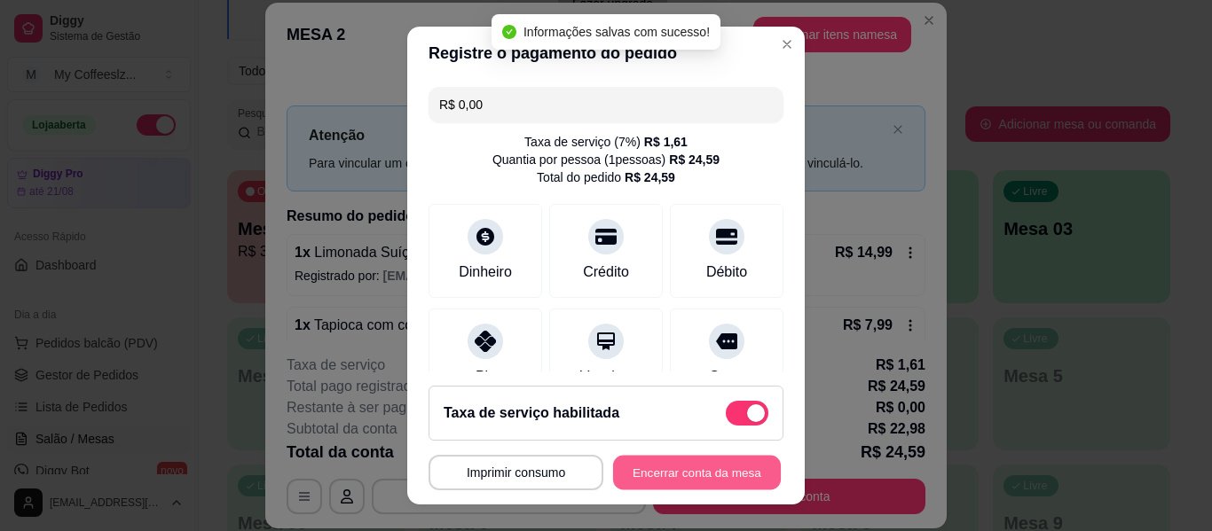
click at [637, 468] on button "Encerrar conta da mesa" at bounding box center [697, 473] width 168 height 35
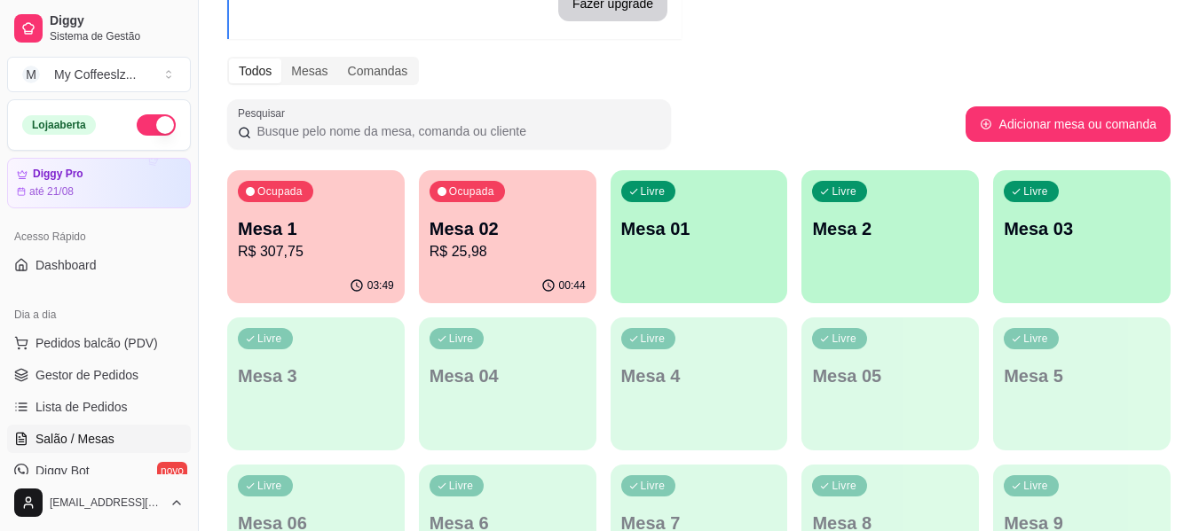
click at [509, 248] on p "R$ 25,98" at bounding box center [507, 251] width 156 height 21
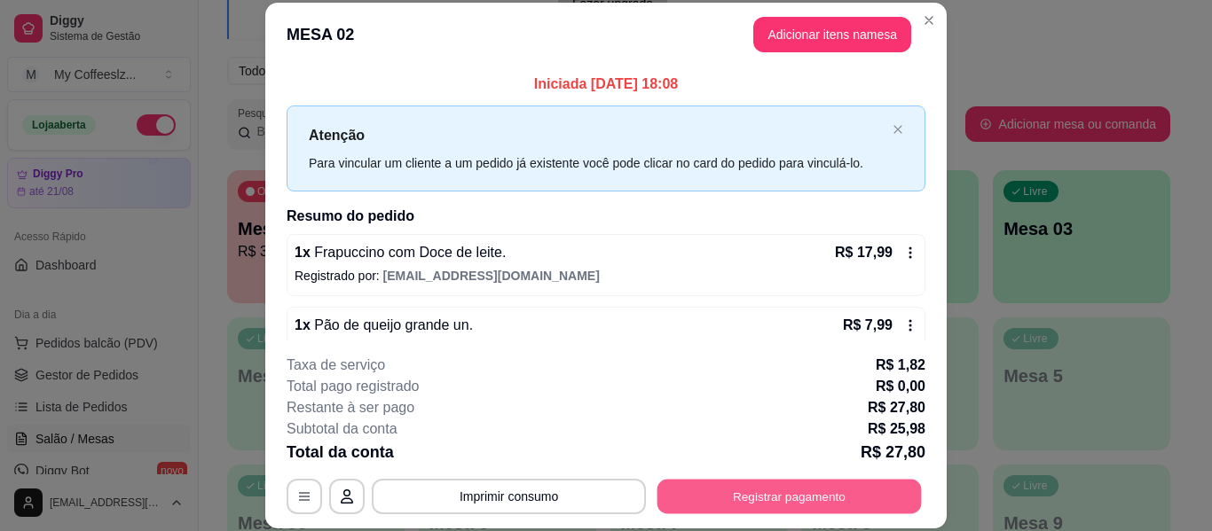
click at [709, 496] on button "Registrar pagamento" at bounding box center [789, 497] width 264 height 35
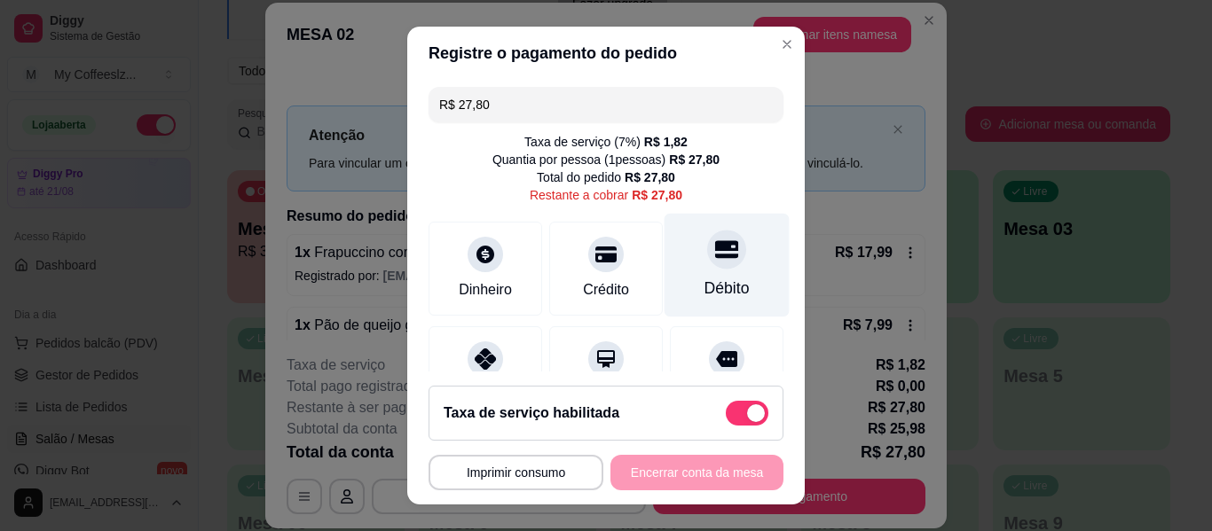
click at [715, 249] on icon at bounding box center [726, 249] width 23 height 18
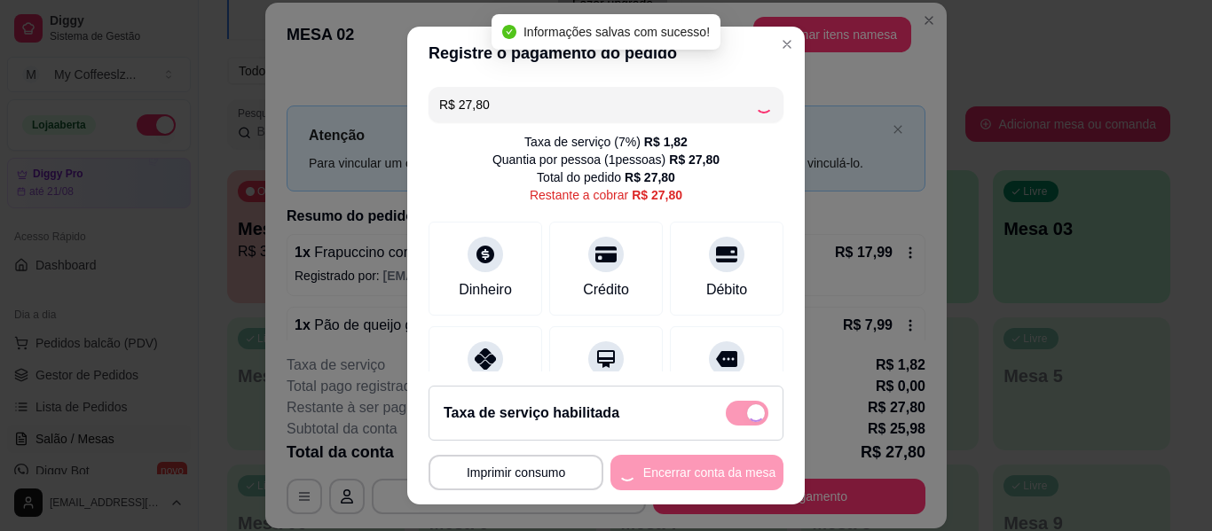
type input "R$ 0,00"
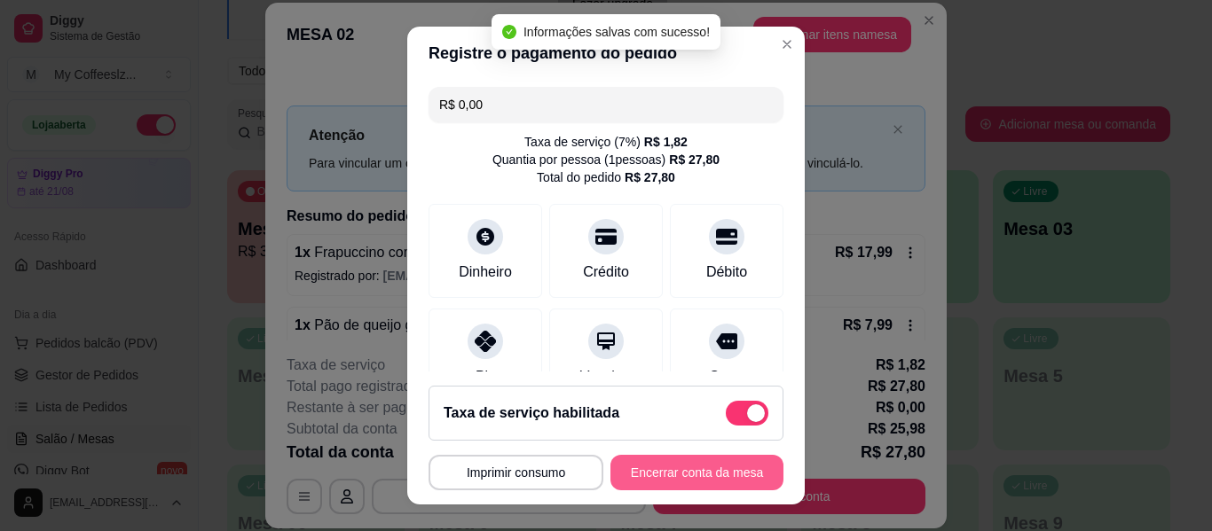
click at [634, 473] on button "Encerrar conta da mesa" at bounding box center [696, 472] width 173 height 35
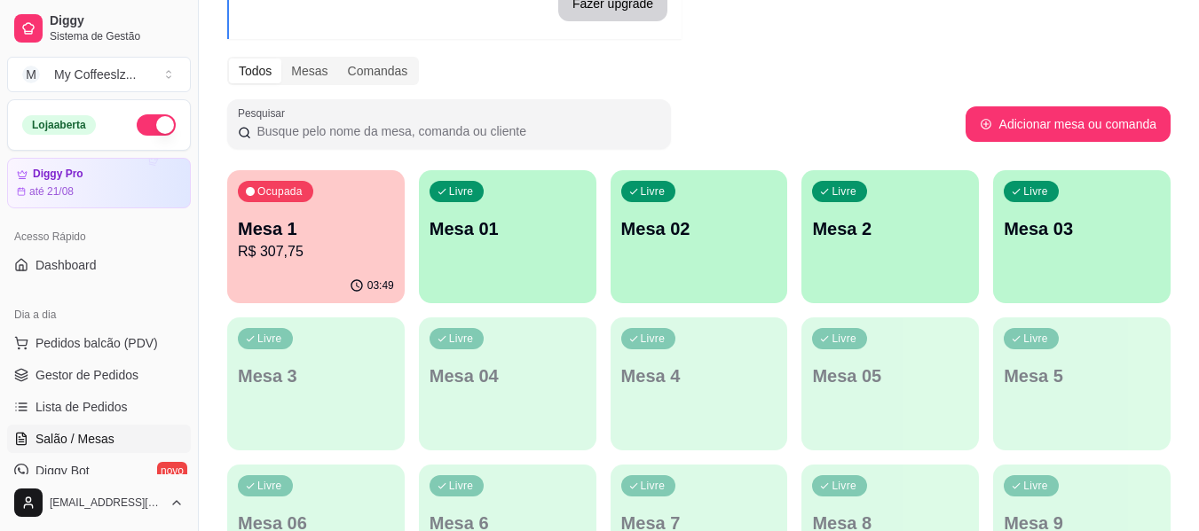
click at [529, 247] on div "Livre Mesa 01" at bounding box center [507, 226] width 177 height 112
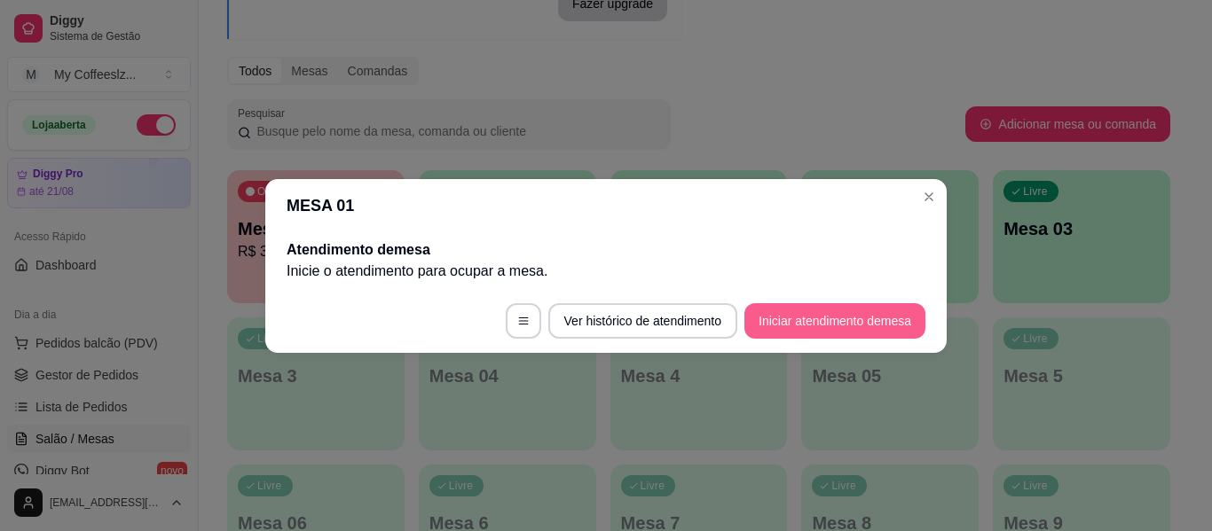
click at [871, 314] on button "Iniciar atendimento de mesa" at bounding box center [834, 320] width 181 height 35
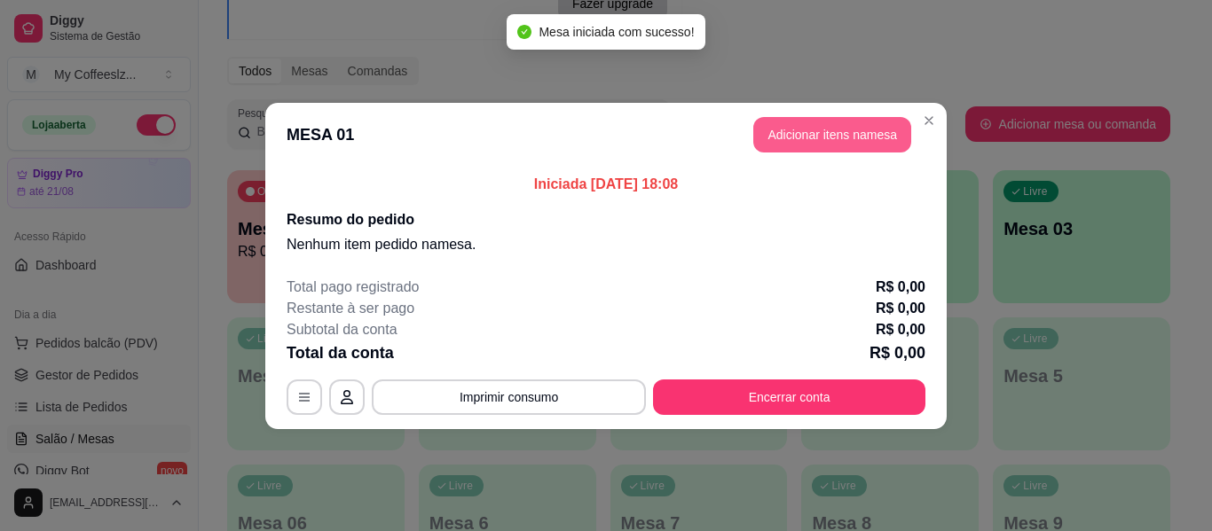
click at [827, 122] on button "Adicionar itens na mesa" at bounding box center [832, 134] width 158 height 35
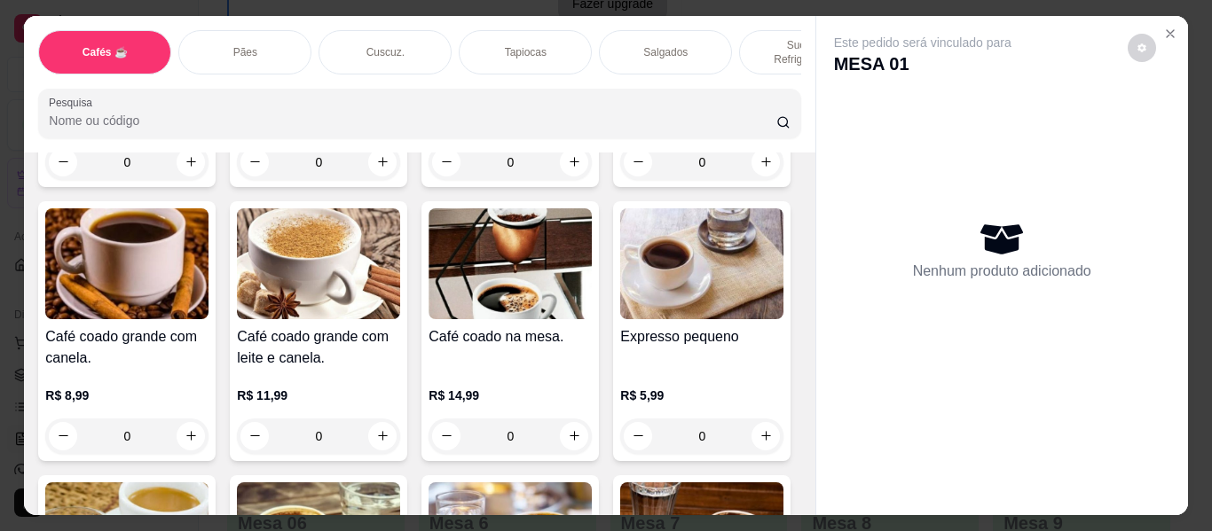
scroll to position [621, 0]
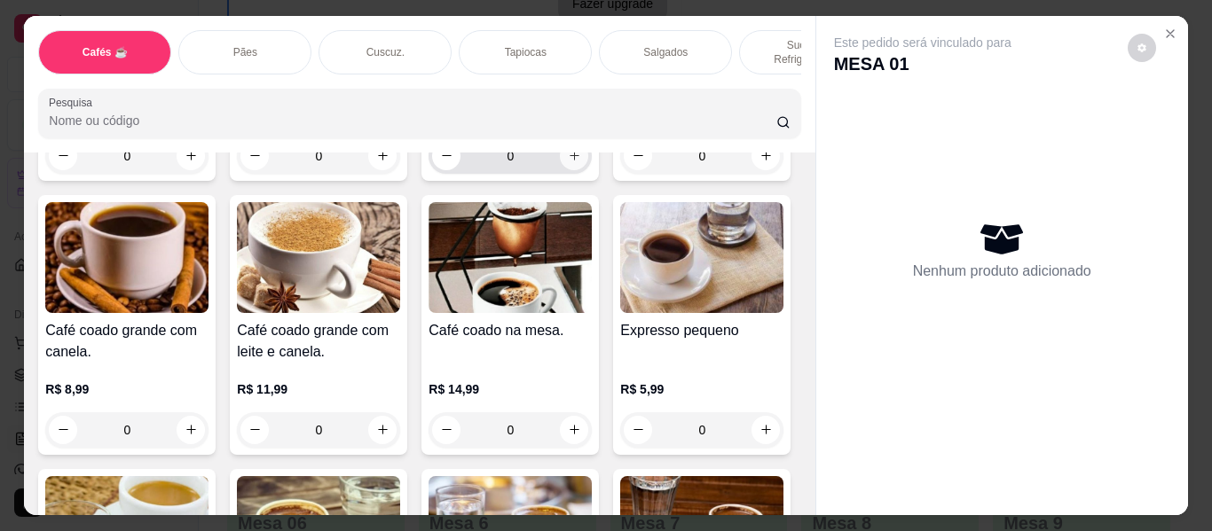
click at [568, 162] on icon "increase-product-quantity" at bounding box center [574, 155] width 13 height 13
type input "1"
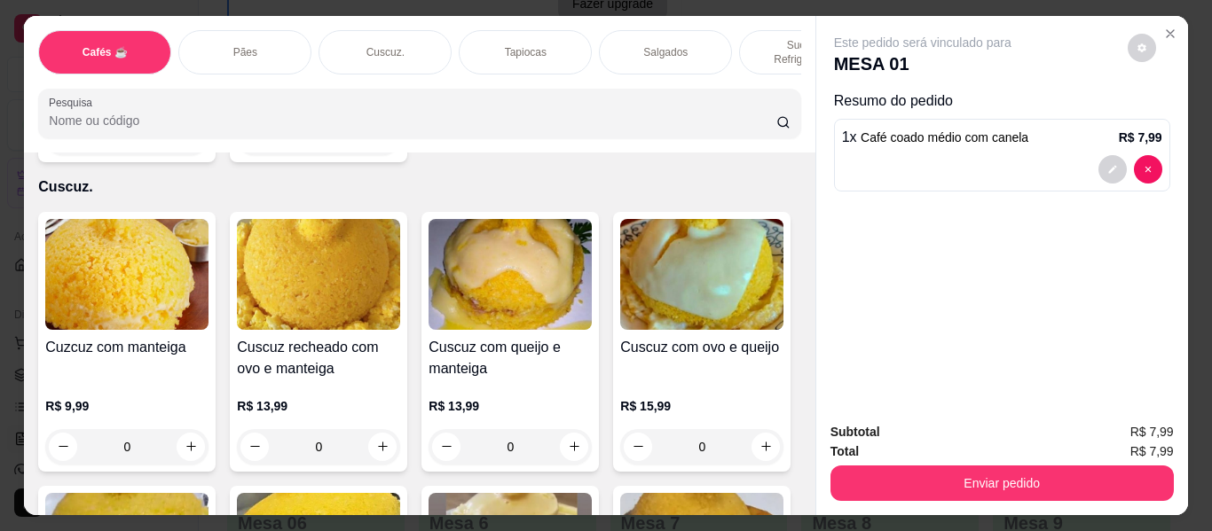
scroll to position [3460, 0]
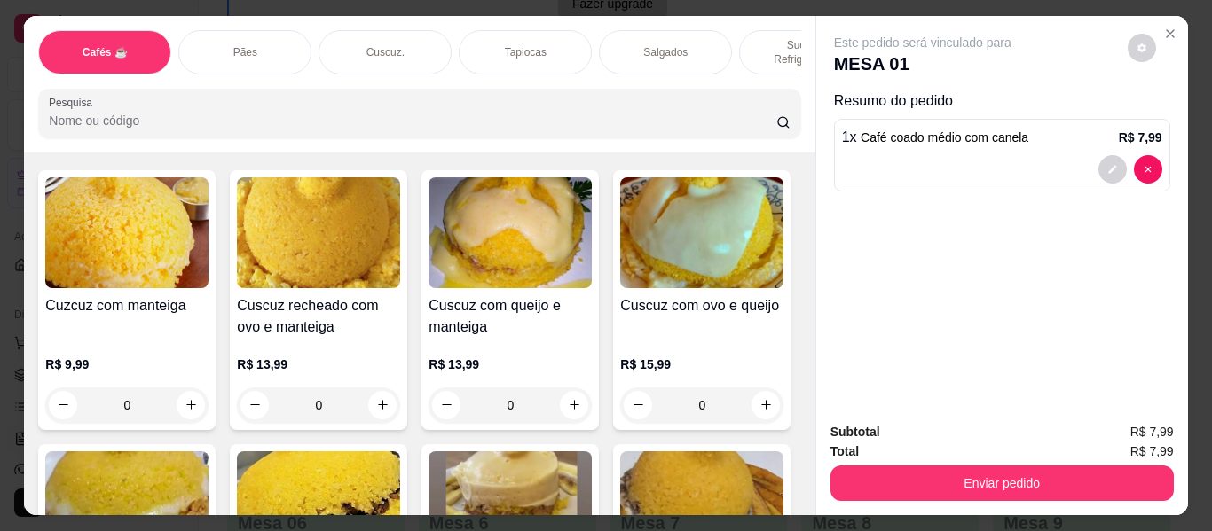
type input "1"
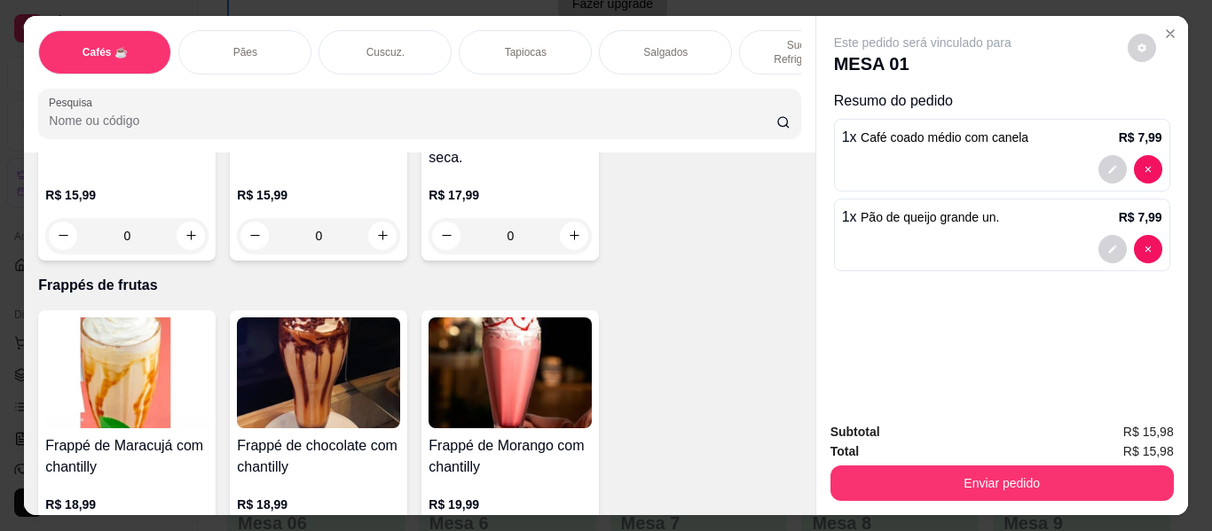
scroll to position [8783, 0]
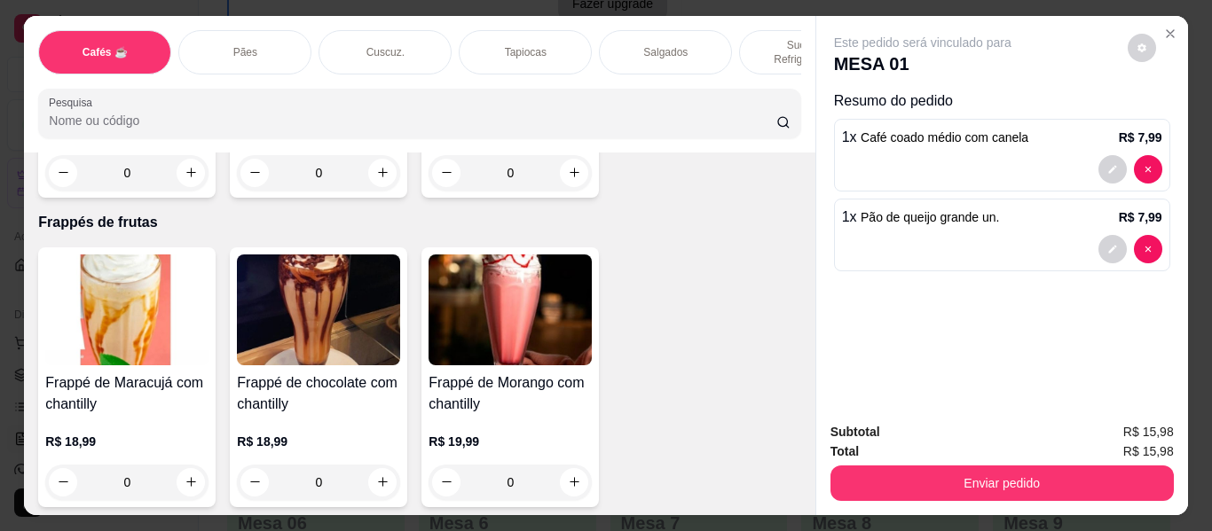
type input "1"
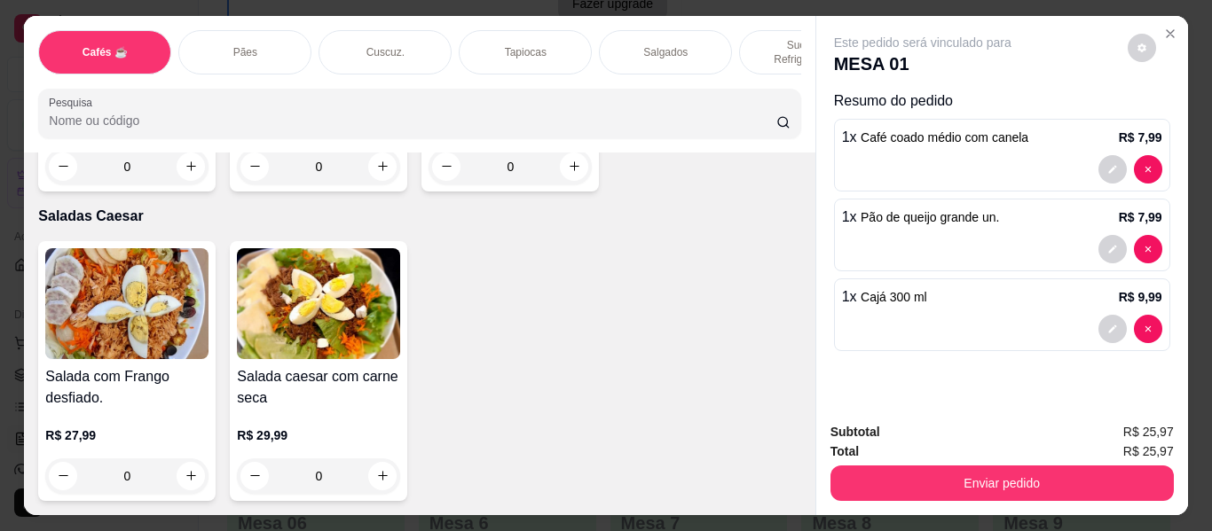
scroll to position [10291, 0]
click at [640, 30] on div "Salgados" at bounding box center [665, 52] width 133 height 44
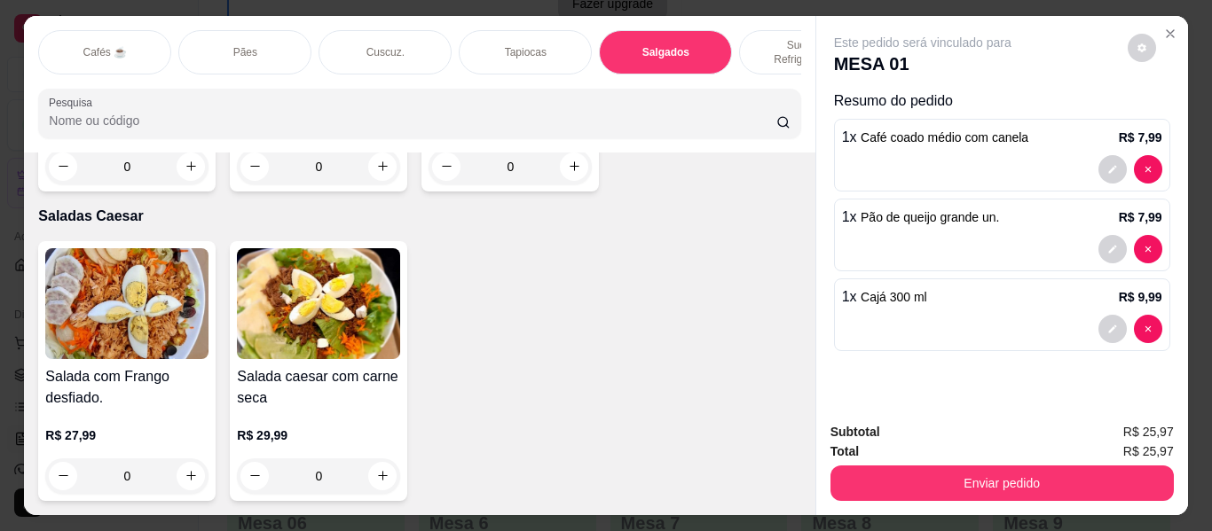
scroll to position [48, 0]
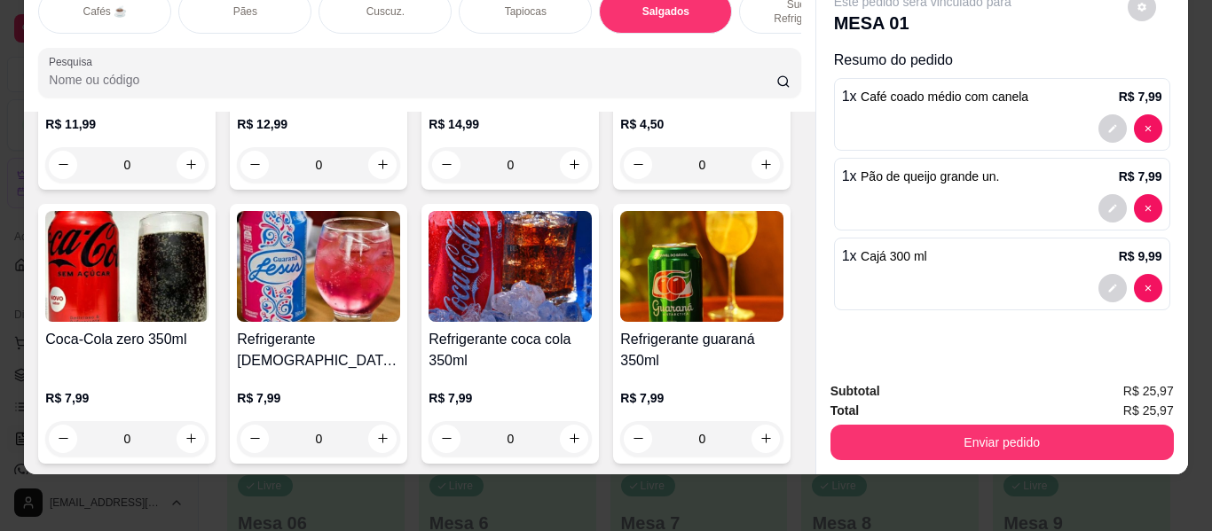
type input "1"
type input "0"
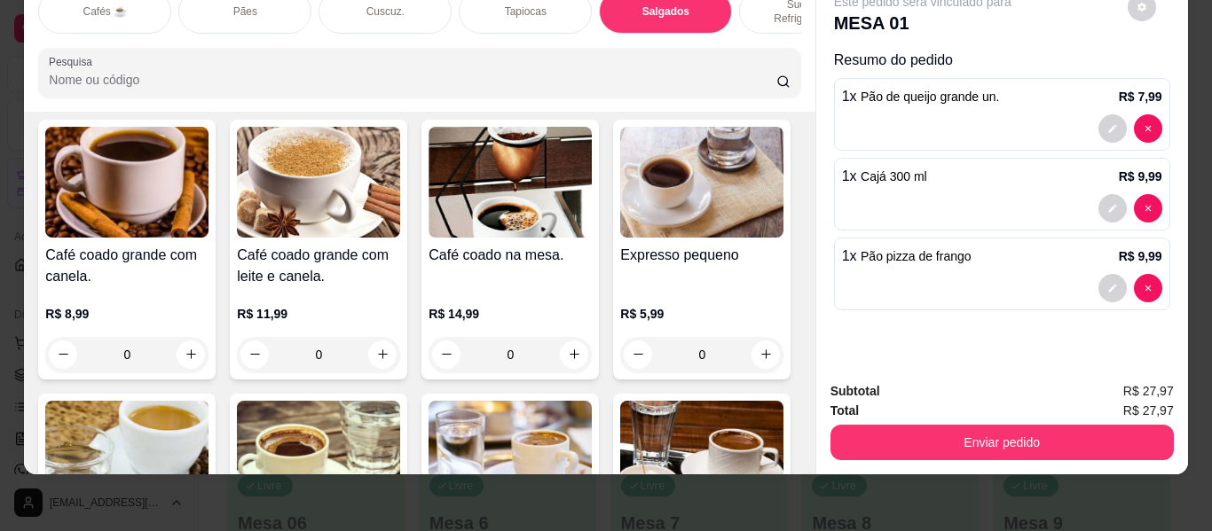
scroll to position [653, 0]
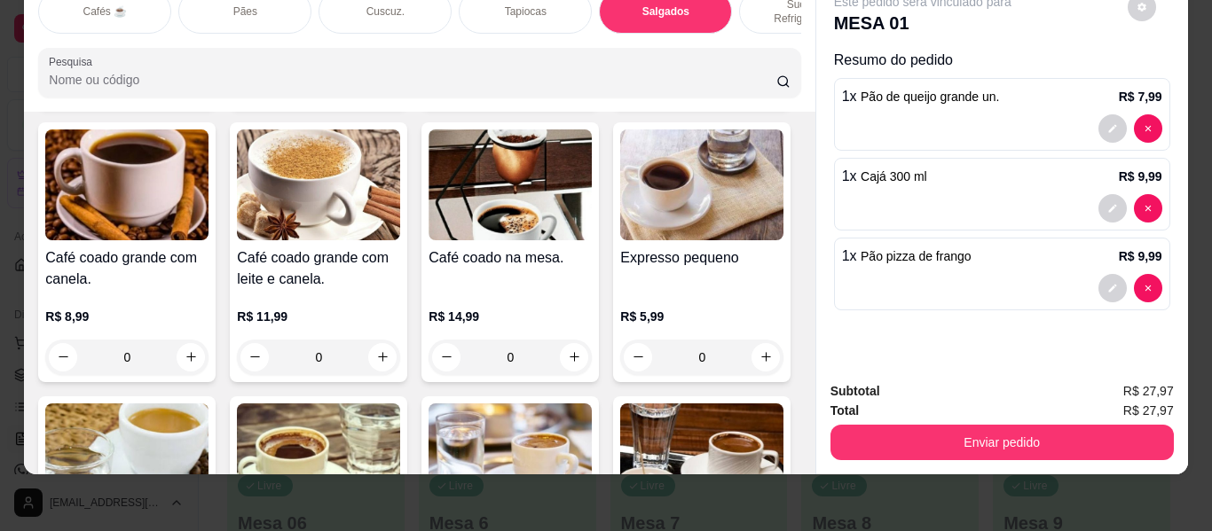
click at [759, 90] on icon "increase-product-quantity" at bounding box center [765, 83] width 13 height 13
type input "1"
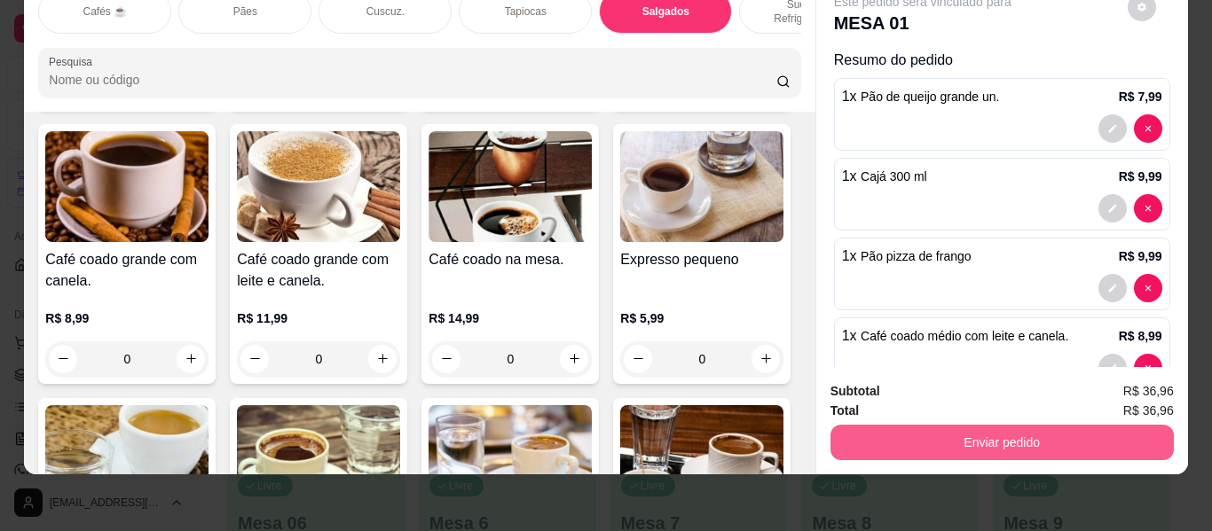
click at [872, 425] on button "Enviar pedido" at bounding box center [1001, 442] width 343 height 35
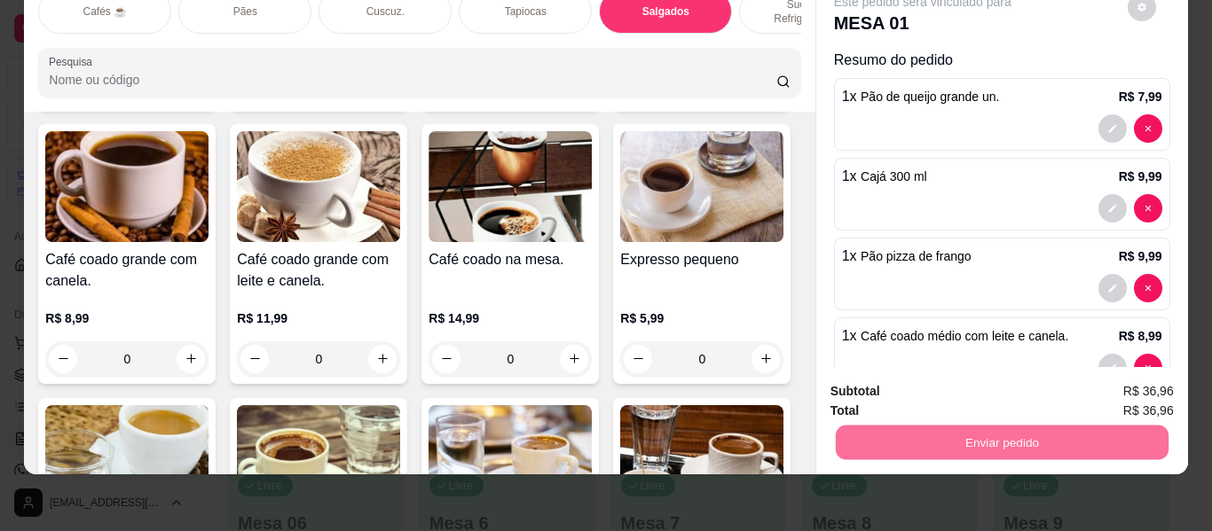
click at [893, 389] on button "Não registrar e enviar pedido" at bounding box center [942, 385] width 179 height 33
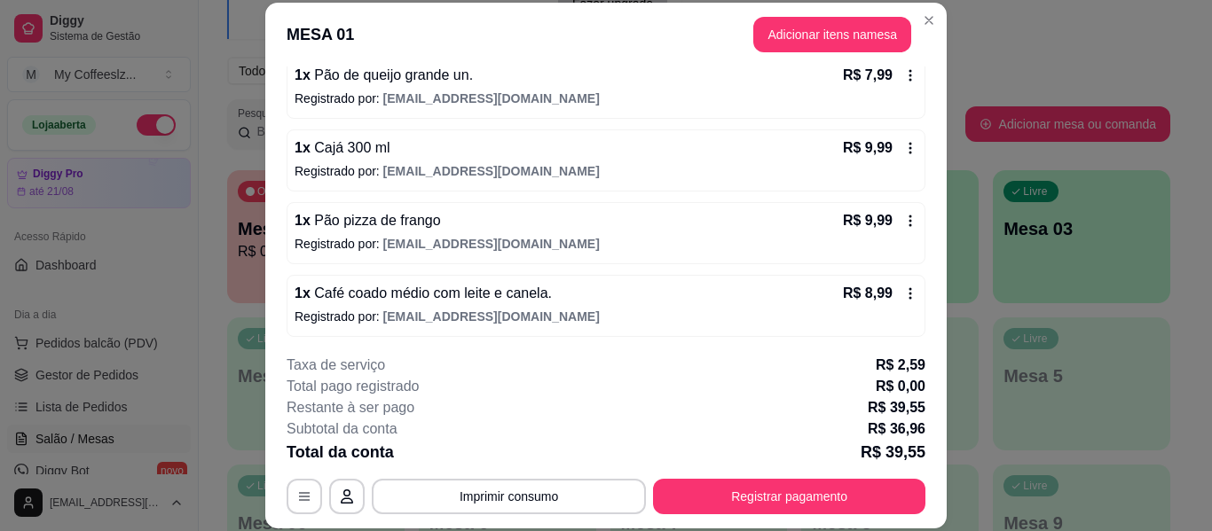
scroll to position [181, 0]
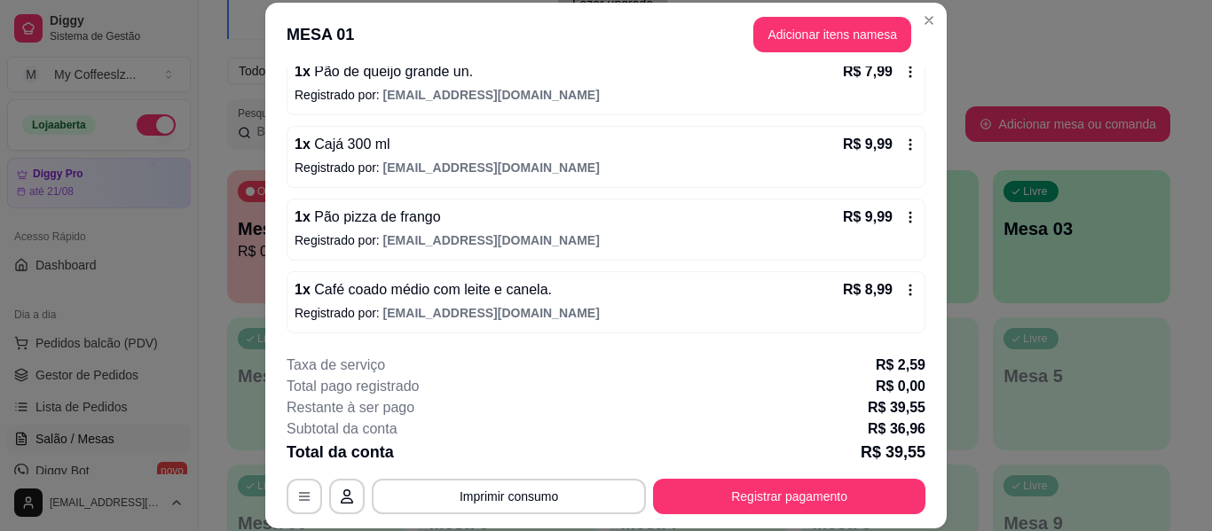
click at [715, 114] on div "1 x Pão de queijo grande un. R$ 7,99 Registrado por: [EMAIL_ADDRESS][DOMAIN_NAM…" at bounding box center [606, 84] width 639 height 62
click at [798, 29] on button "Adicionar itens na mesa" at bounding box center [832, 34] width 158 height 35
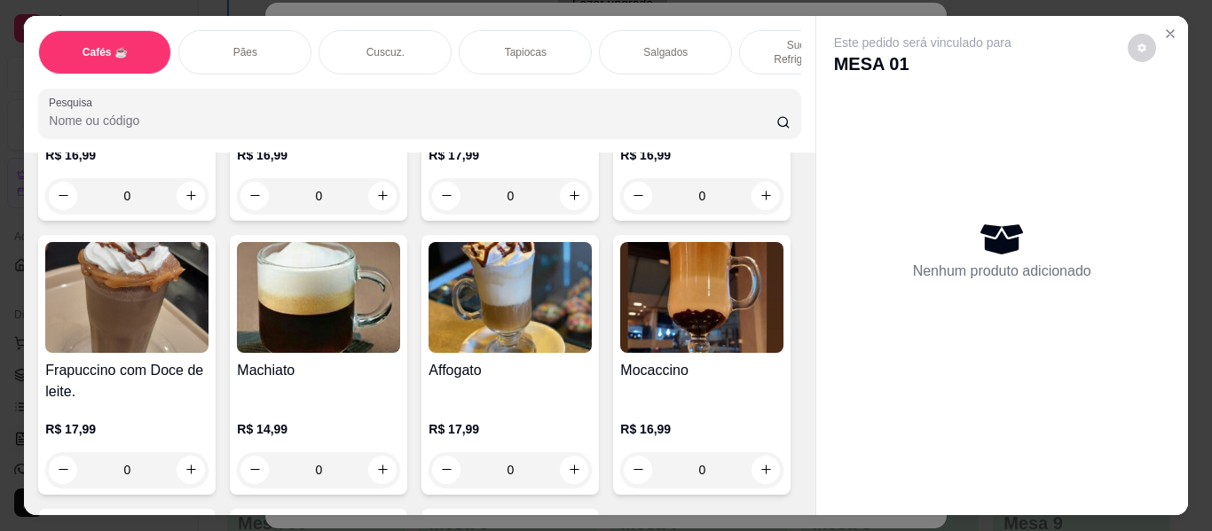
click at [616, 31] on div "Salgados" at bounding box center [665, 52] width 133 height 44
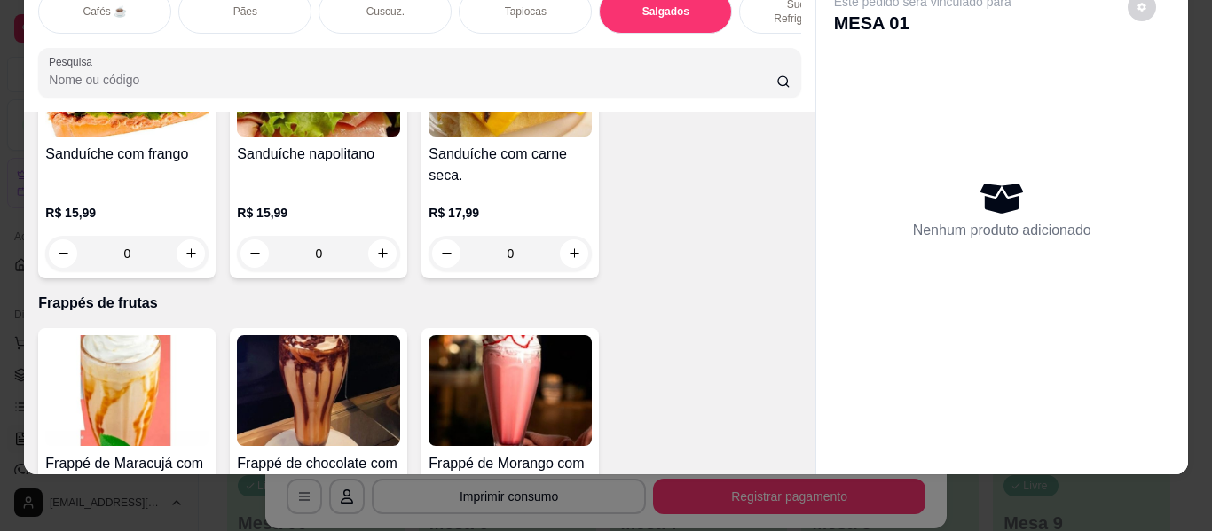
scroll to position [8815, 0]
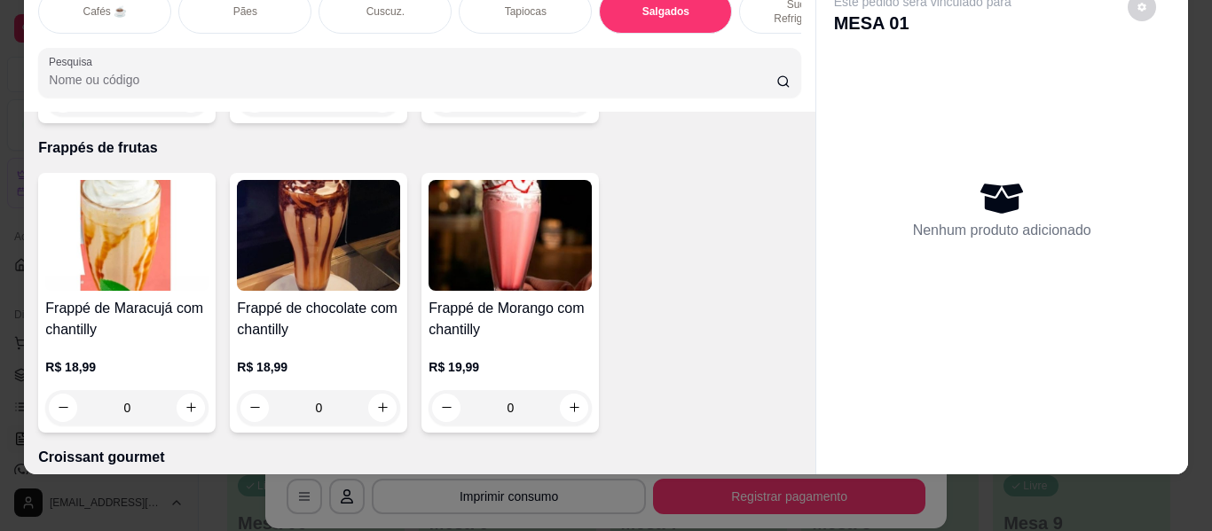
type input "1"
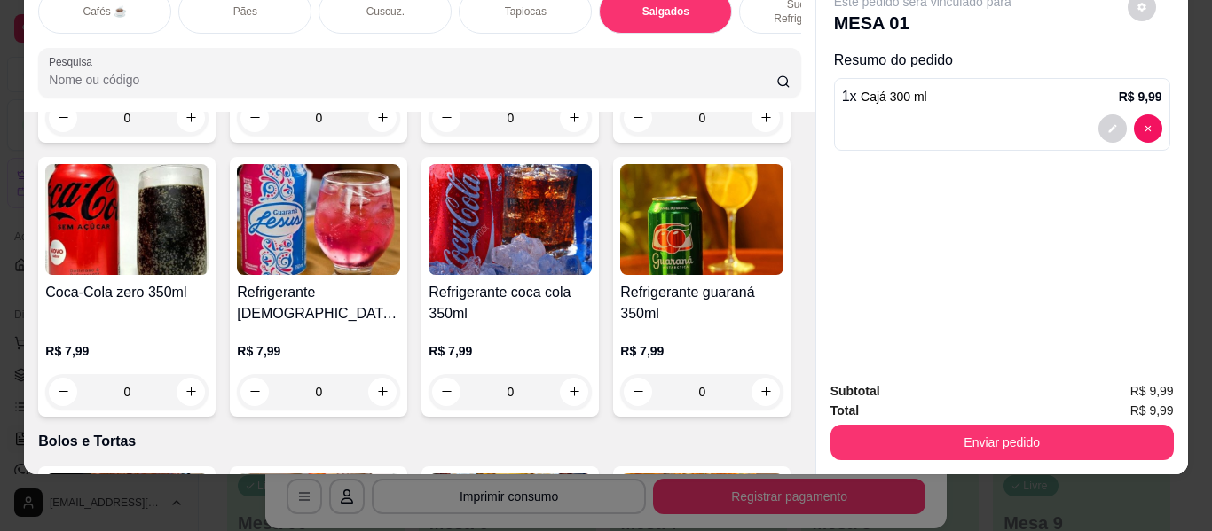
scroll to position [7396, 0]
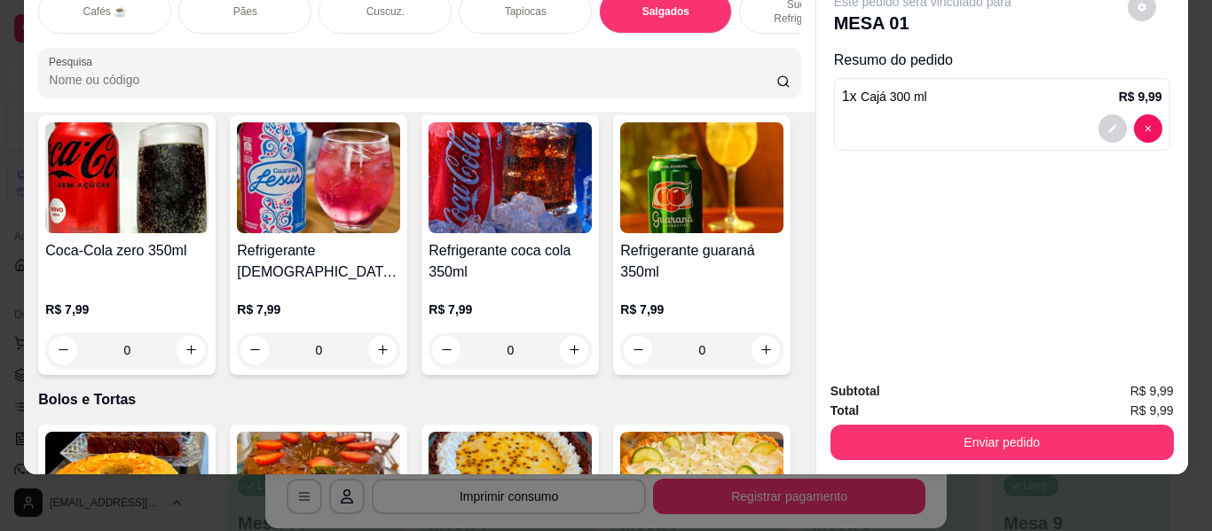
type input "1"
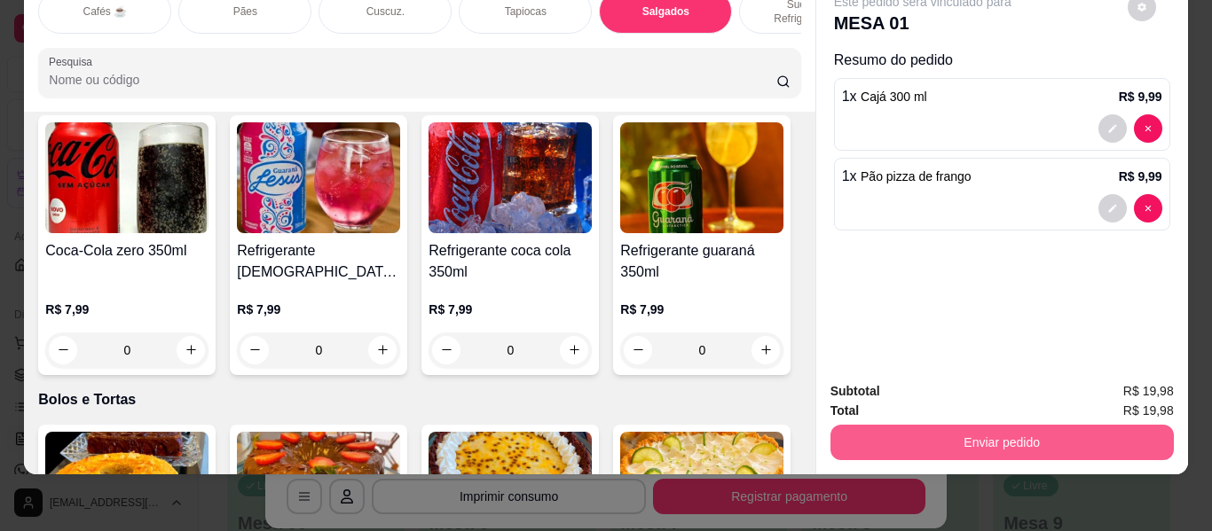
click at [957, 431] on button "Enviar pedido" at bounding box center [1001, 442] width 343 height 35
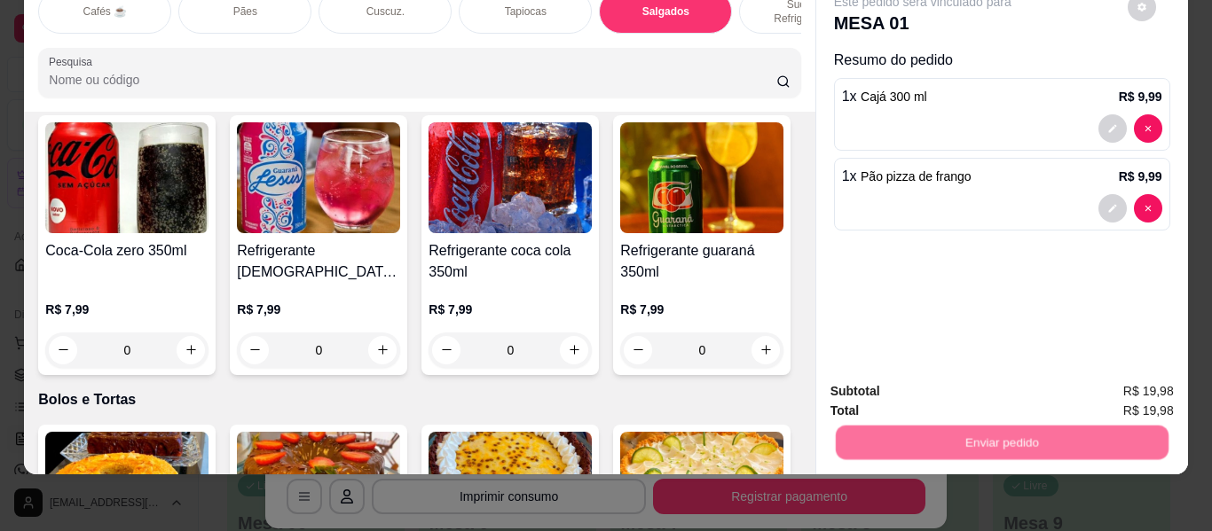
click at [958, 399] on button "Não registrar e enviar pedido" at bounding box center [943, 386] width 185 height 34
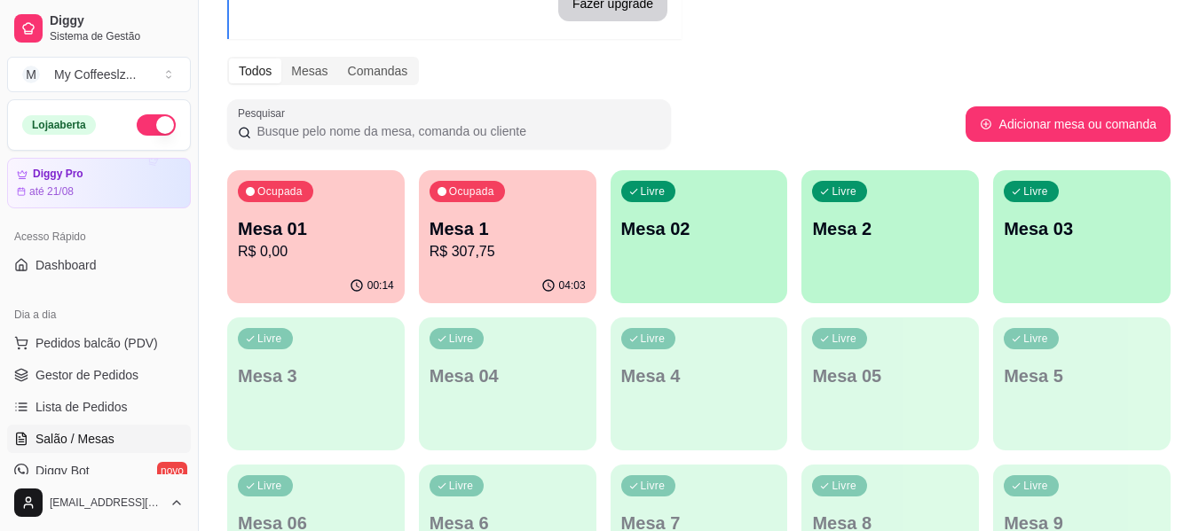
click at [731, 266] on div "Livre Mesa 02" at bounding box center [698, 226] width 177 height 112
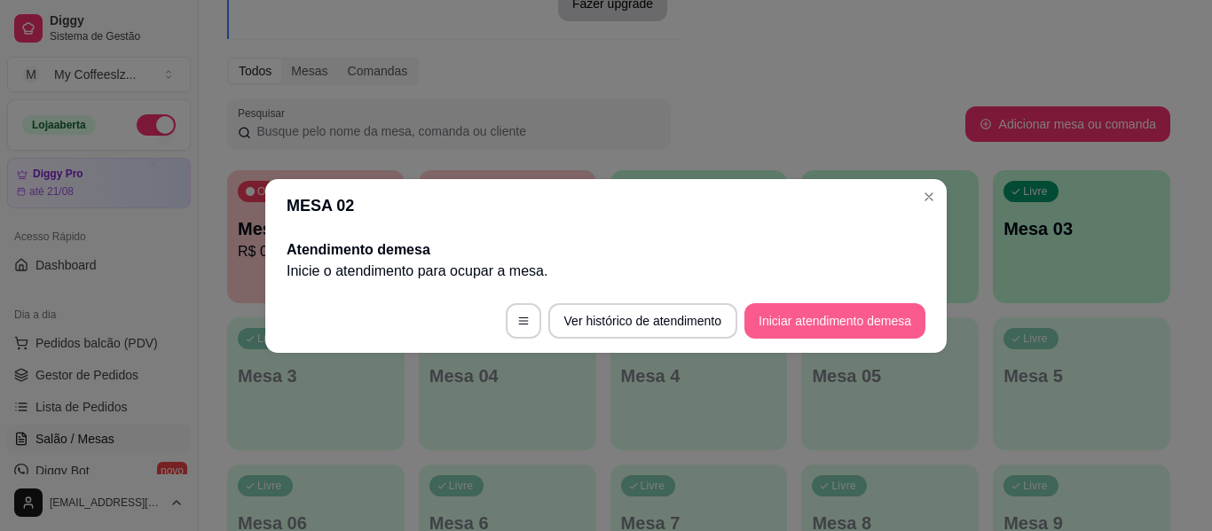
click at [853, 322] on button "Iniciar atendimento de mesa" at bounding box center [834, 320] width 181 height 35
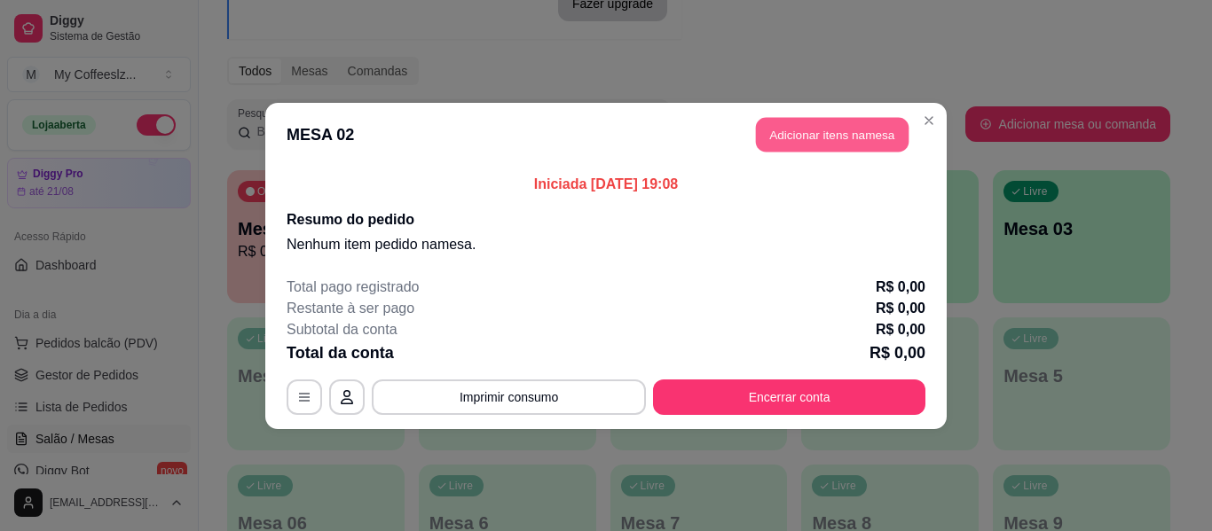
click at [844, 122] on button "Adicionar itens na mesa" at bounding box center [832, 134] width 153 height 35
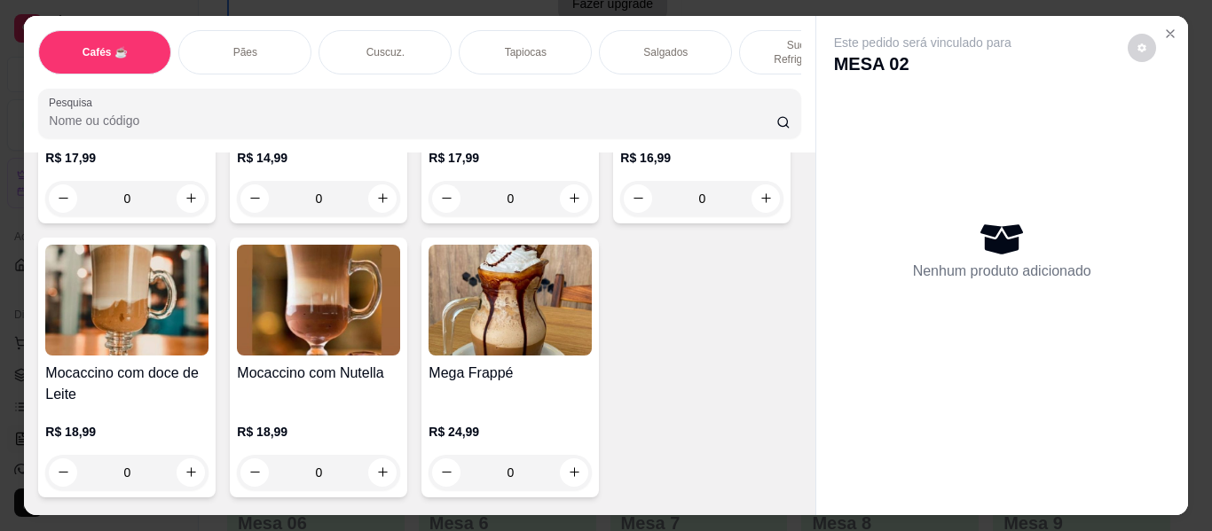
scroll to position [2218, 0]
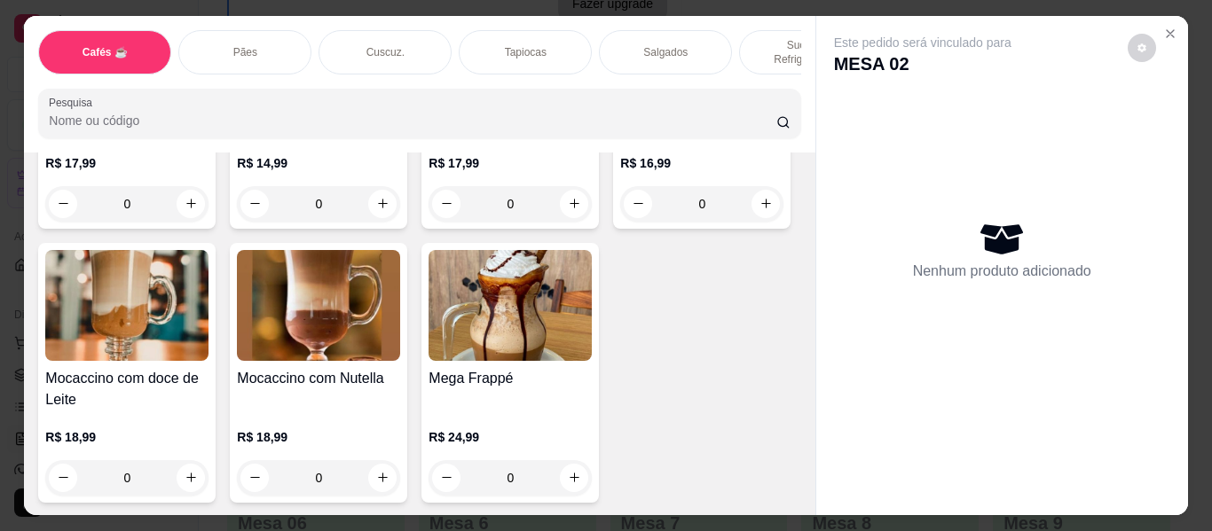
type input "1"
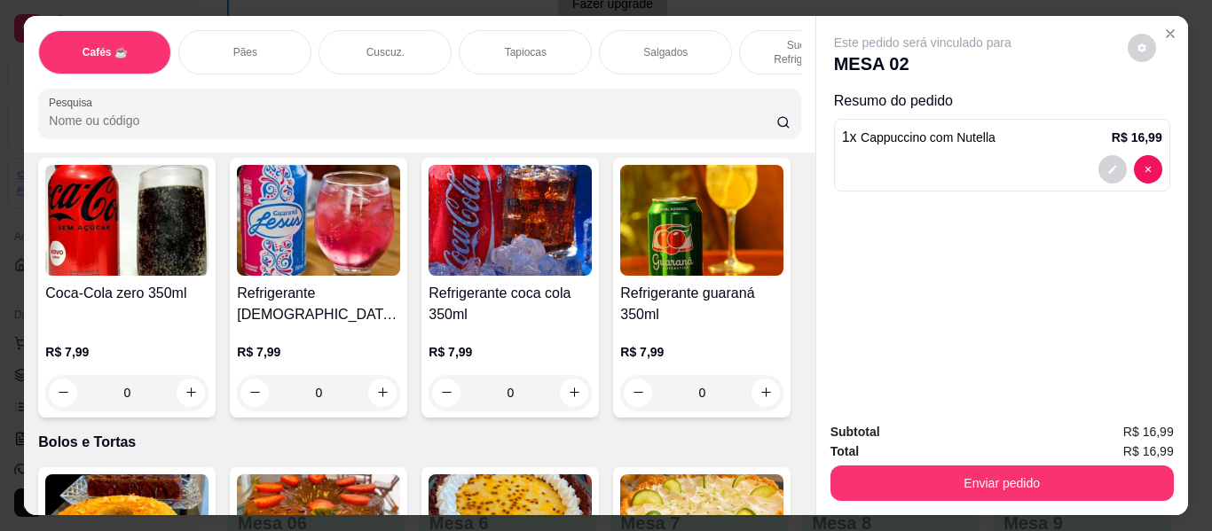
scroll to position [7275, 0]
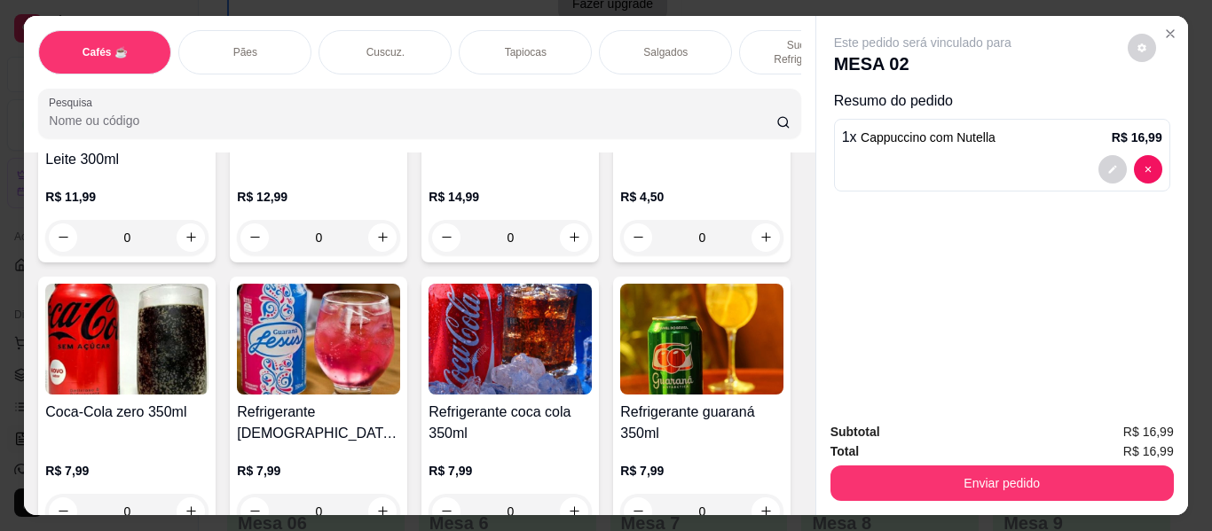
type input "1"
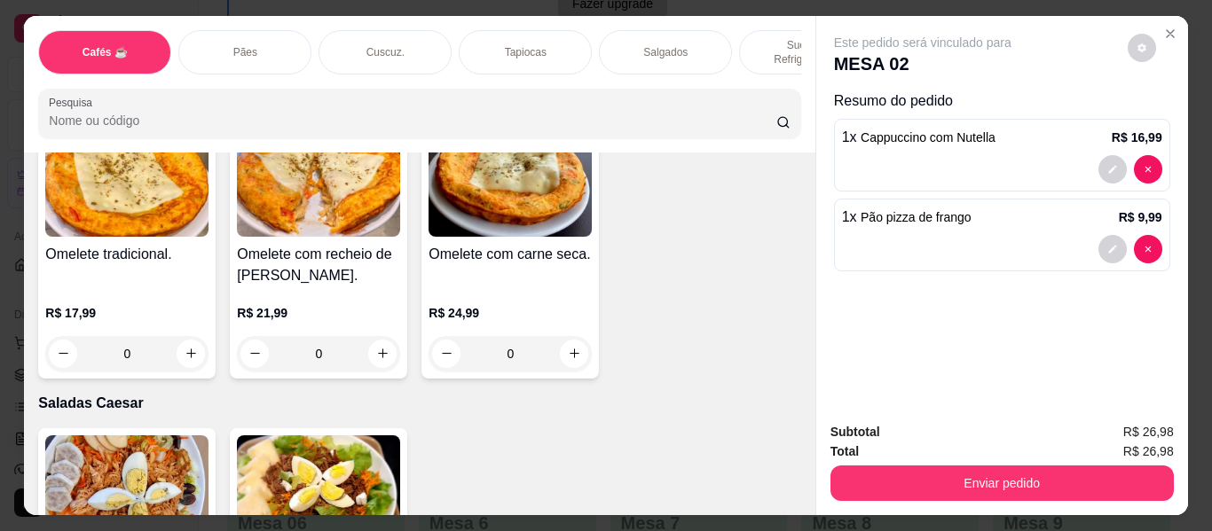
scroll to position [9582, 0]
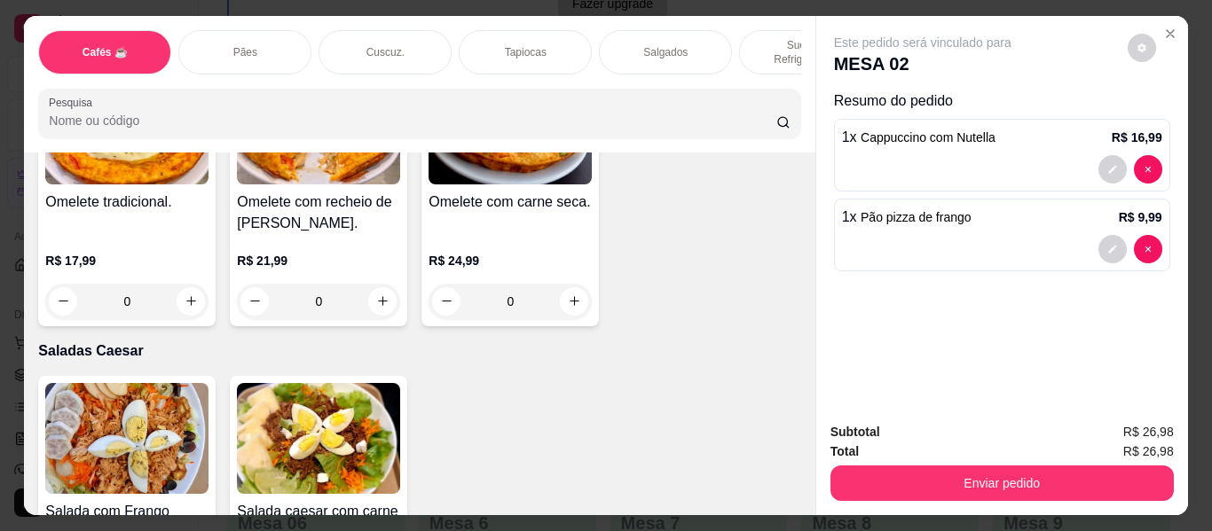
type input "1"
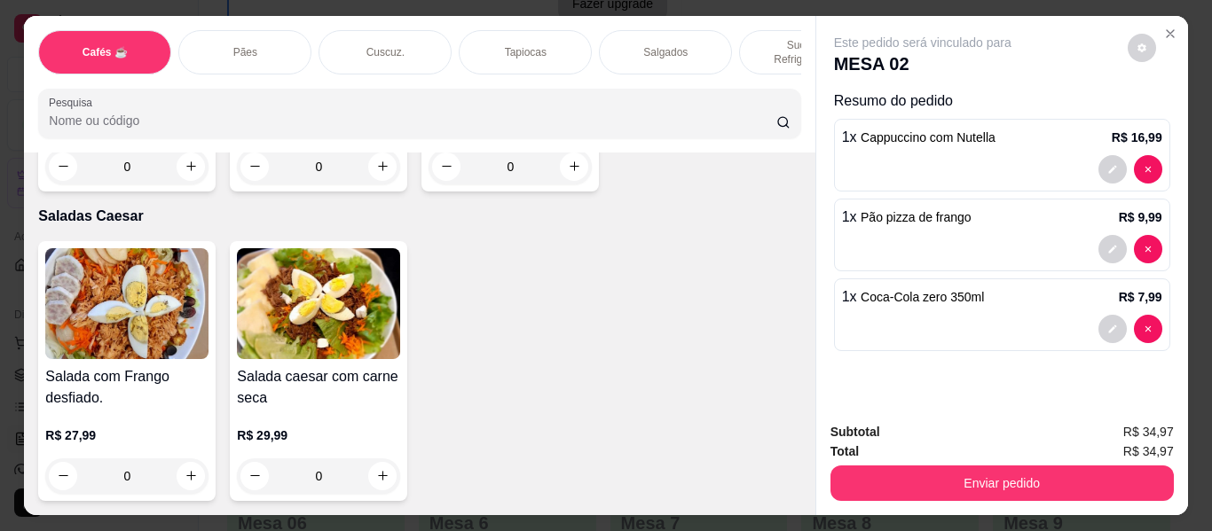
scroll to position [11445, 0]
type input "1"
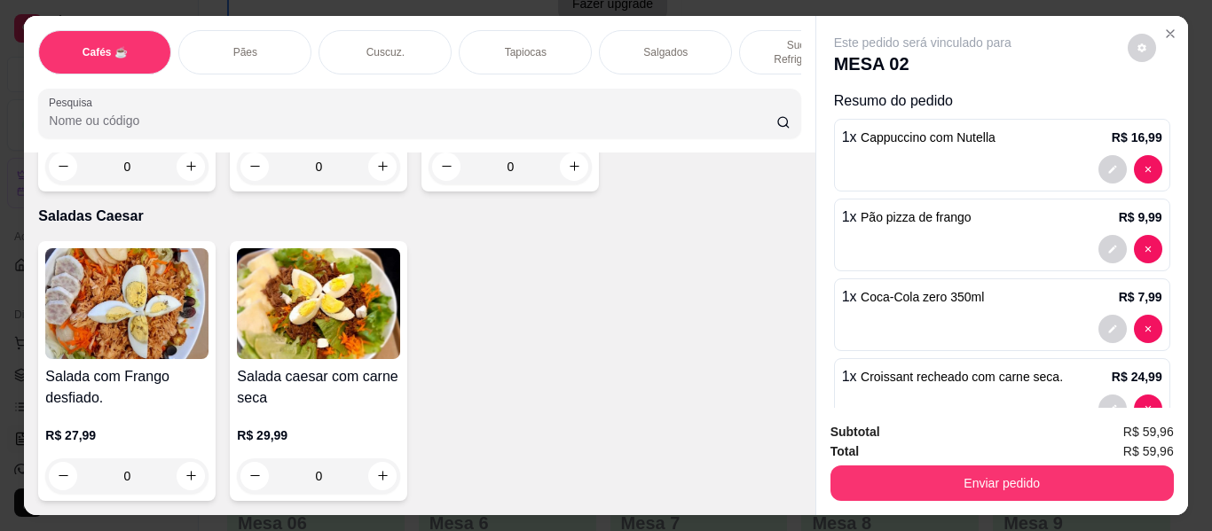
type input "1"
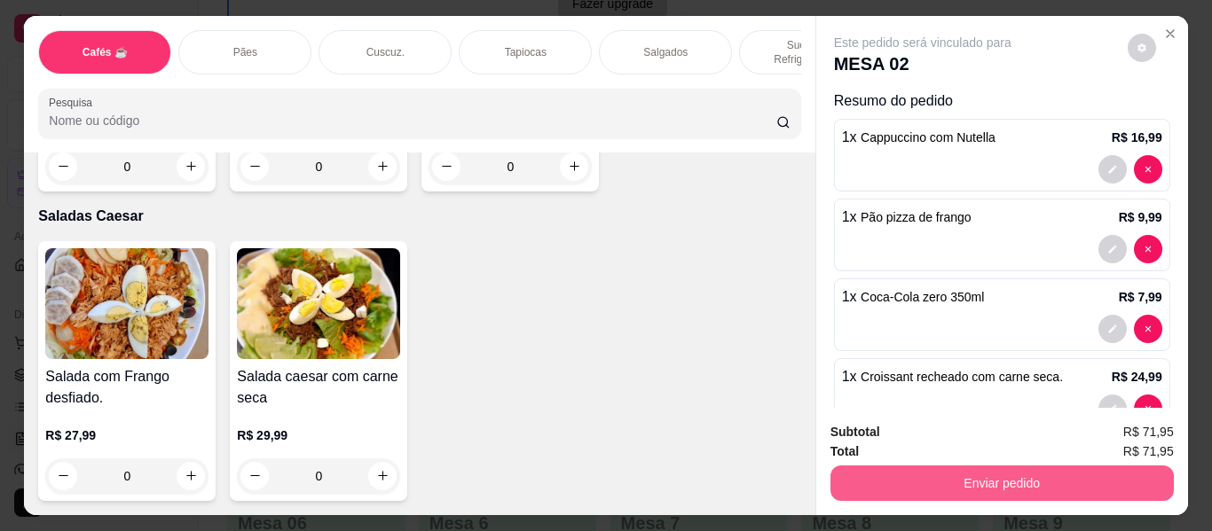
click at [863, 472] on button "Enviar pedido" at bounding box center [1001, 483] width 343 height 35
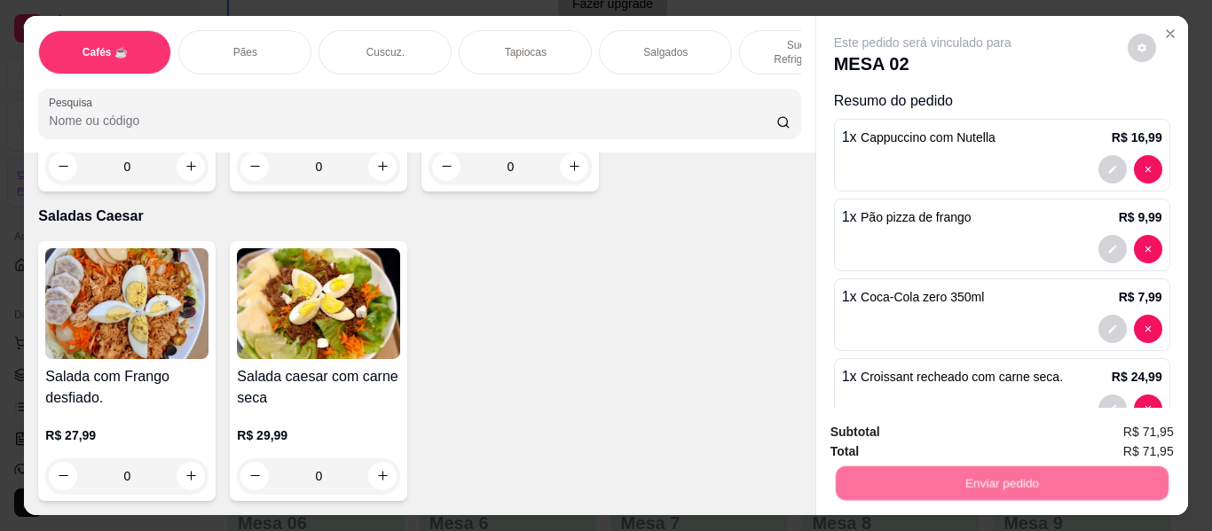
click at [872, 421] on button "Não registrar e enviar pedido" at bounding box center [943, 433] width 185 height 34
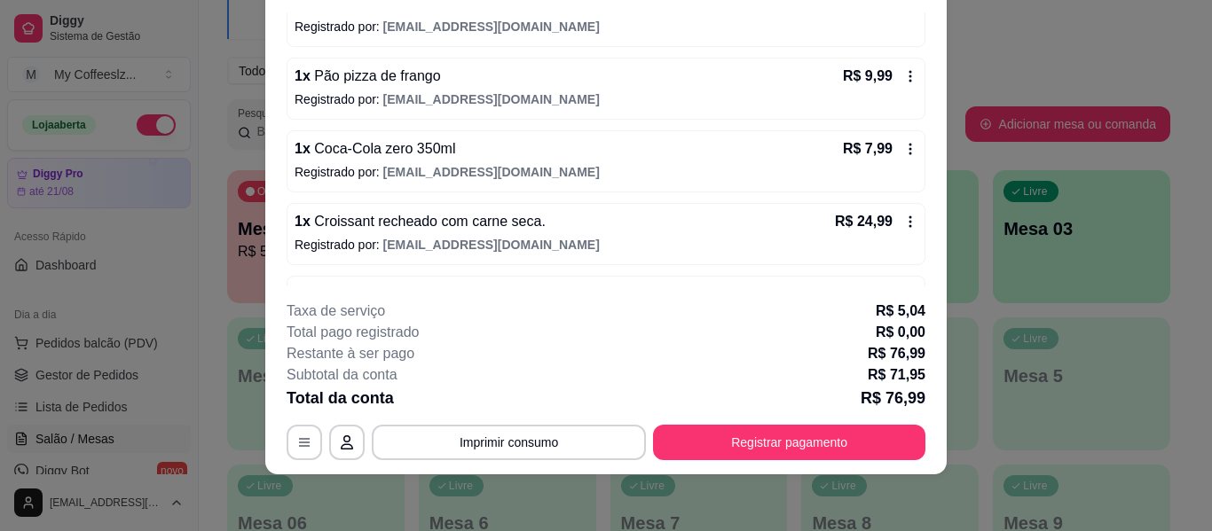
scroll to position [254, 0]
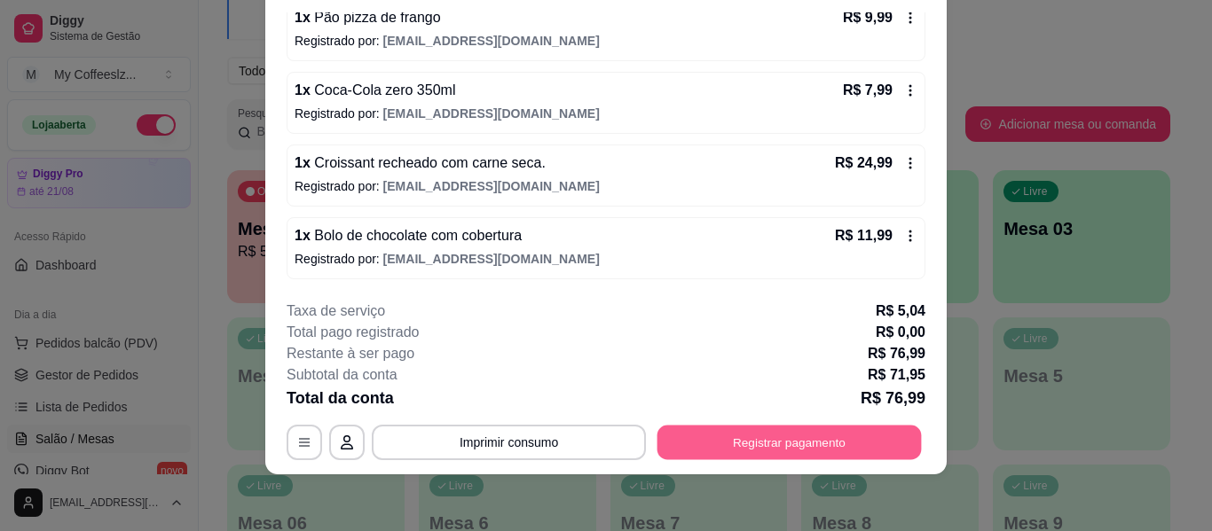
click at [718, 443] on button "Registrar pagamento" at bounding box center [789, 443] width 264 height 35
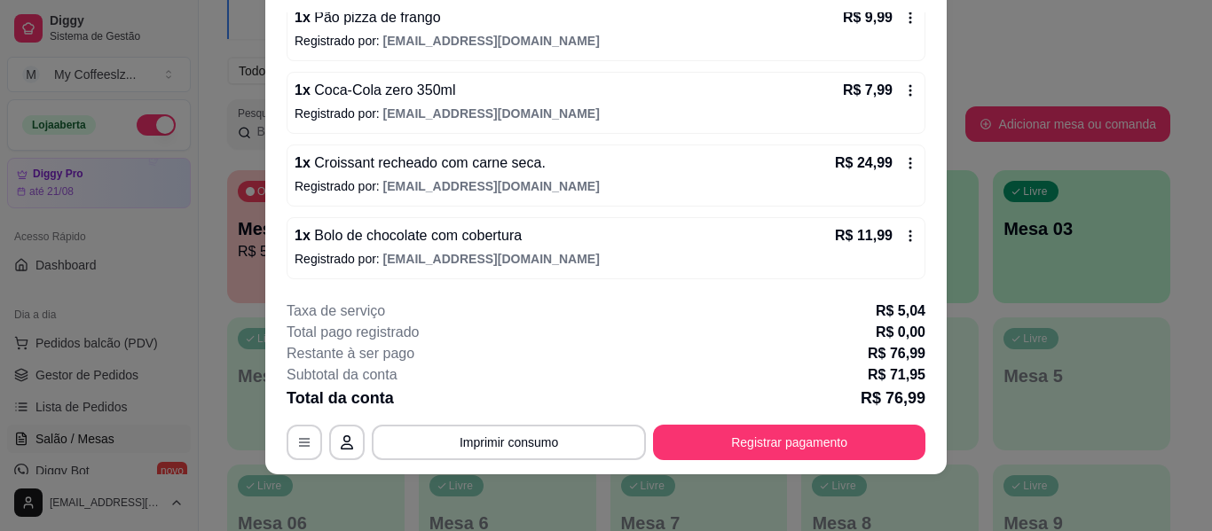
click at [715, 261] on icon at bounding box center [726, 249] width 23 height 23
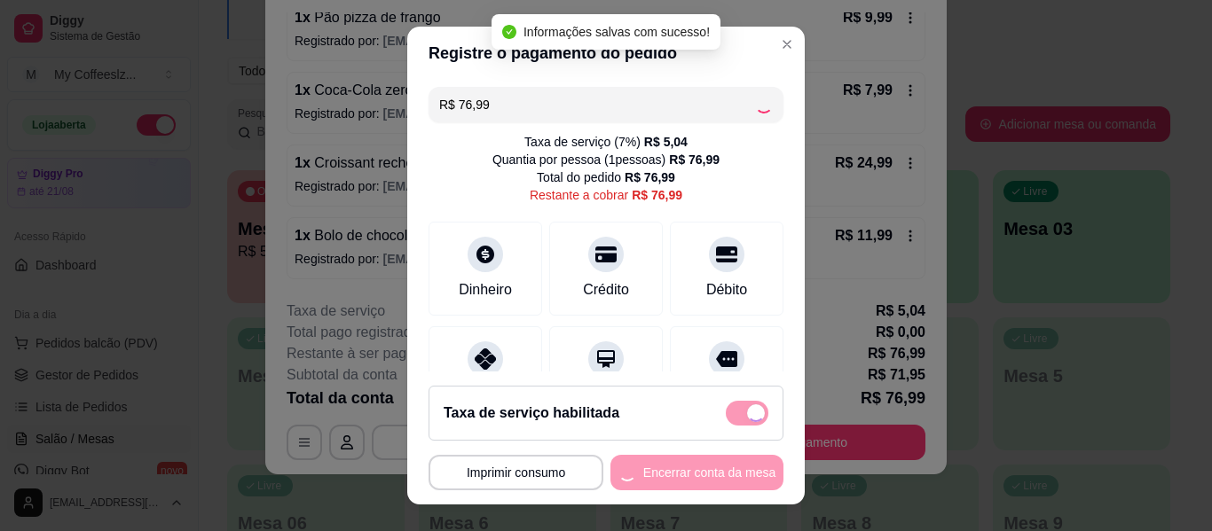
type input "R$ 0,00"
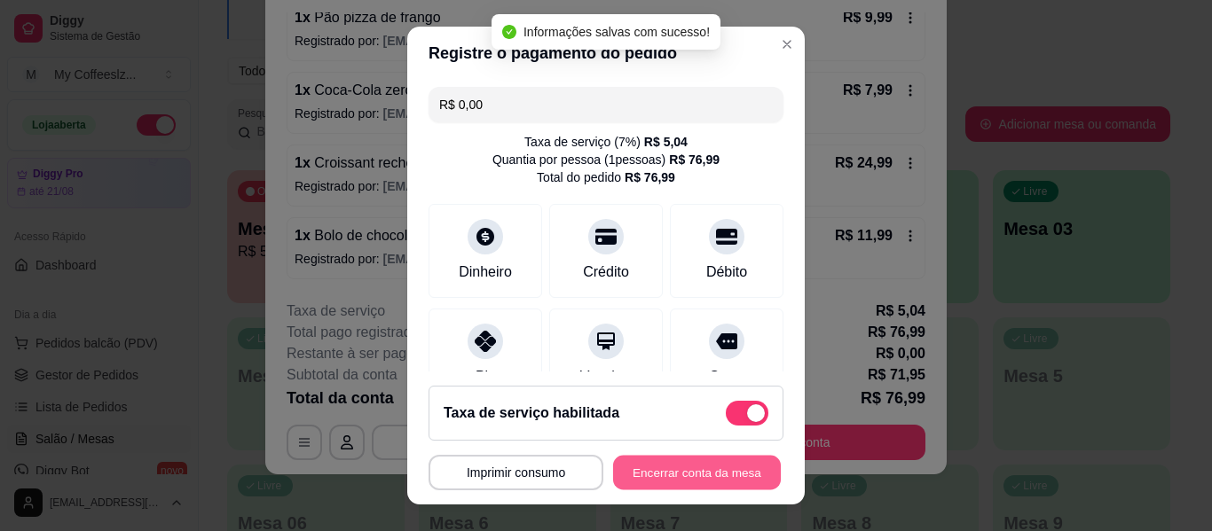
click at [633, 474] on button "Encerrar conta da mesa" at bounding box center [697, 473] width 168 height 35
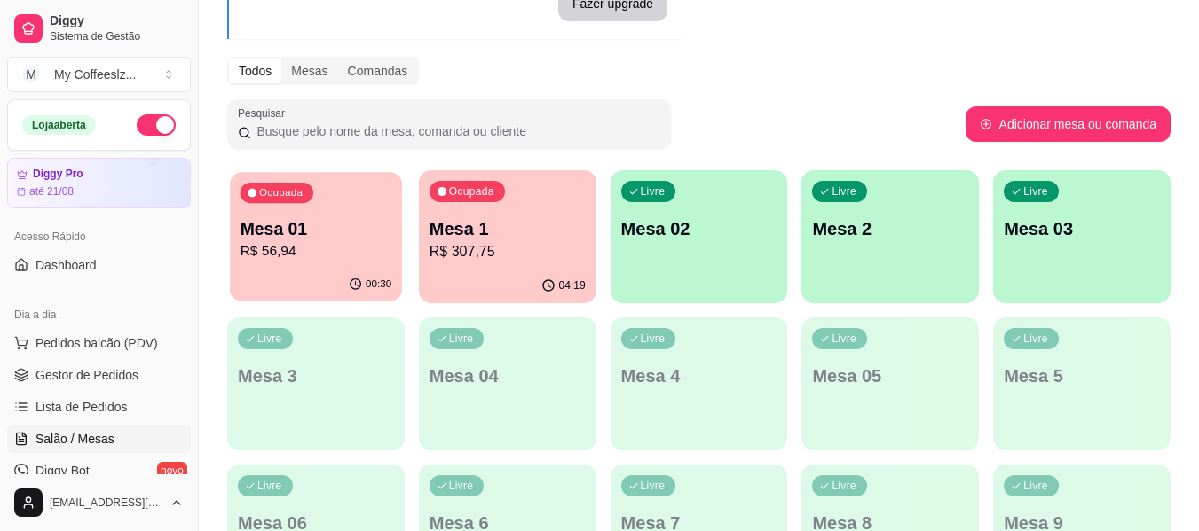
click at [287, 242] on p "R$ 56,94" at bounding box center [316, 251] width 152 height 20
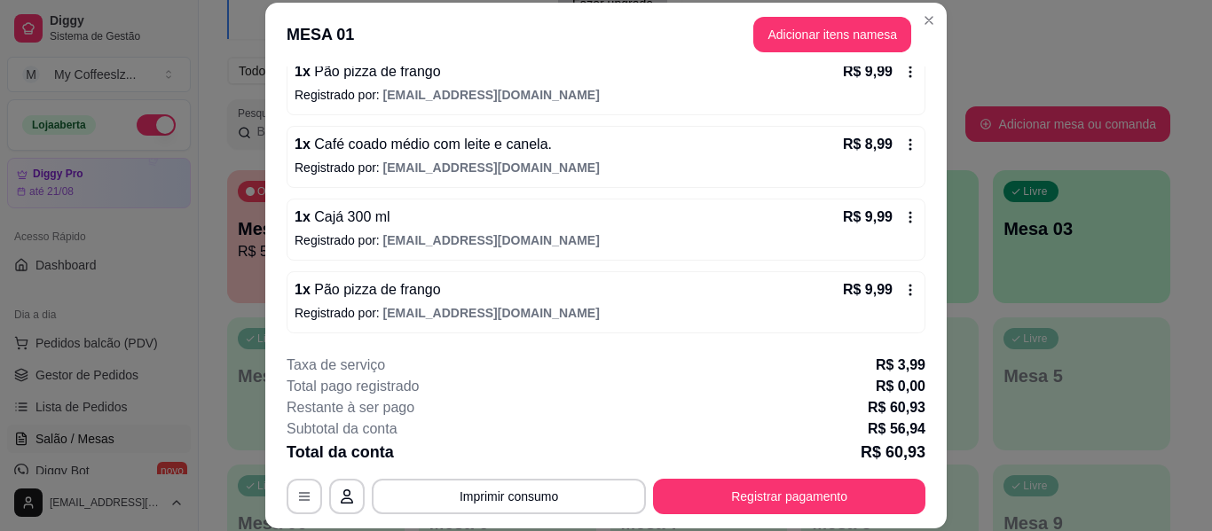
scroll to position [54, 0]
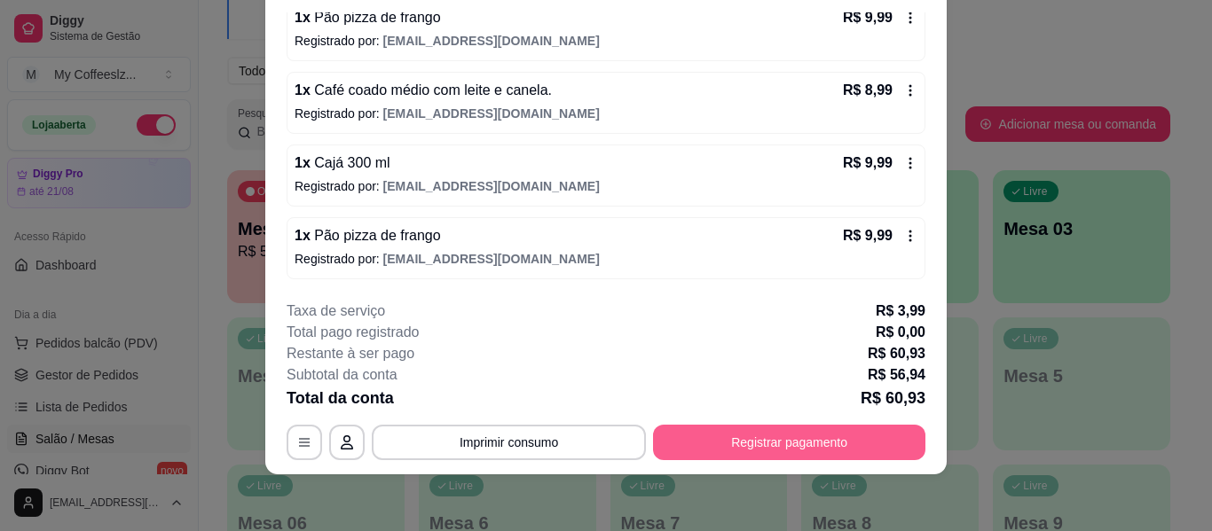
click at [703, 438] on button "Registrar pagamento" at bounding box center [789, 442] width 272 height 35
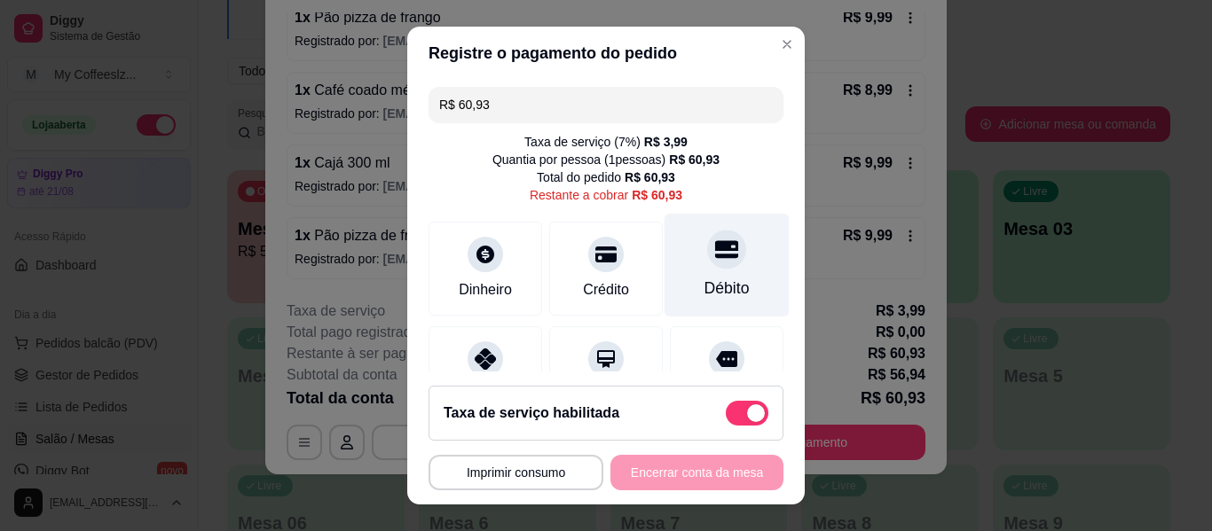
click at [707, 265] on div at bounding box center [726, 249] width 39 height 39
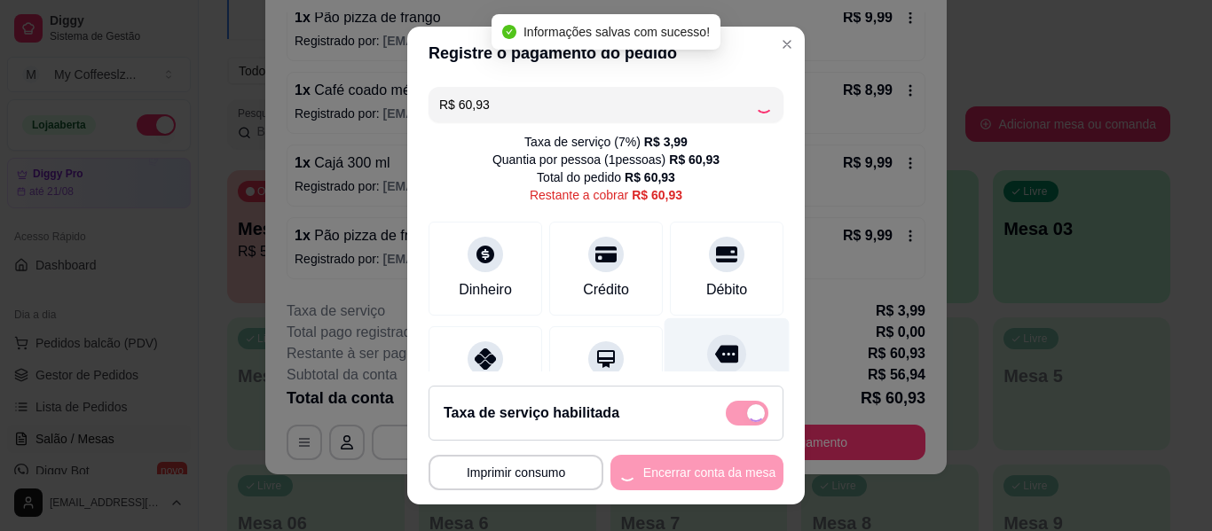
type input "R$ 0,00"
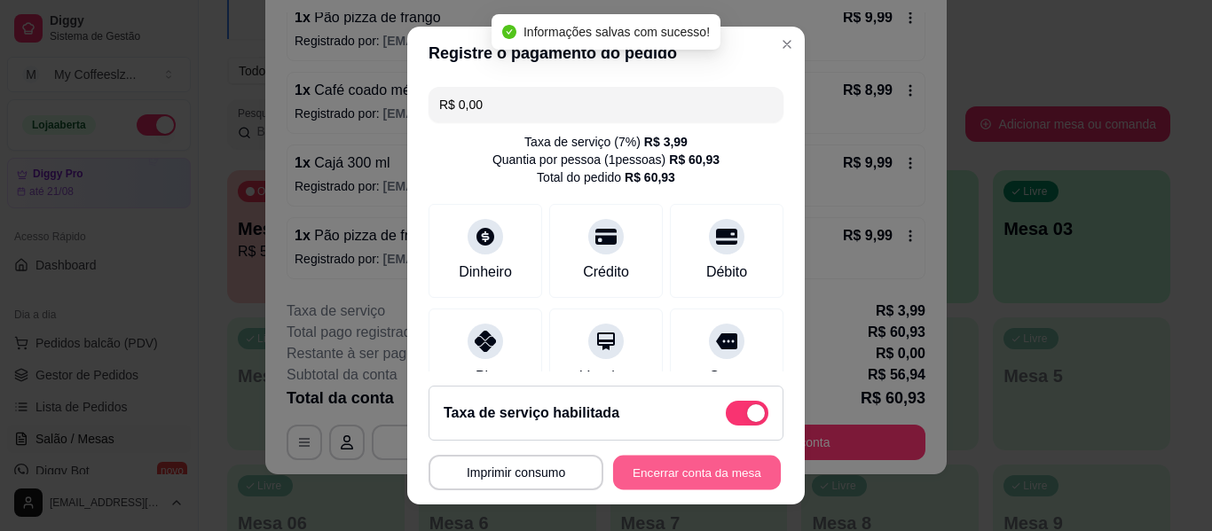
click at [633, 478] on button "Encerrar conta da mesa" at bounding box center [697, 473] width 168 height 35
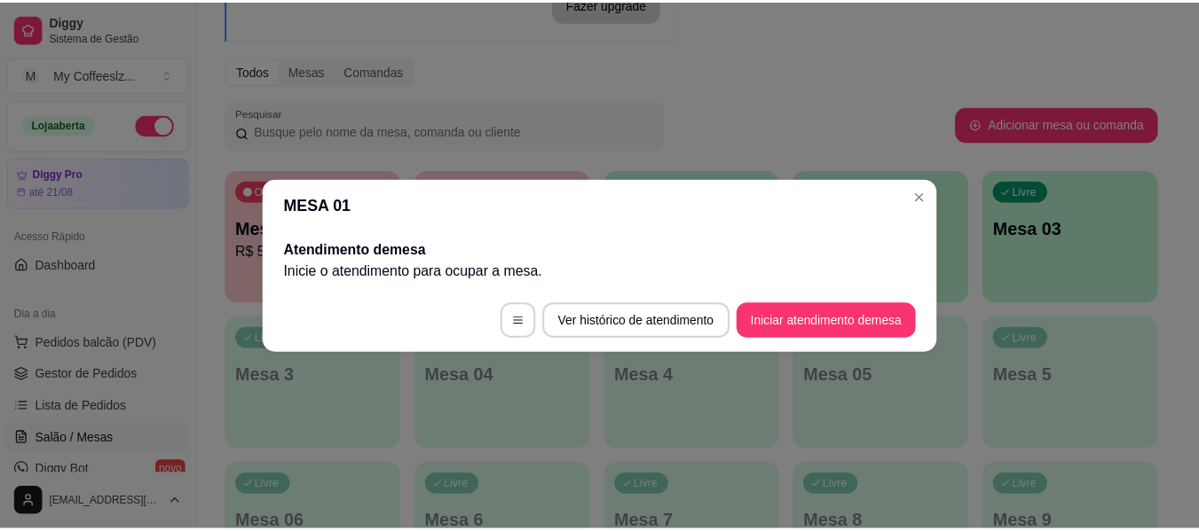
scroll to position [0, 0]
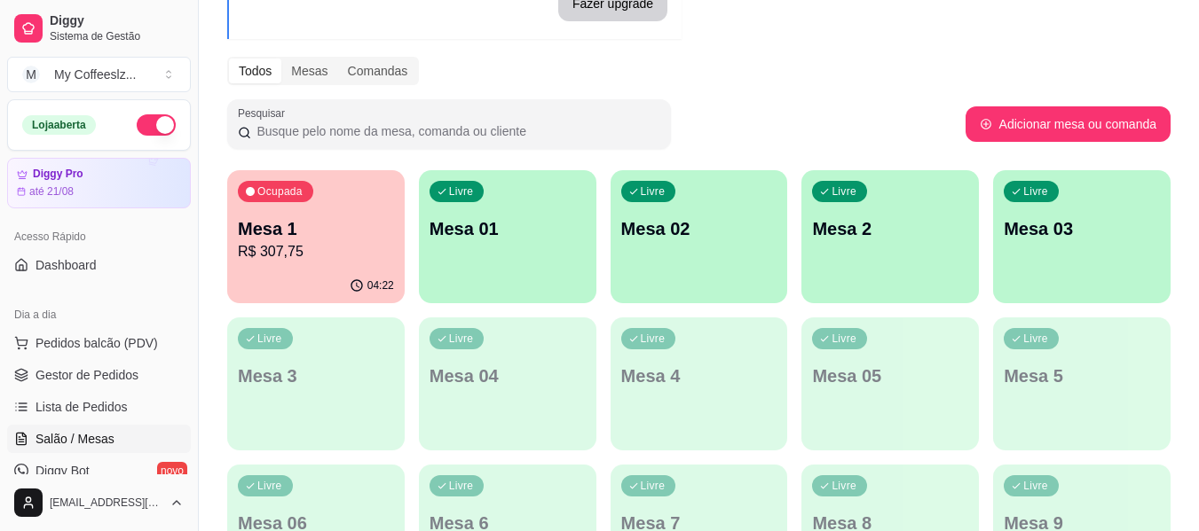
click at [320, 261] on p "R$ 307,75" at bounding box center [316, 251] width 156 height 21
click at [523, 229] on p "Mesa 01" at bounding box center [507, 229] width 152 height 24
